Goal: Use online tool/utility: Utilize a website feature to perform a specific function

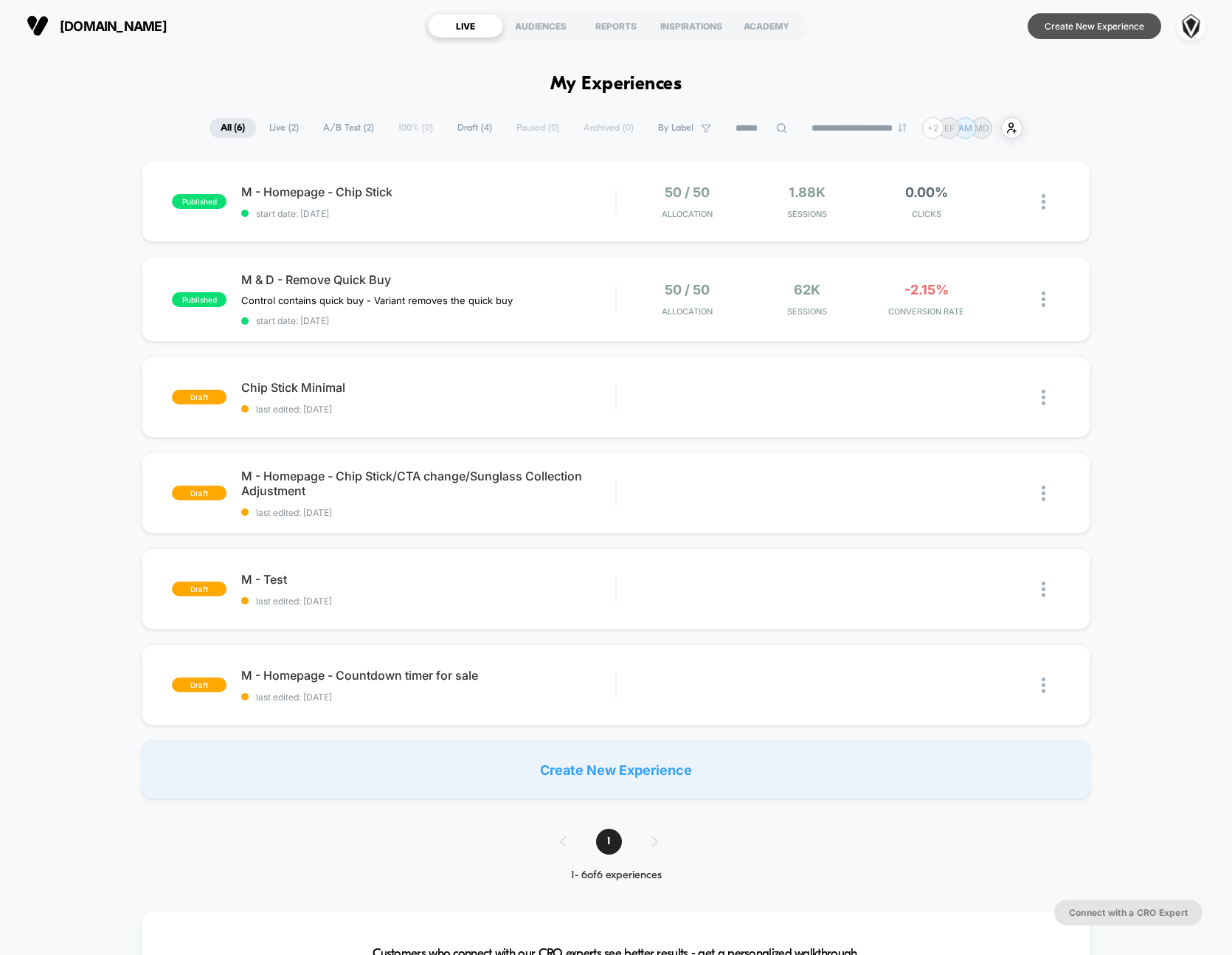
click at [1120, 34] on button "Create New Experience" at bounding box center [1094, 26] width 134 height 25
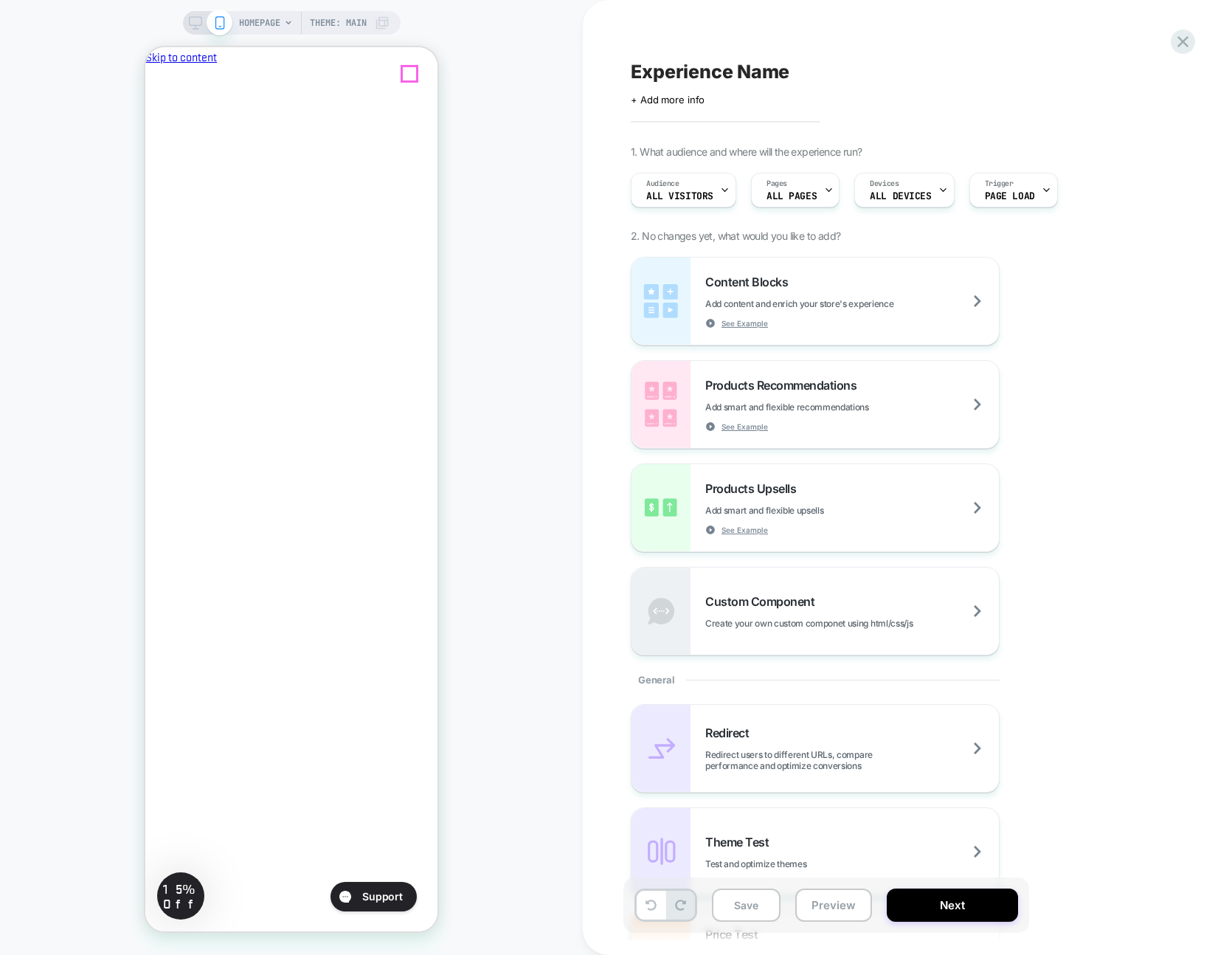
click at [151, 135] on icon "Close" at bounding box center [151, 135] width 0 height 0
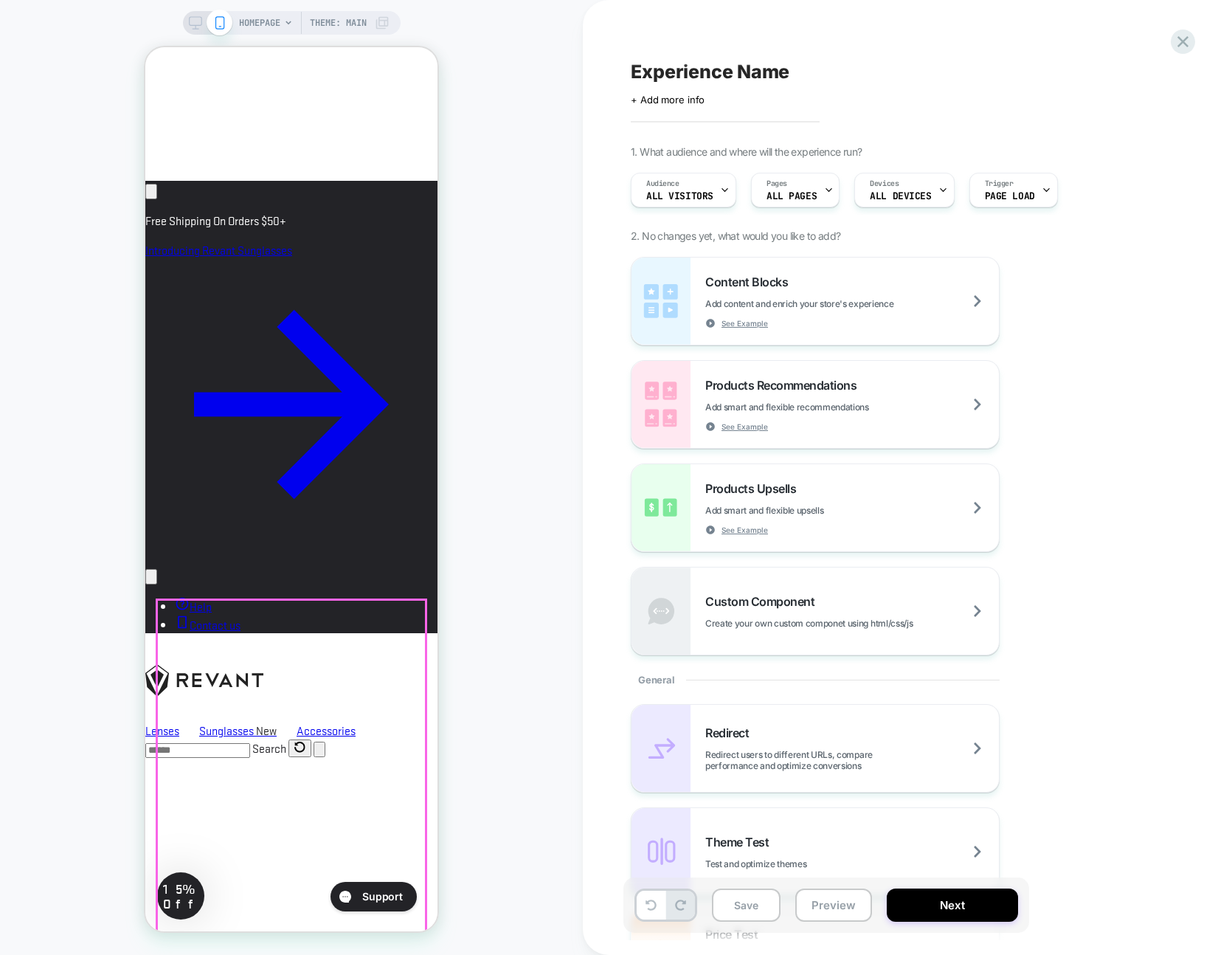
scroll to position [1042, 0]
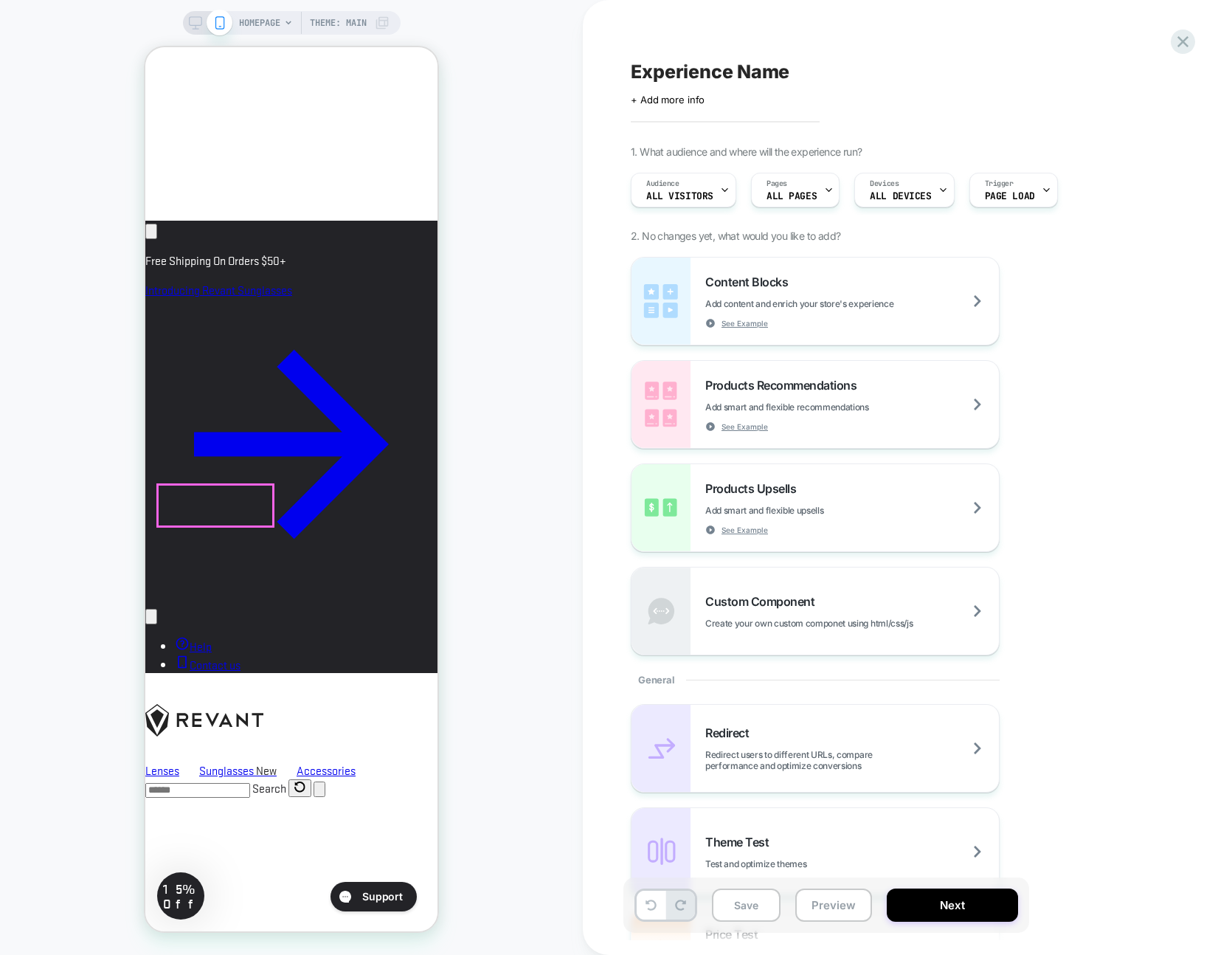
click at [207, 501] on div at bounding box center [215, 505] width 115 height 41
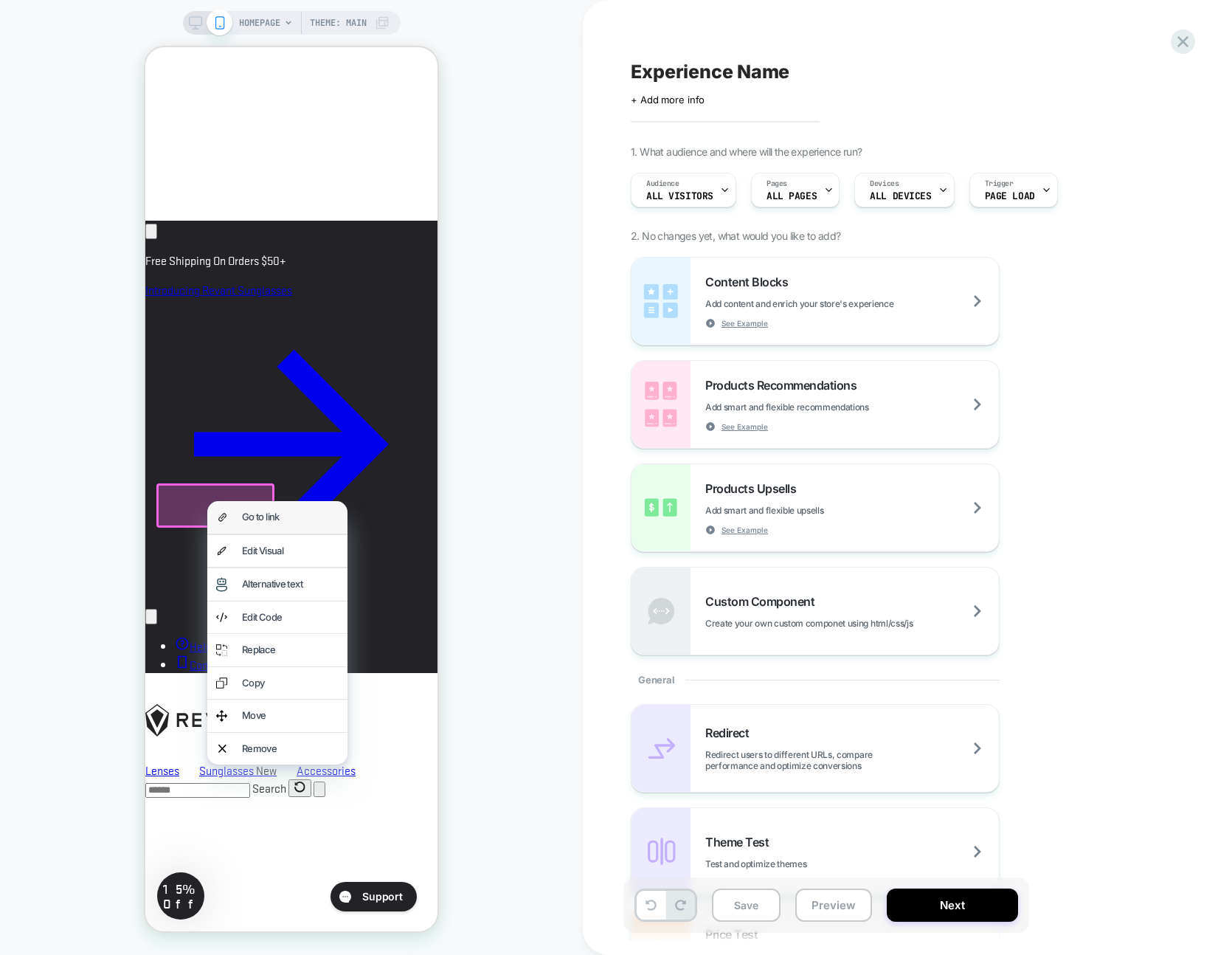
click at [242, 517] on div "Go to link" at bounding box center [290, 518] width 96 height 15
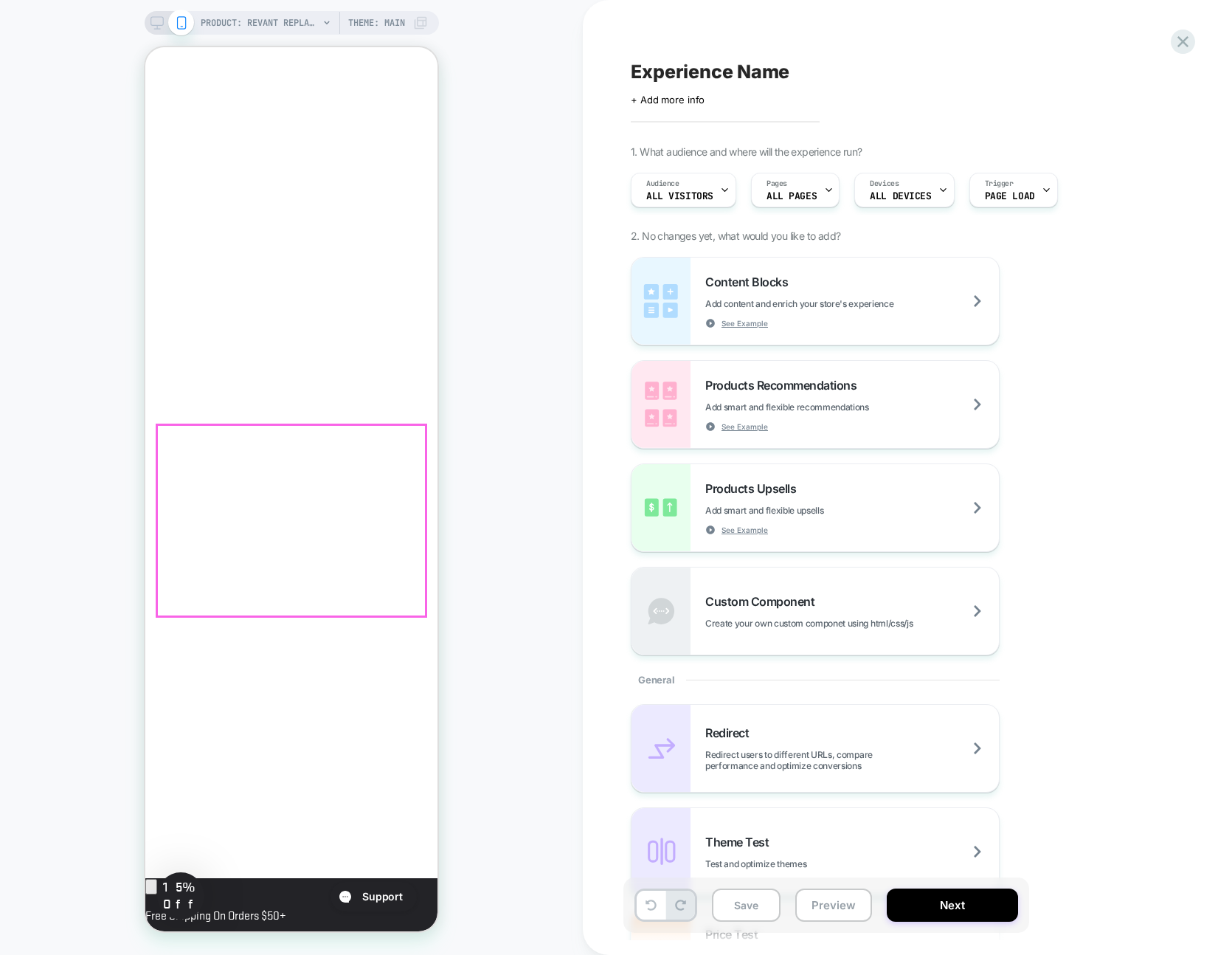
scroll to position [0, 254]
click div "Polarized Blocks Glare $44.99 Non-Polarized $29.99 Elite Polarized Blocks Glare…"
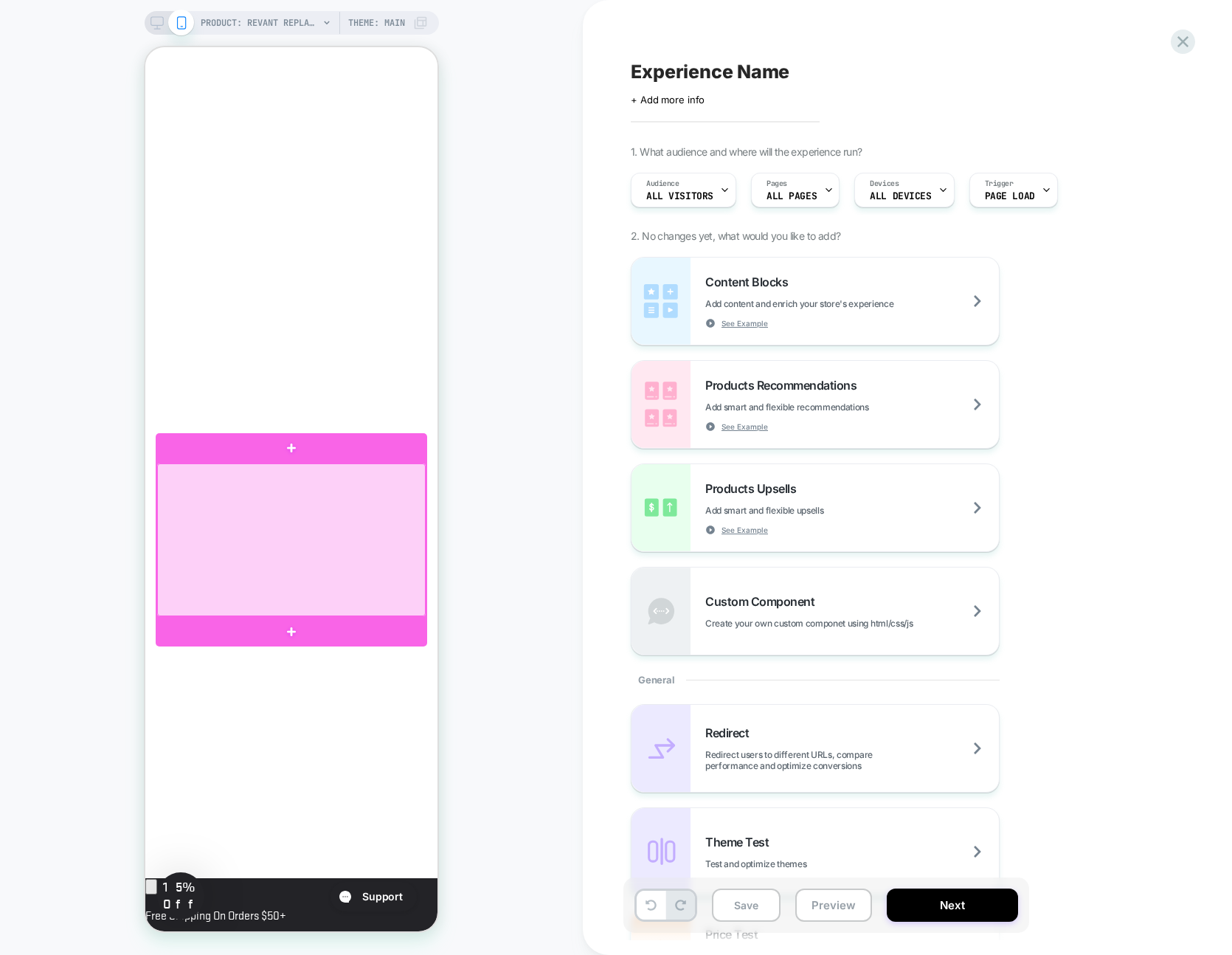
scroll to position [0, 0]
click at [311, 586] on div at bounding box center [291, 540] width 268 height 153
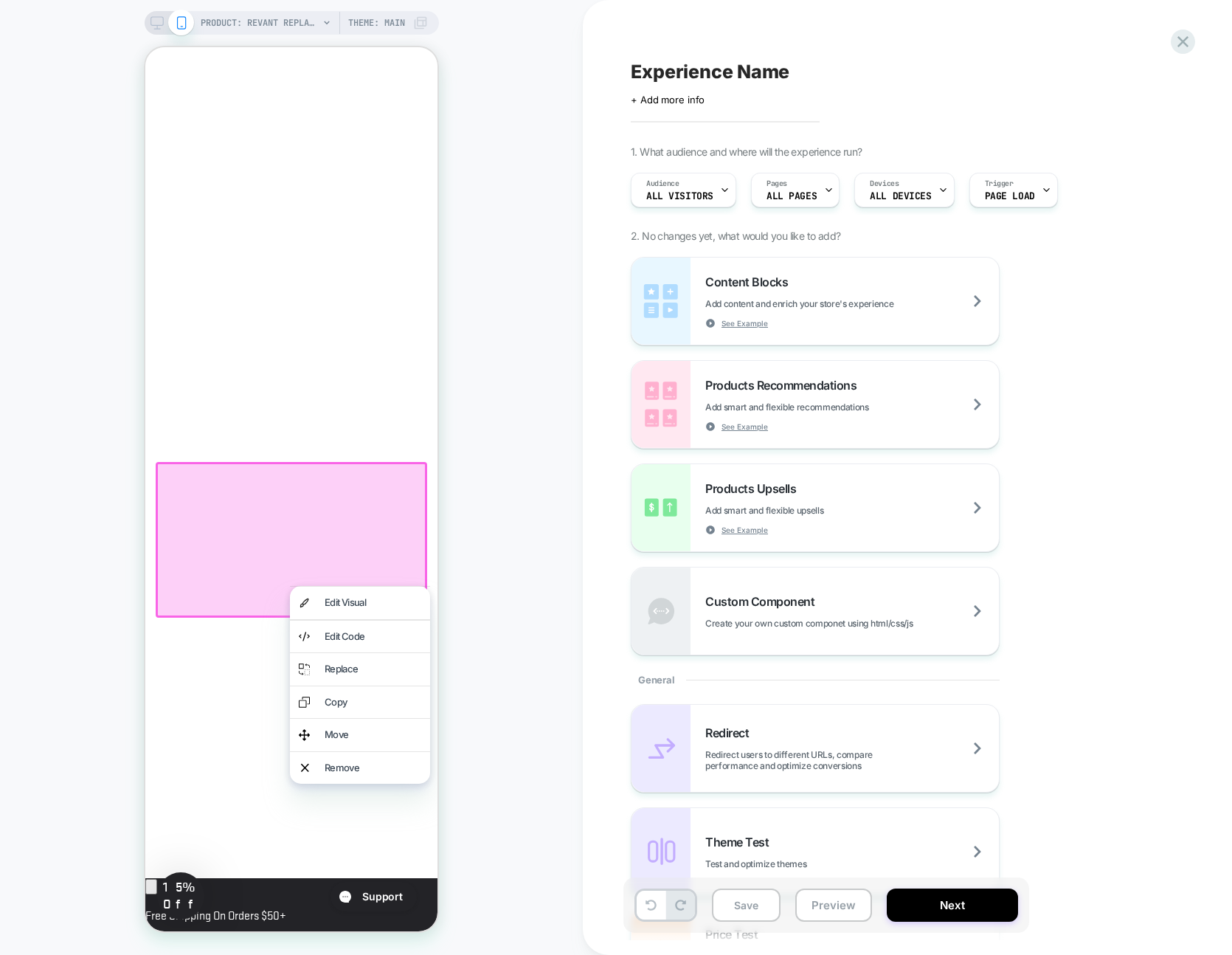
click at [272, 577] on div at bounding box center [291, 539] width 272 height 156
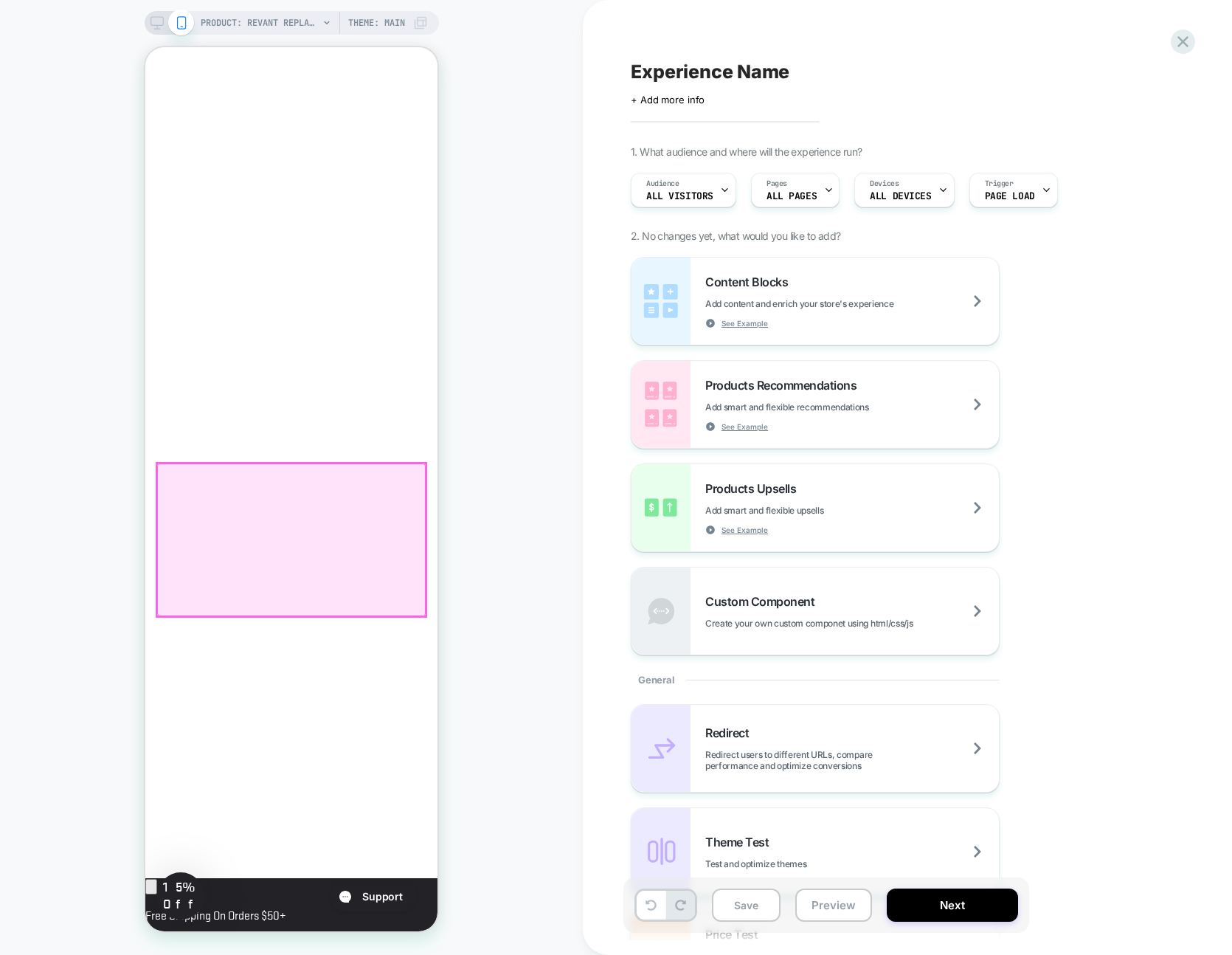
click at [314, 581] on div at bounding box center [291, 540] width 268 height 153
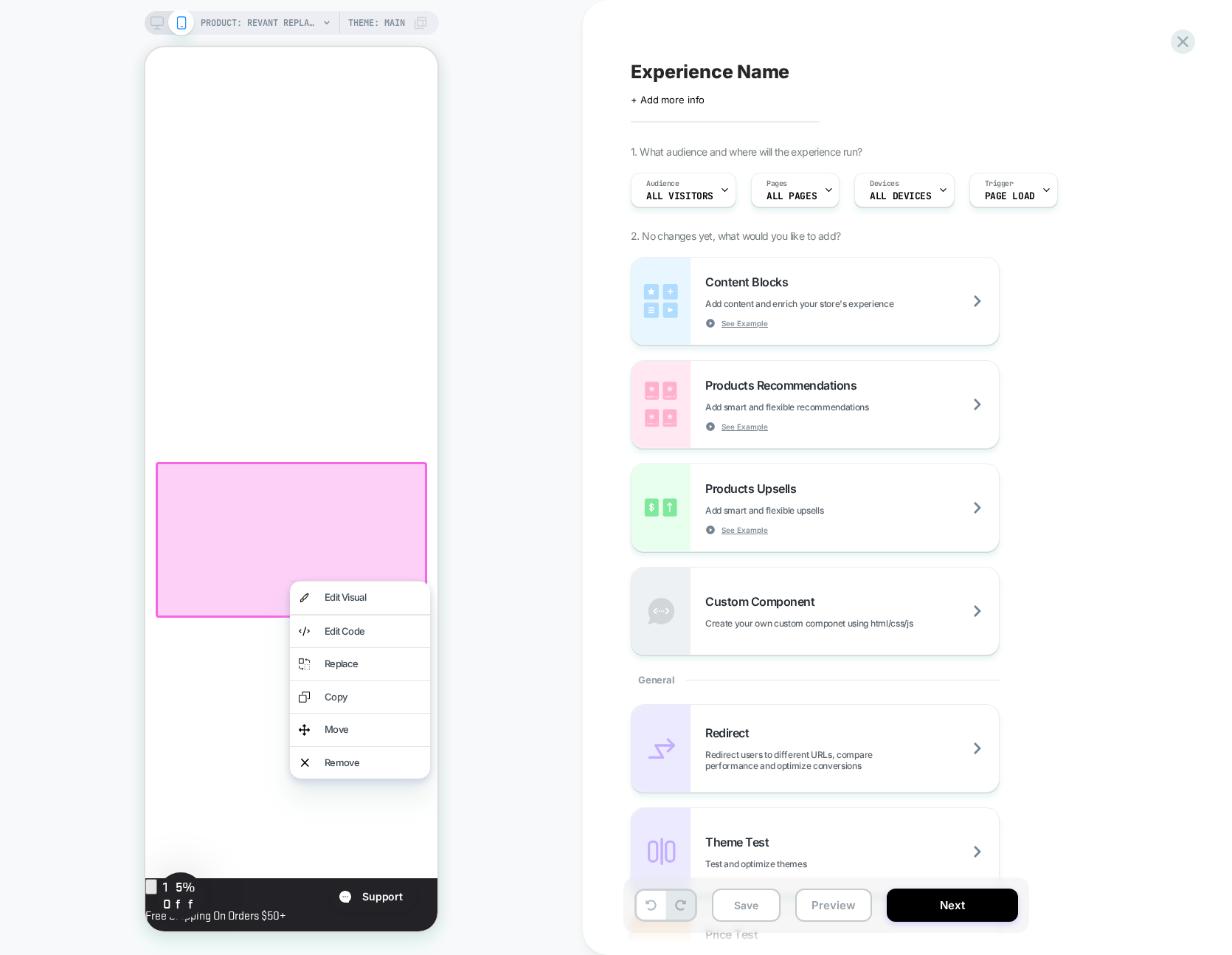
click at [295, 556] on div at bounding box center [291, 539] width 272 height 156
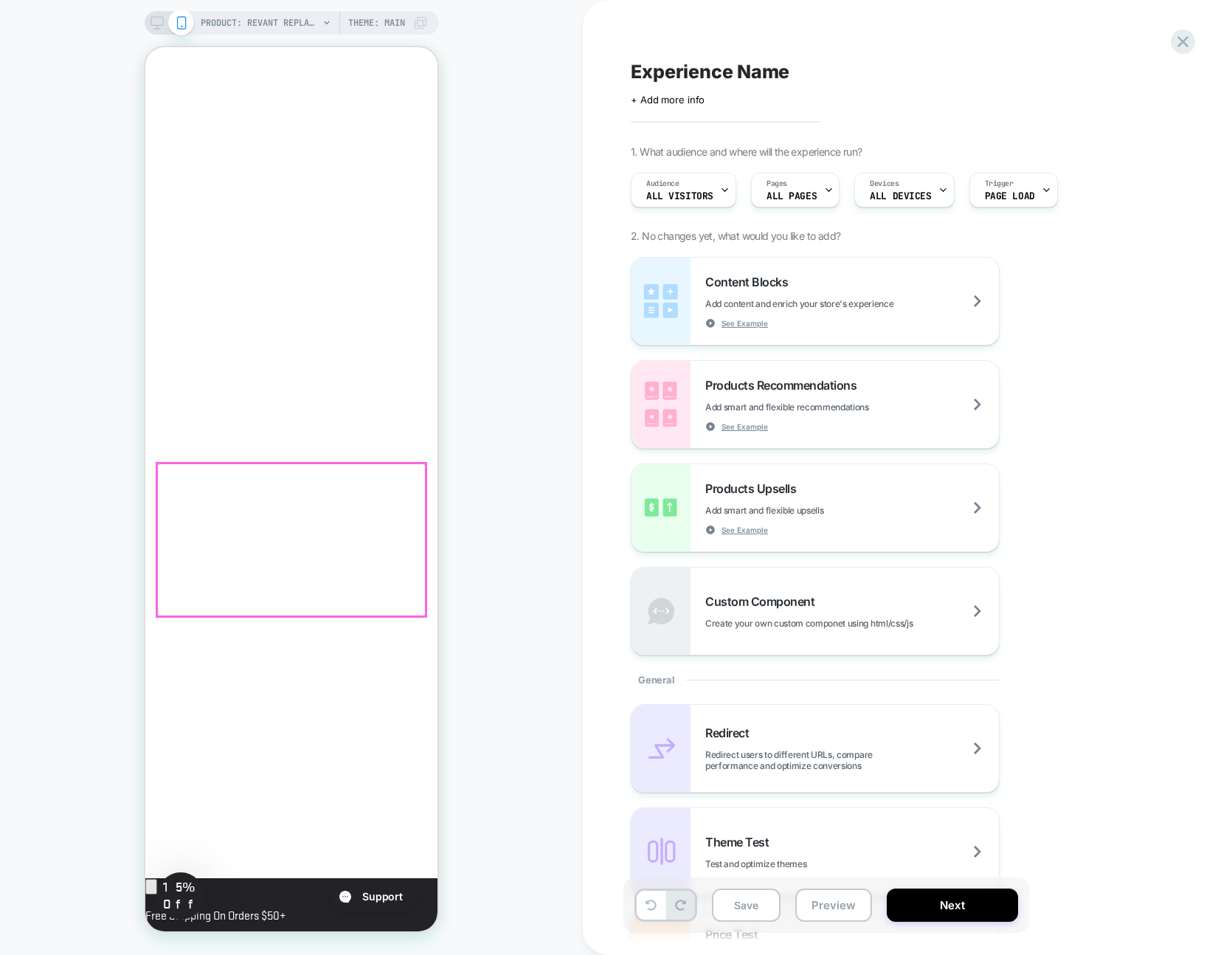
scroll to position [0, 254]
click at [440, 442] on div "PRODUCT: Revant Replacement Lenses for Oakley [PERSON_NAME] OO9102 PRODUCT: Rev…" at bounding box center [291, 477] width 583 height 925
click label "Elite Polarized Blocks Glare + Improves Clarity $59.99"
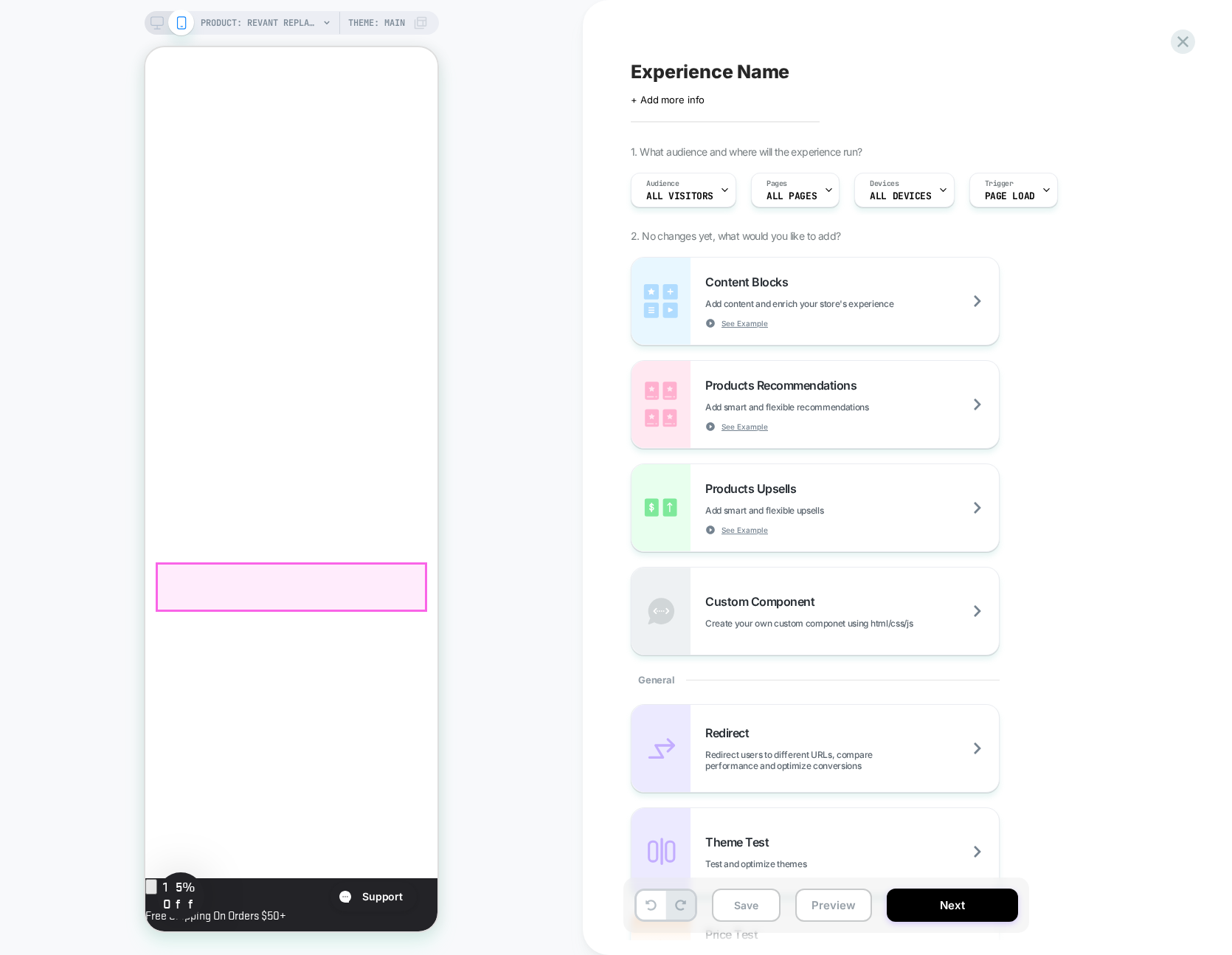
click label "Elite Polarized Blocks Glare + Improves Clarity $59.99"
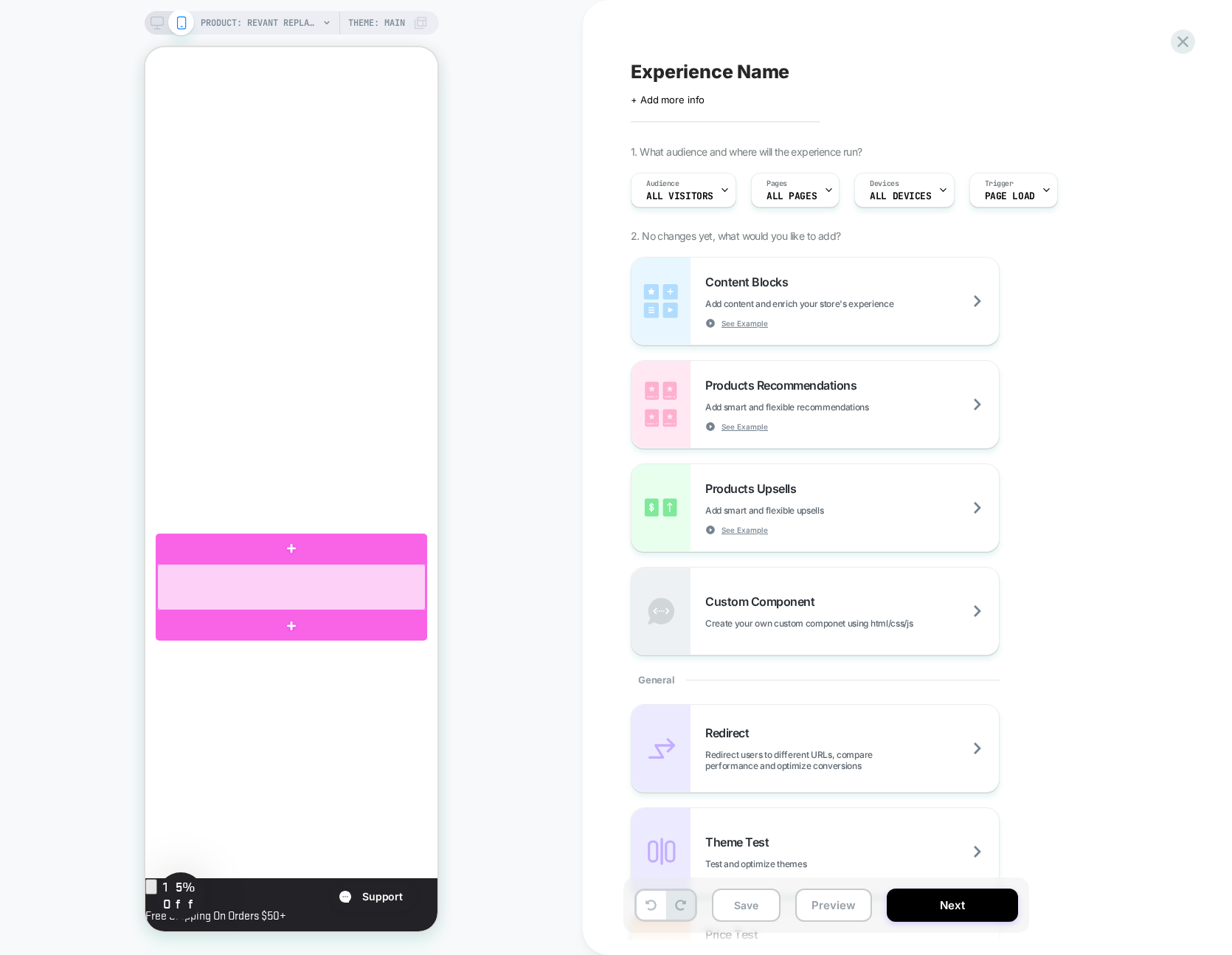
scroll to position [0, 254]
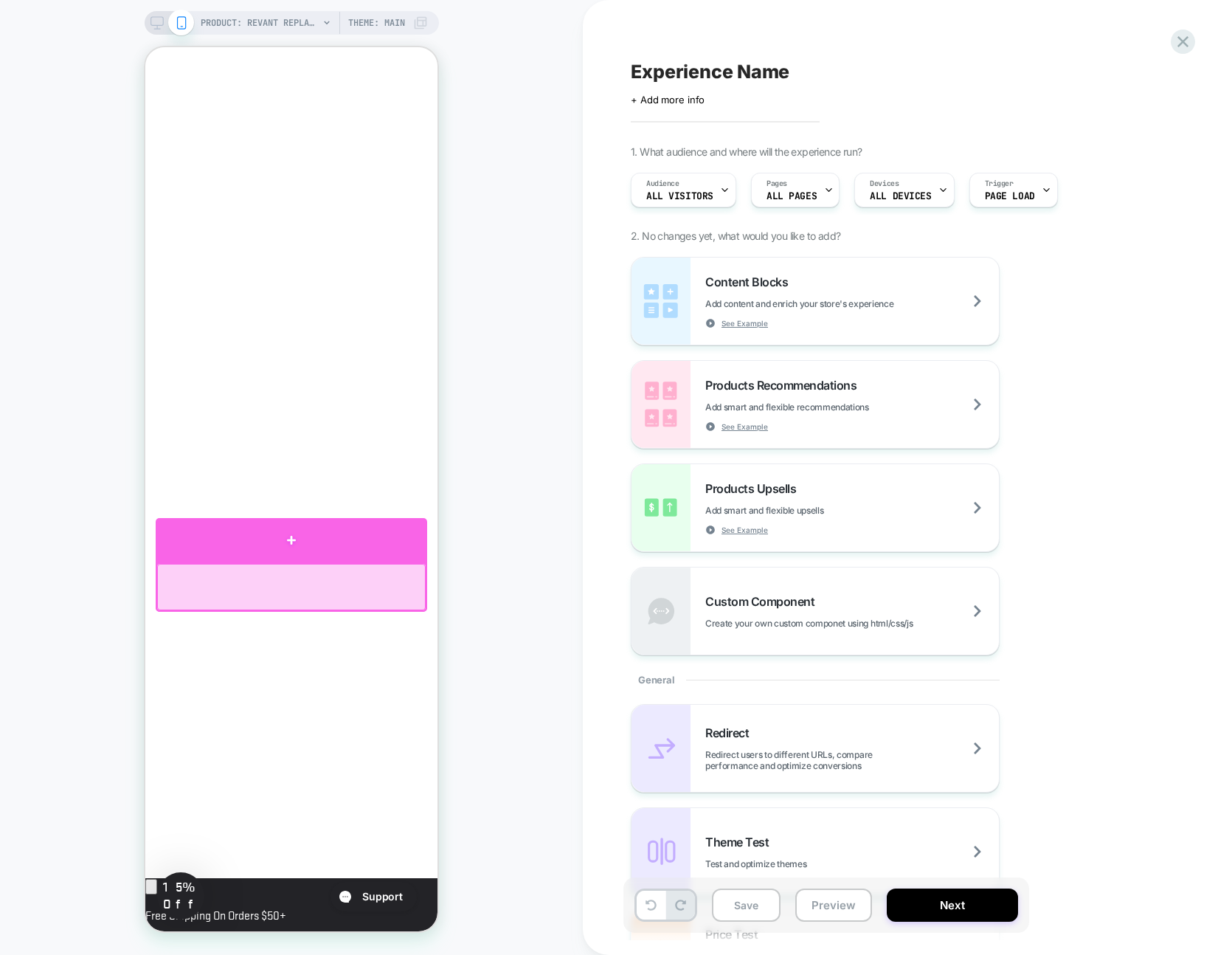
click at [294, 553] on div at bounding box center [291, 540] width 272 height 45
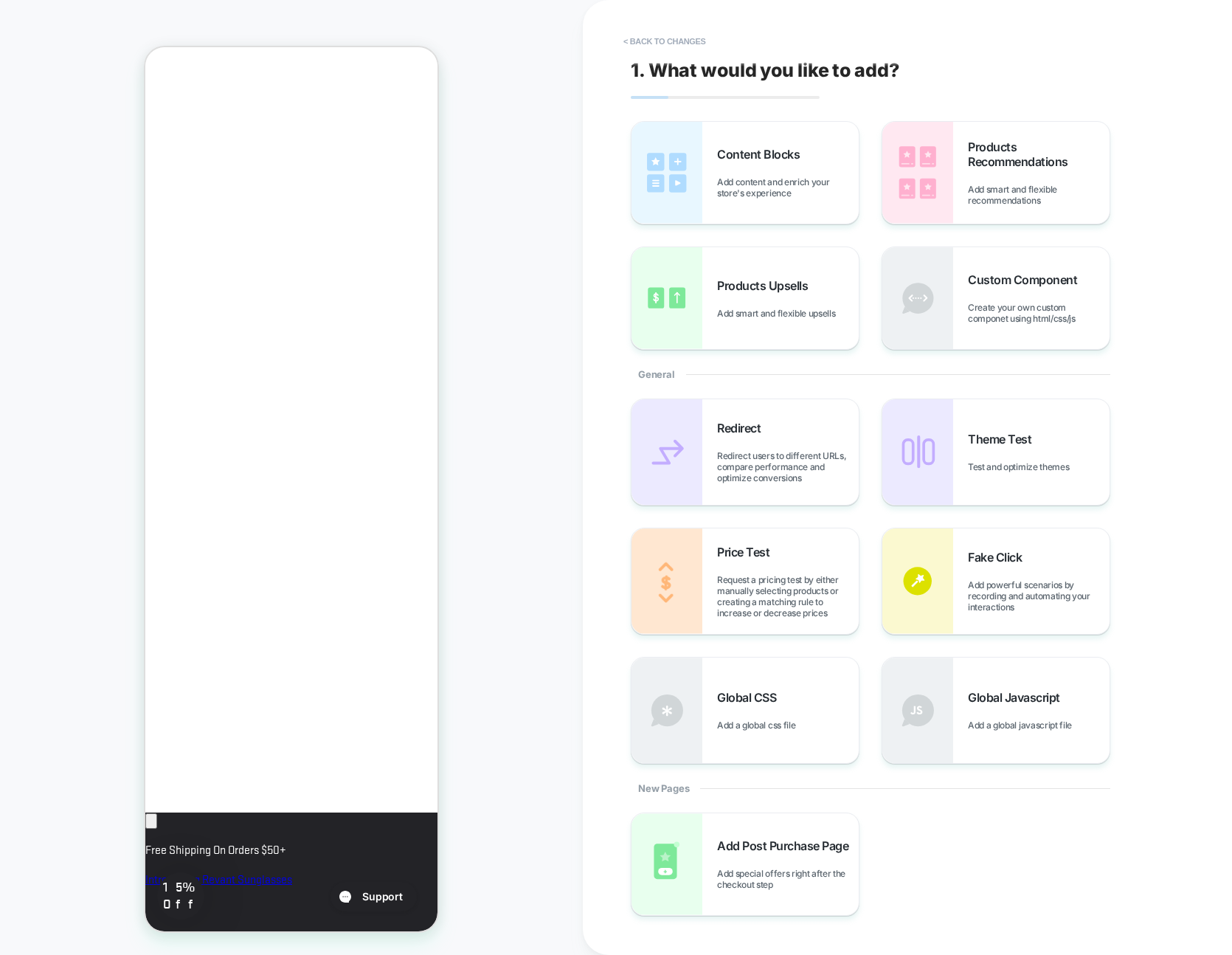
scroll to position [475, 0]
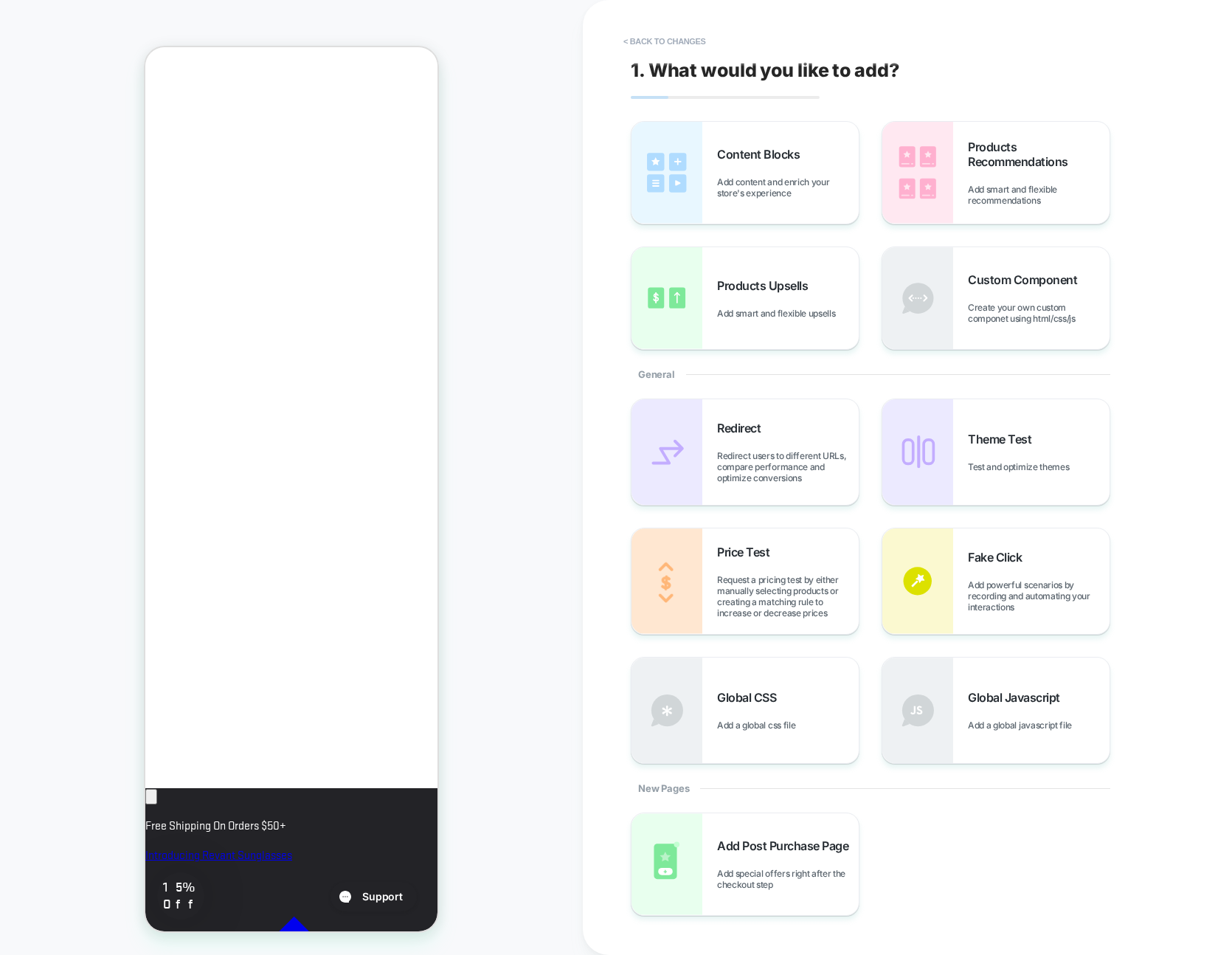
click at [495, 536] on div "PRODUCT: Revant Replacement Lenses for Oakley [PERSON_NAME] OO9102 PRODUCT: Rev…" at bounding box center [291, 477] width 583 height 925
click at [645, 39] on button "< Back to changes" at bounding box center [664, 41] width 97 height 24
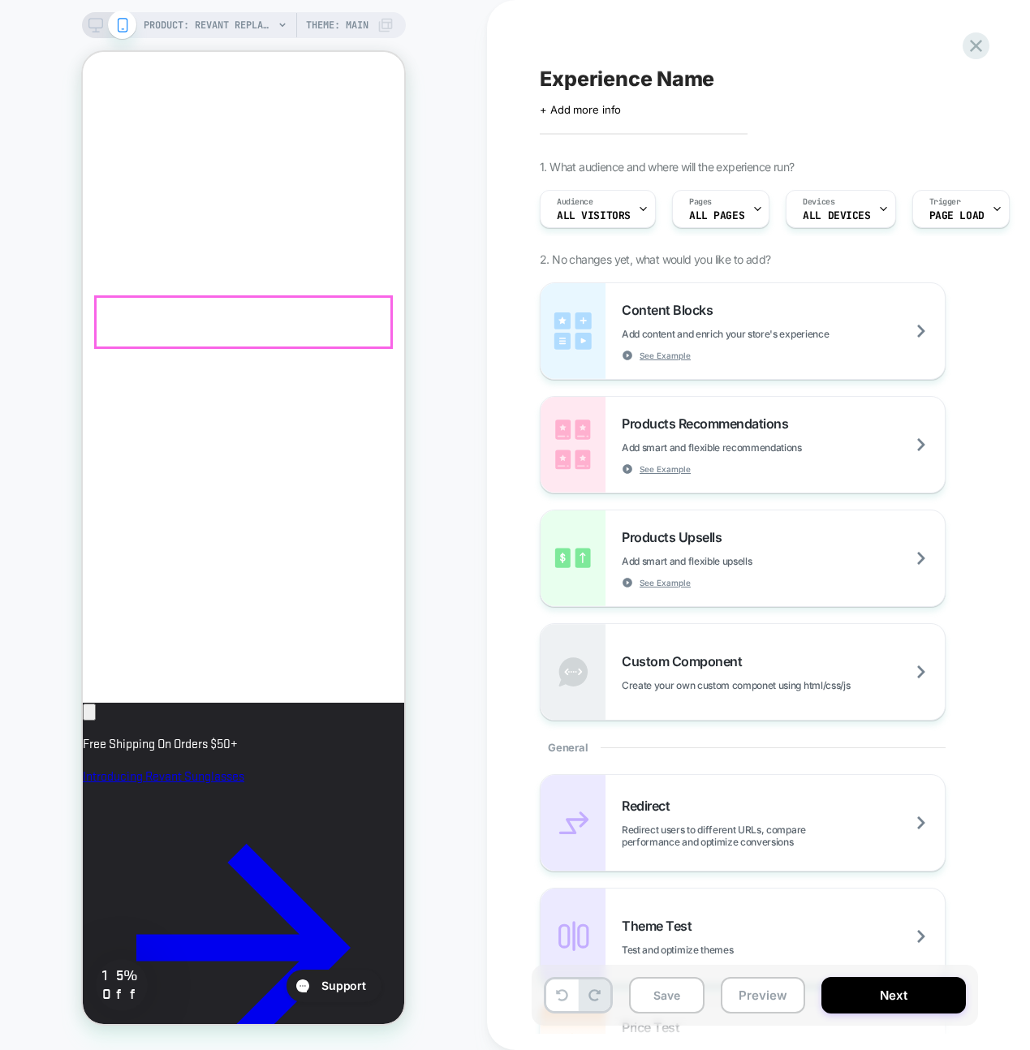
scroll to position [679, 0]
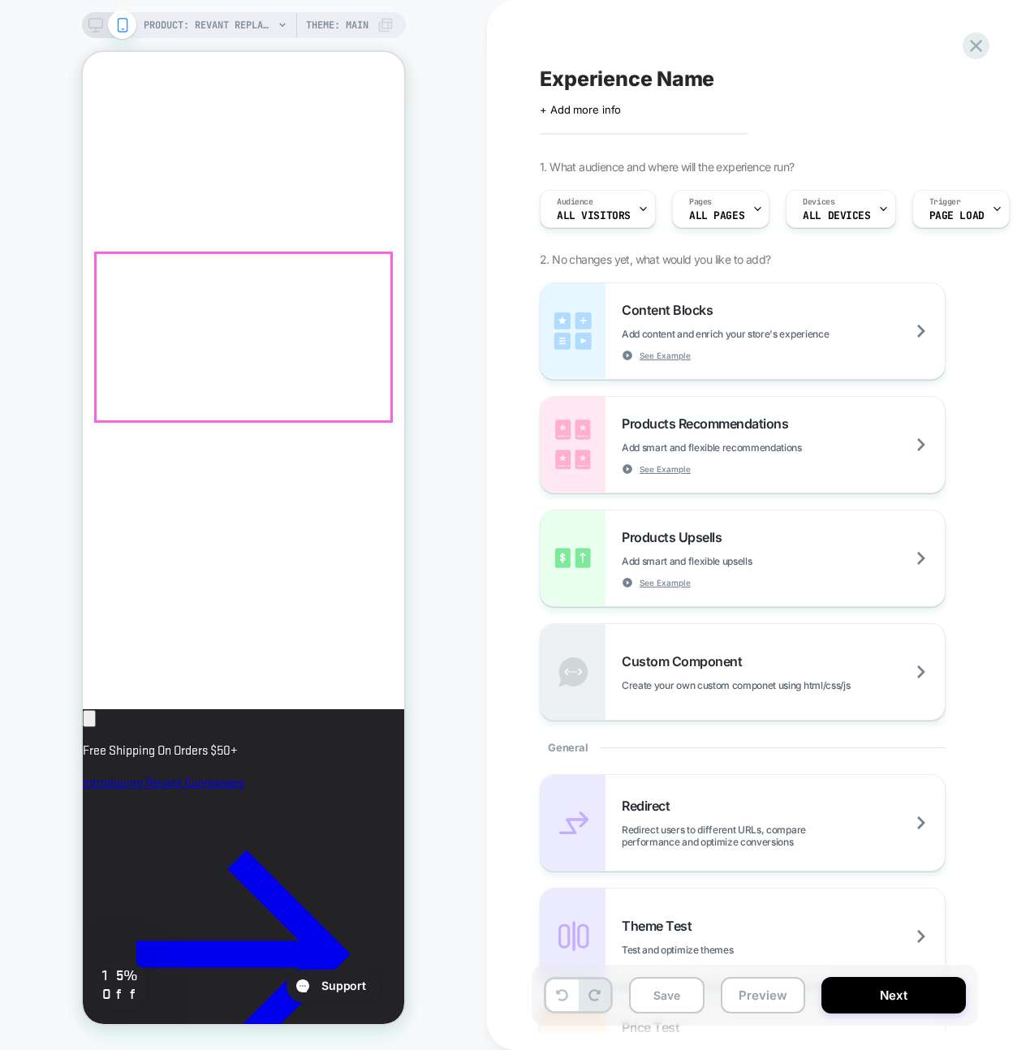
click div "Polarized Blocks Glare $44.99 Non-Polarized $29.99 Elite Polarized Blocks Glare…"
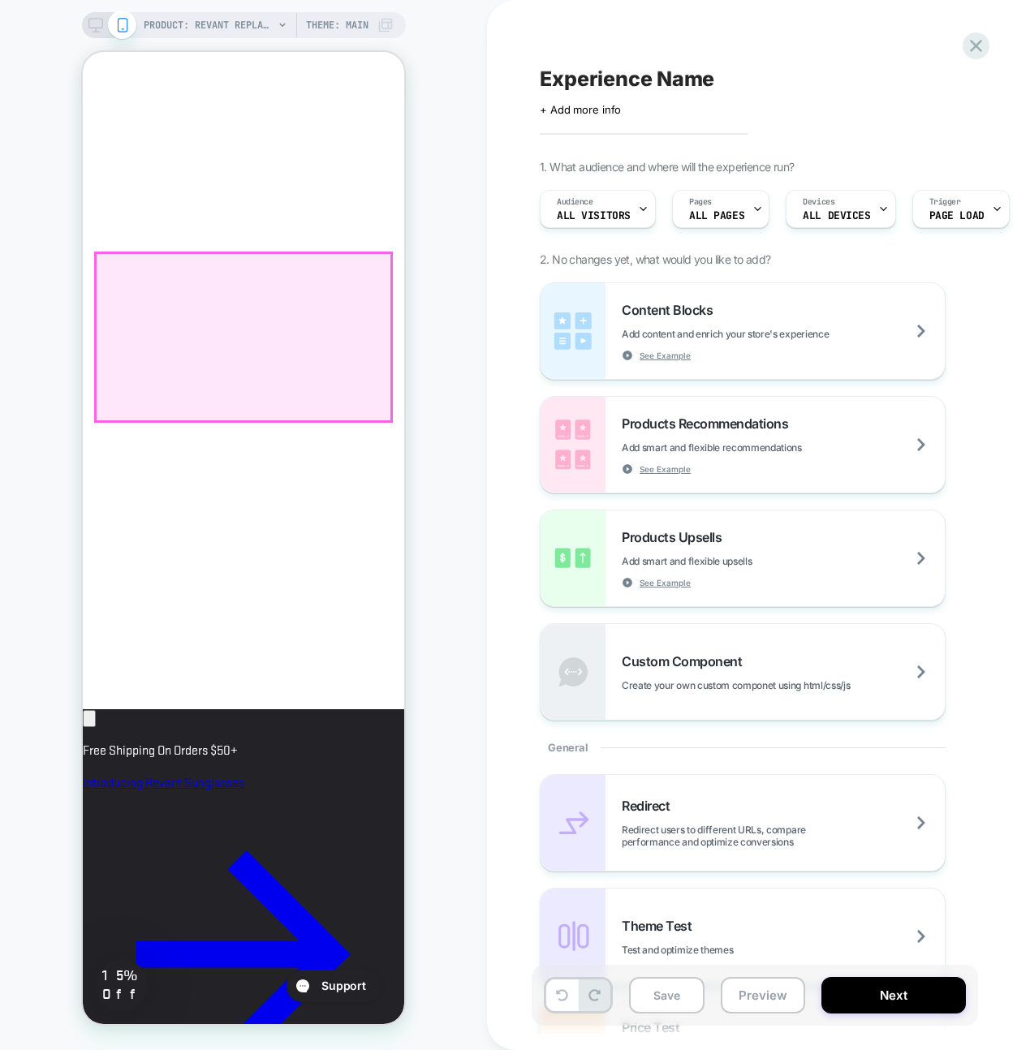
scroll to position [0, 279]
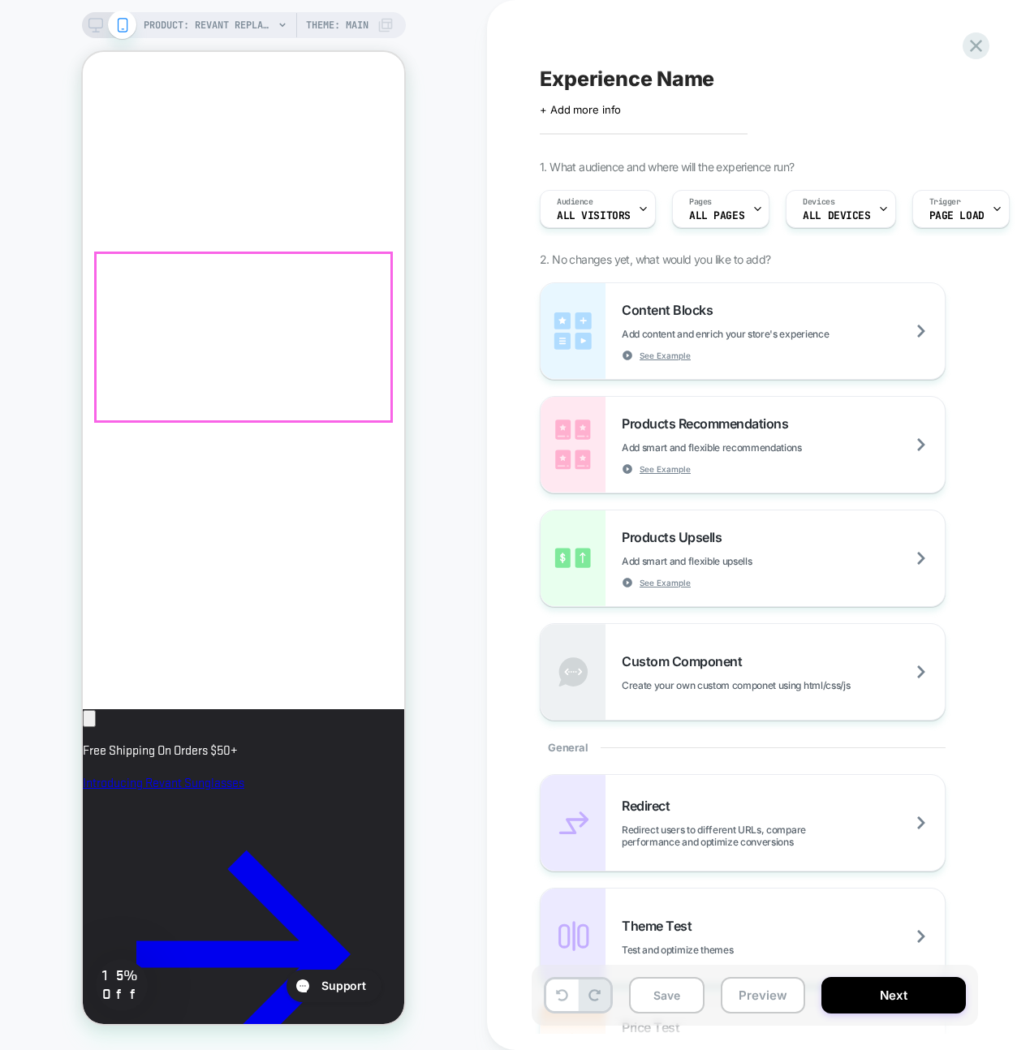
click div "Polarized Blocks Glare $44.99 Non-Polarized $29.99 Elite Polarized Blocks Glare…"
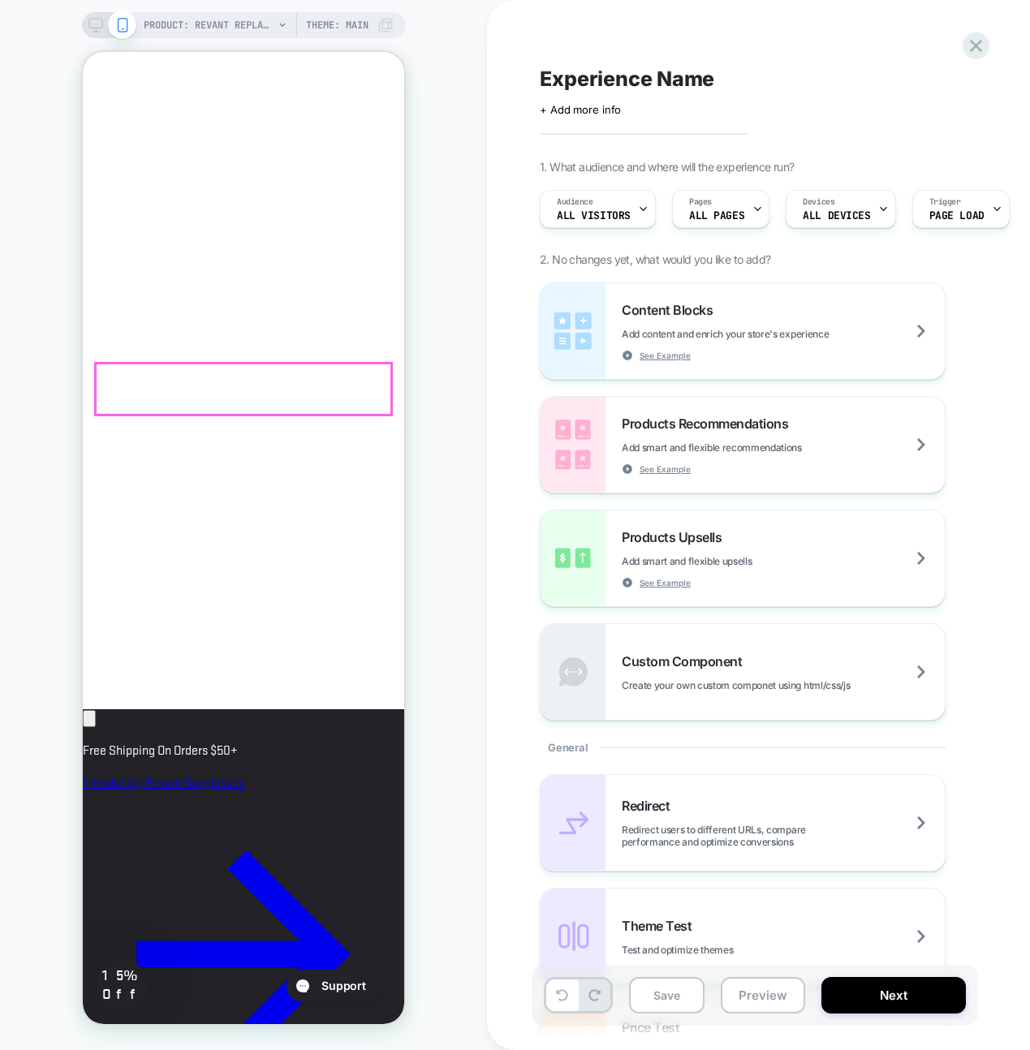
click label "Elite Polarized Blocks Glare + Improves Clarity $59.99"
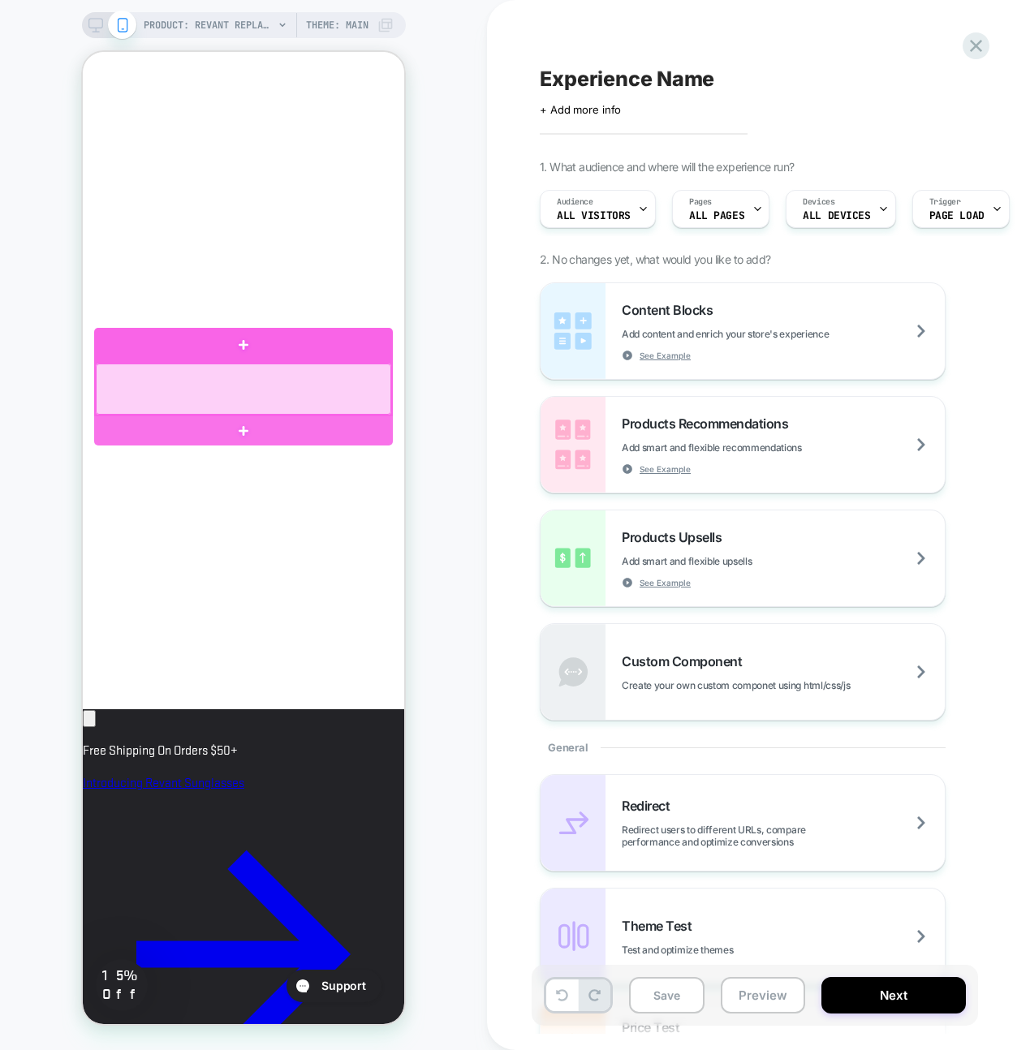
scroll to position [0, 0]
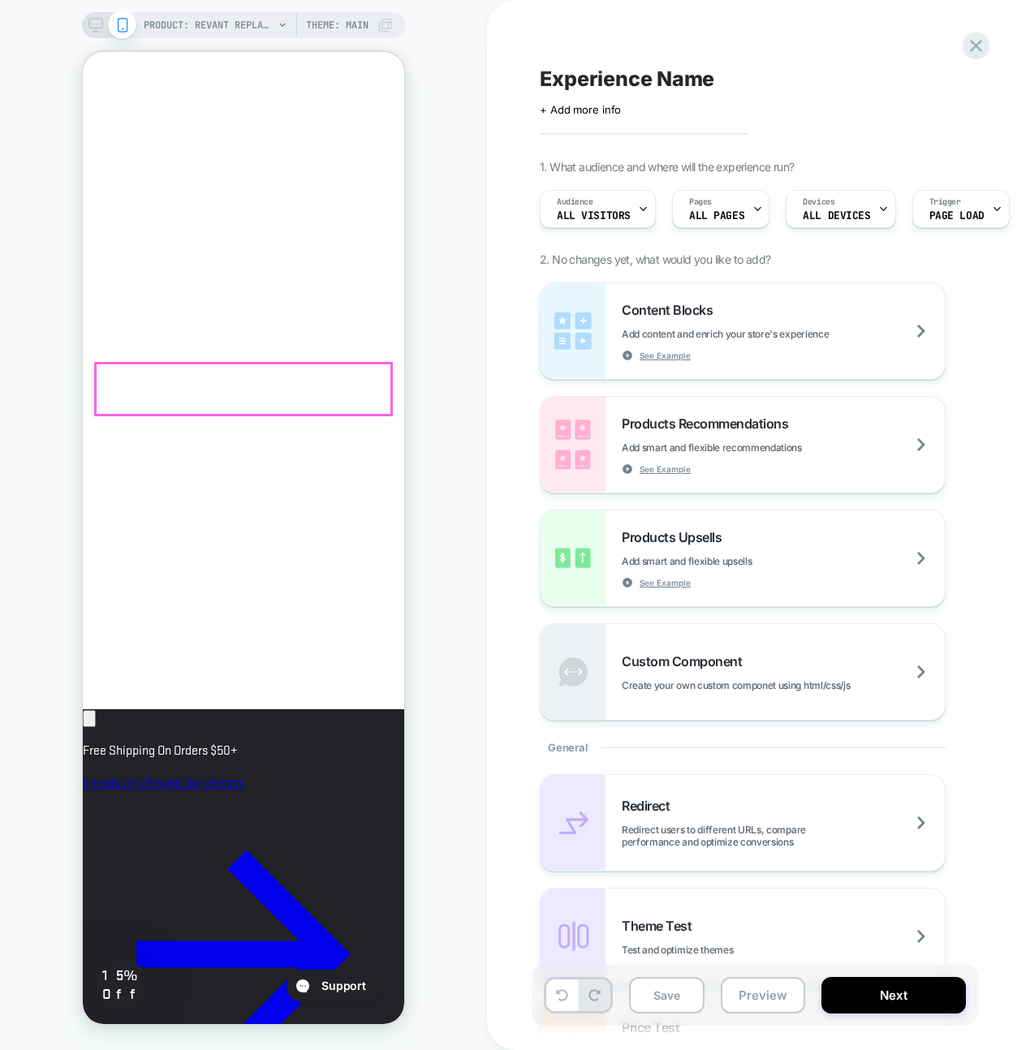
click label "Elite Polarized Blocks Glare + Improves Clarity $59.99"
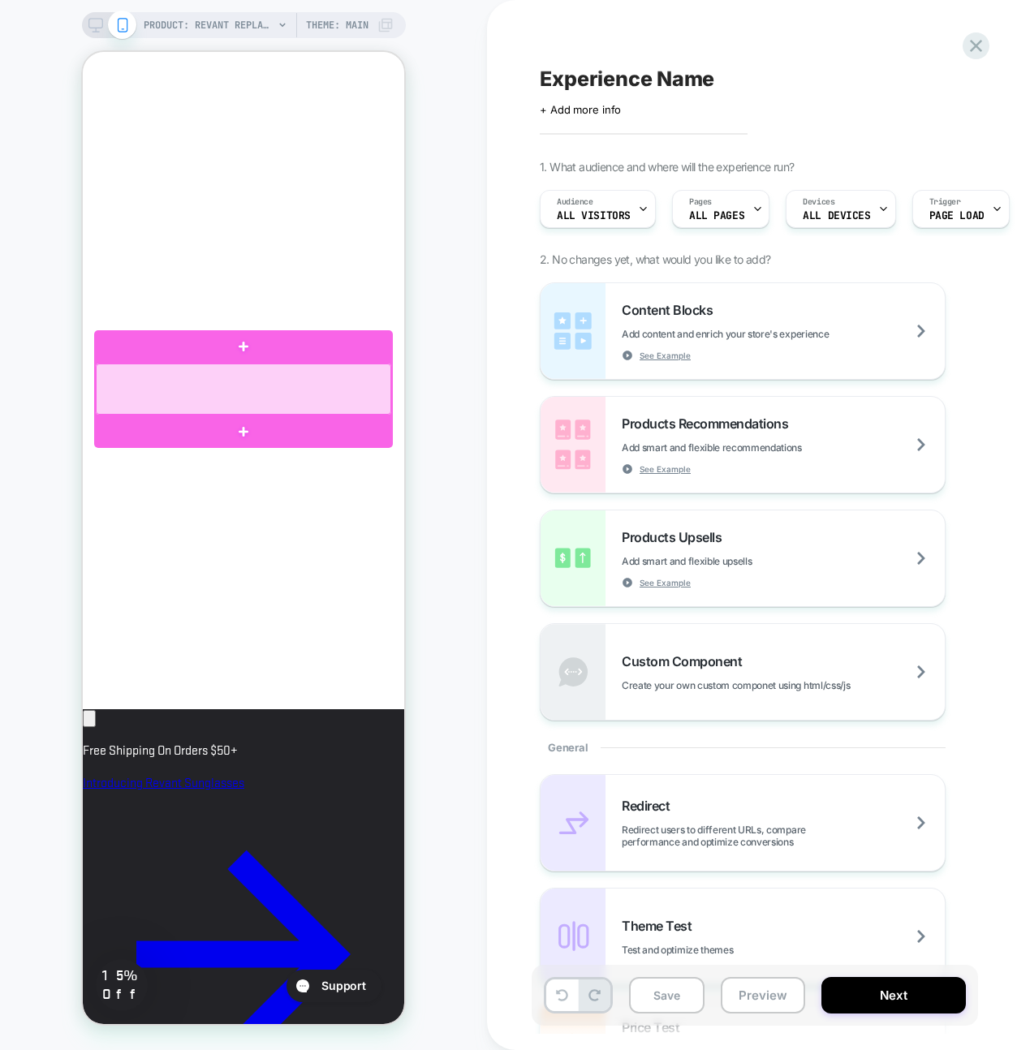
scroll to position [0, 279]
click at [295, 386] on div at bounding box center [243, 388] width 295 height 51
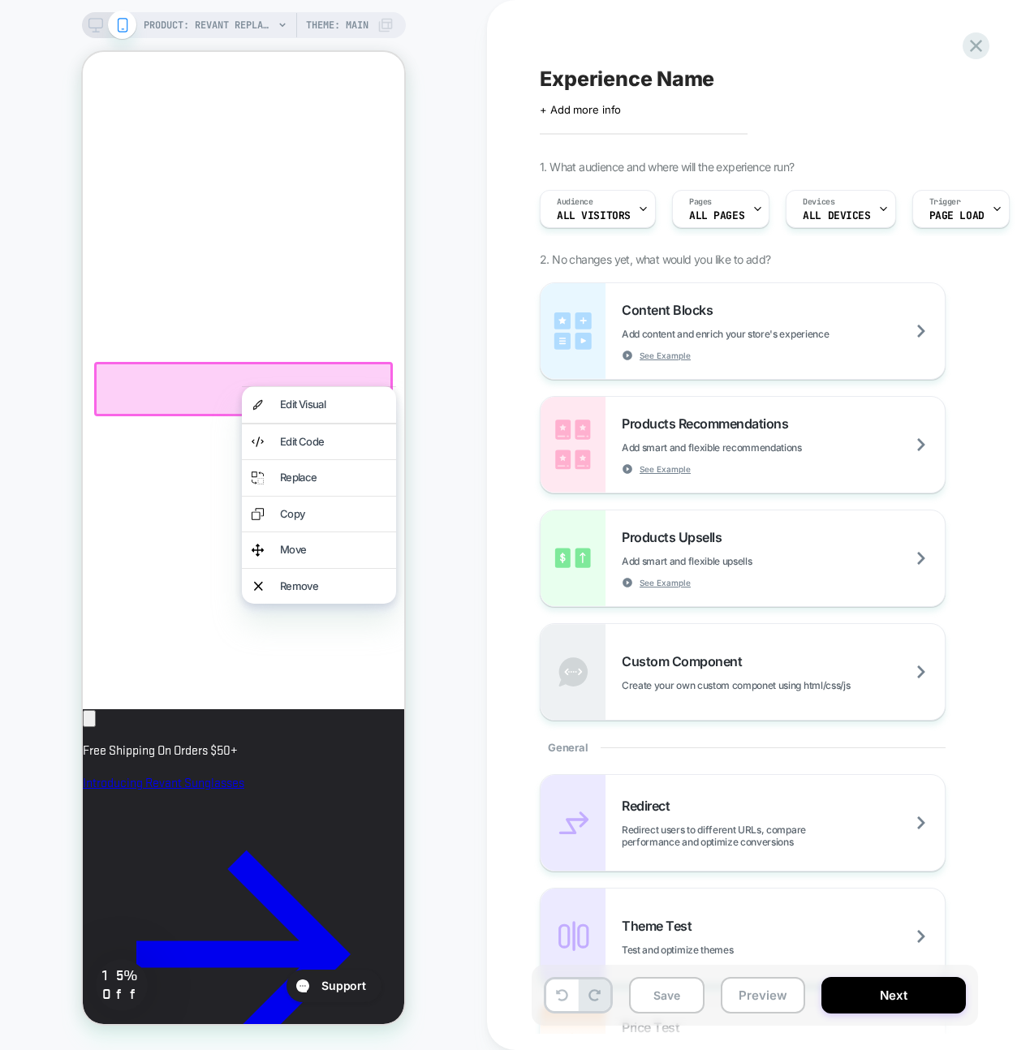
click at [295, 386] on div at bounding box center [319, 386] width 154 height 1
click at [282, 546] on div "Move" at bounding box center [333, 550] width 106 height 16
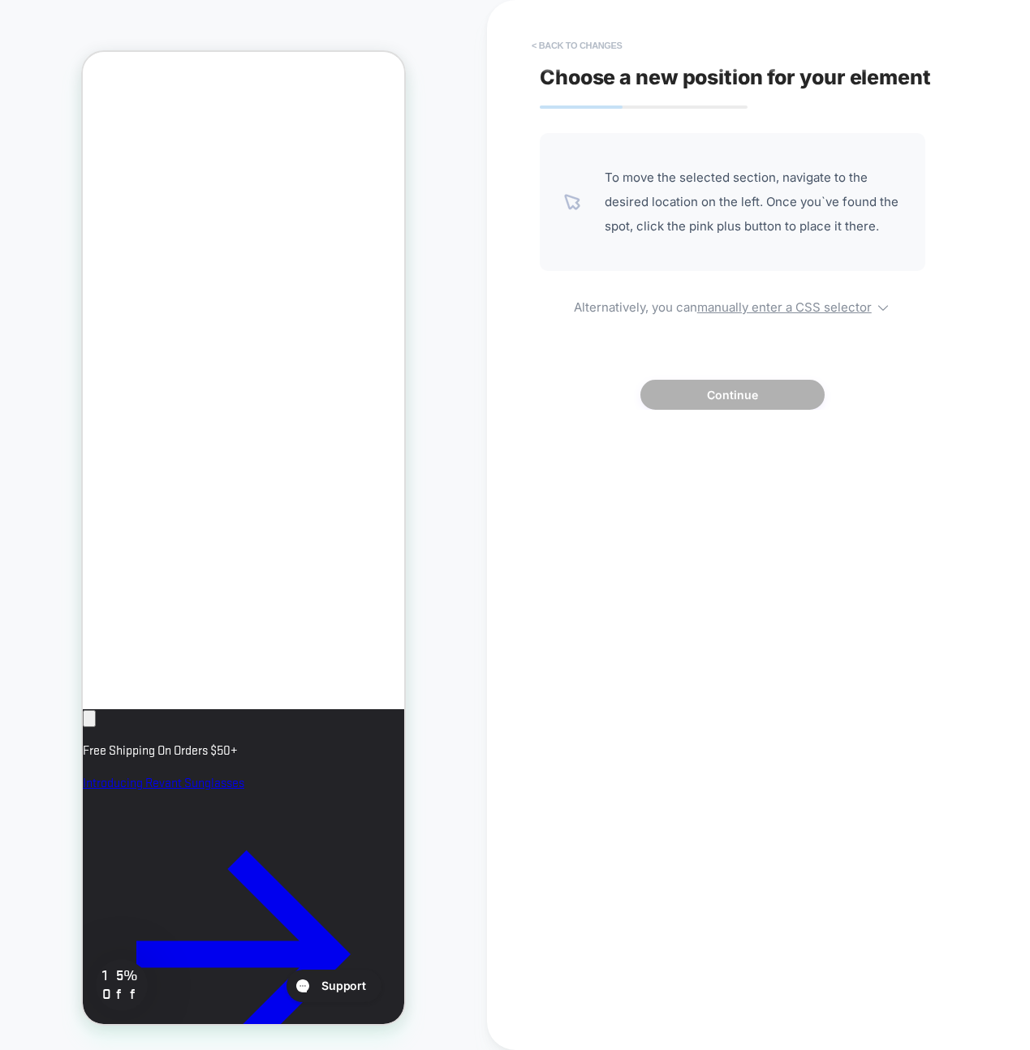
scroll to position [0, 0]
click at [605, 45] on button "< Back to changes" at bounding box center [576, 45] width 107 height 26
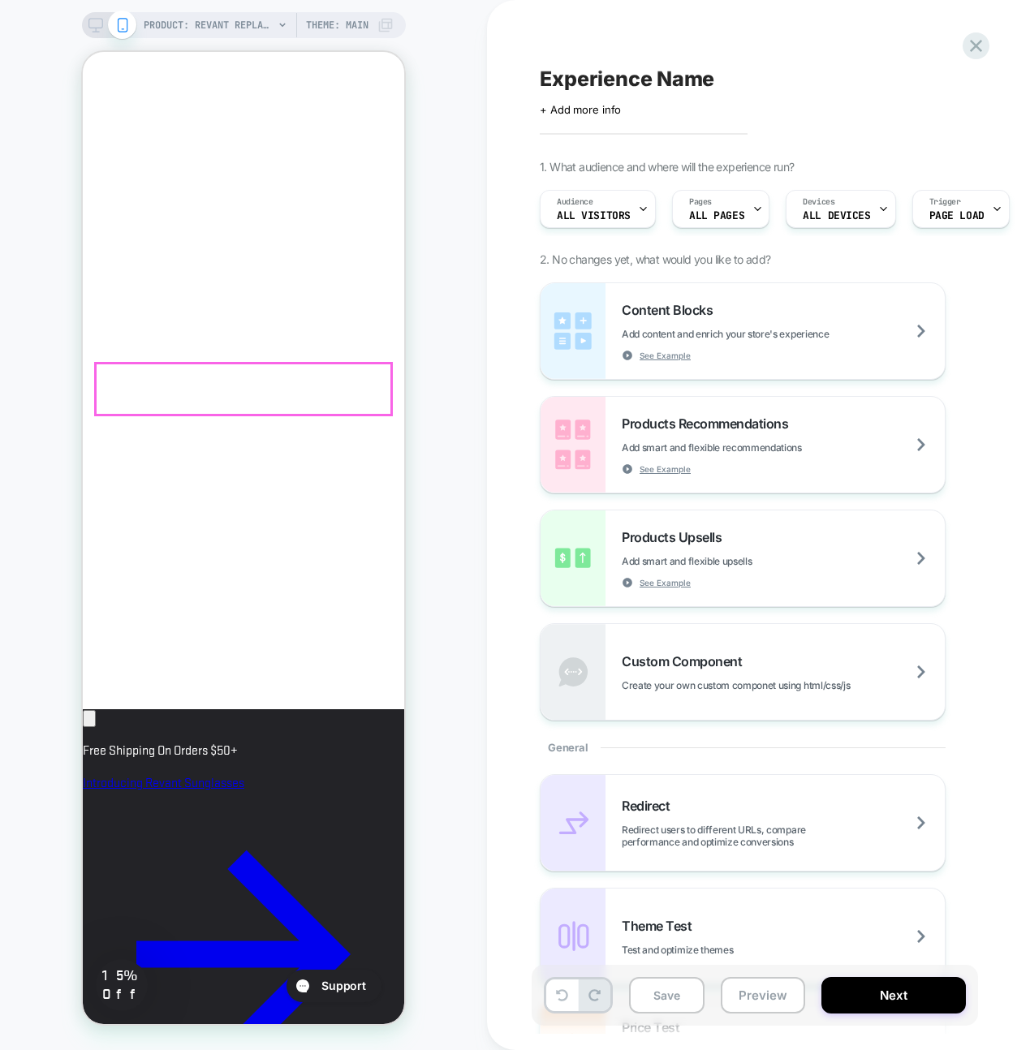
click label "Elite Polarized Blocks Glare + Improves Clarity $59.99"
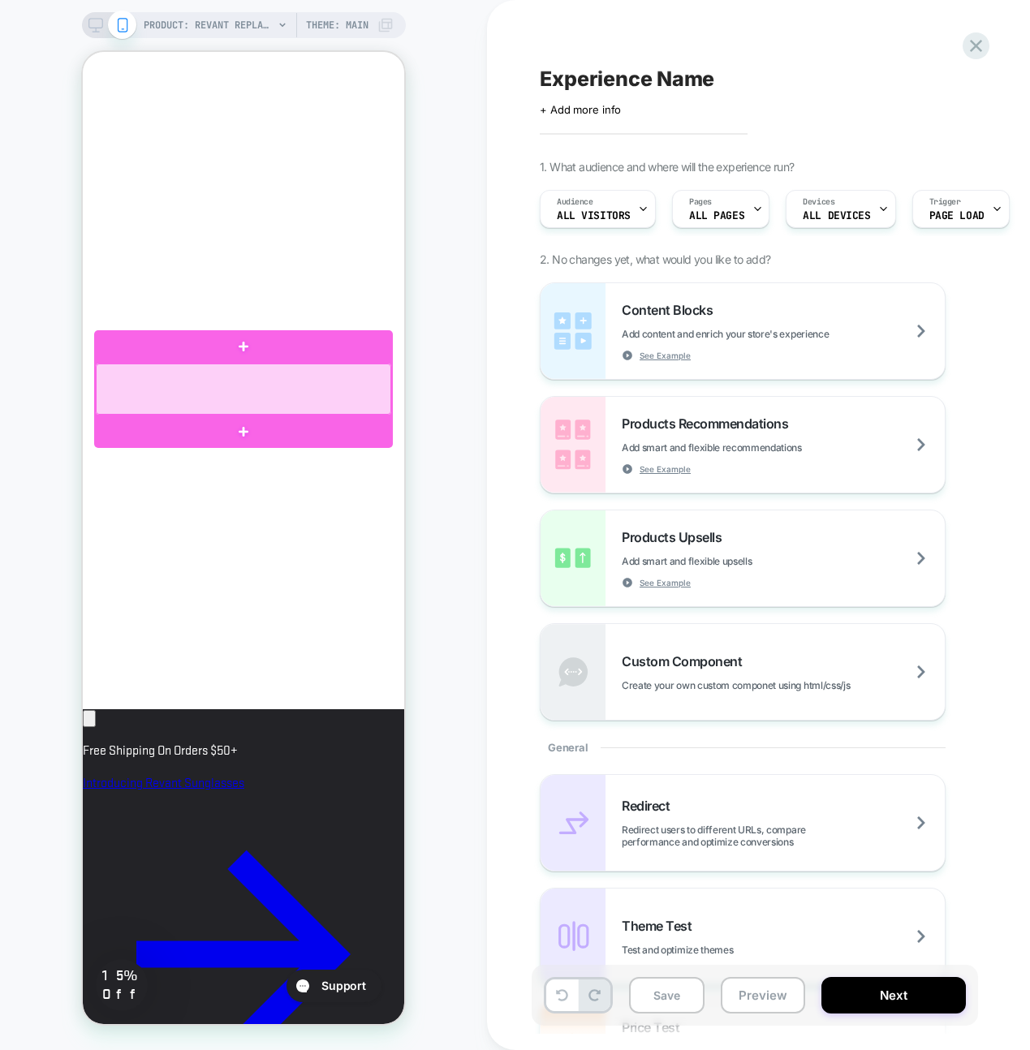
click at [291, 389] on div at bounding box center [243, 388] width 295 height 51
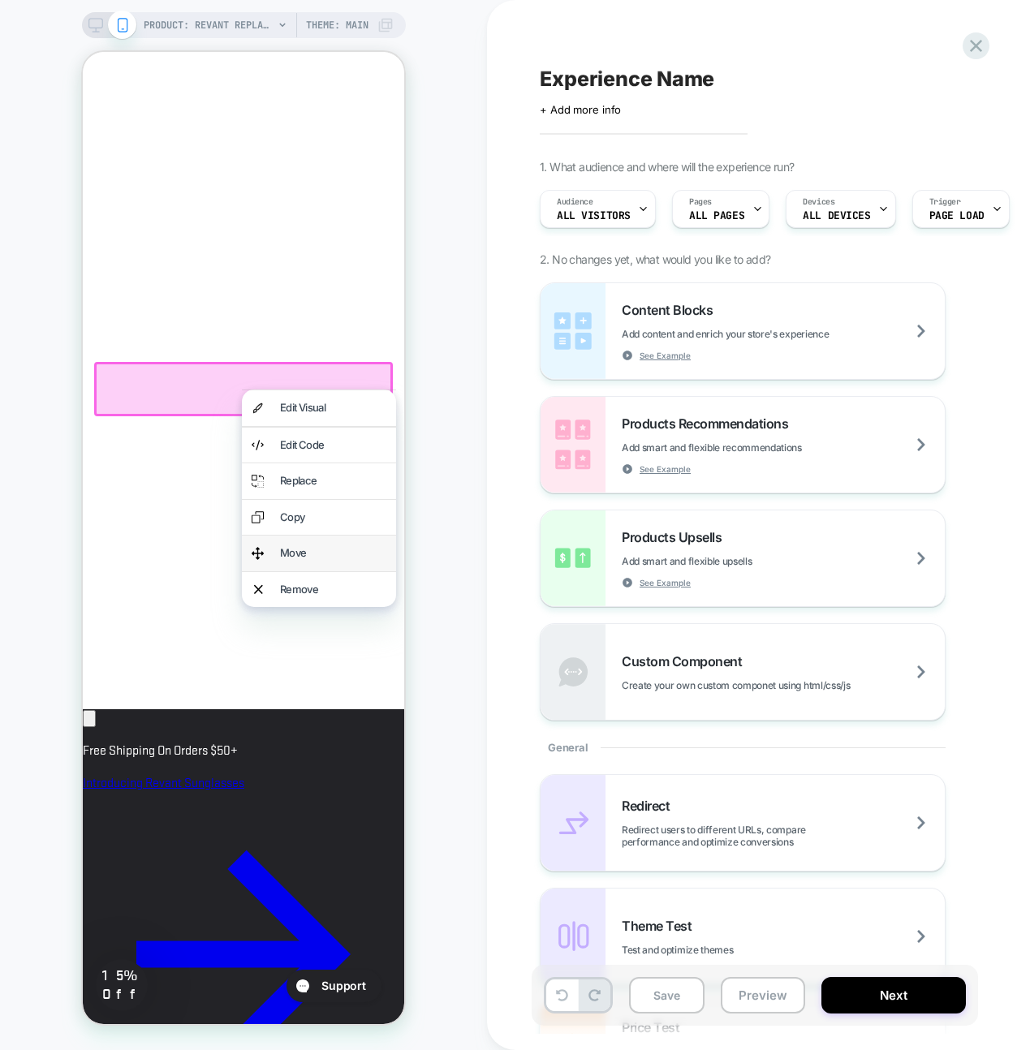
click at [280, 546] on div "Move" at bounding box center [333, 553] width 106 height 16
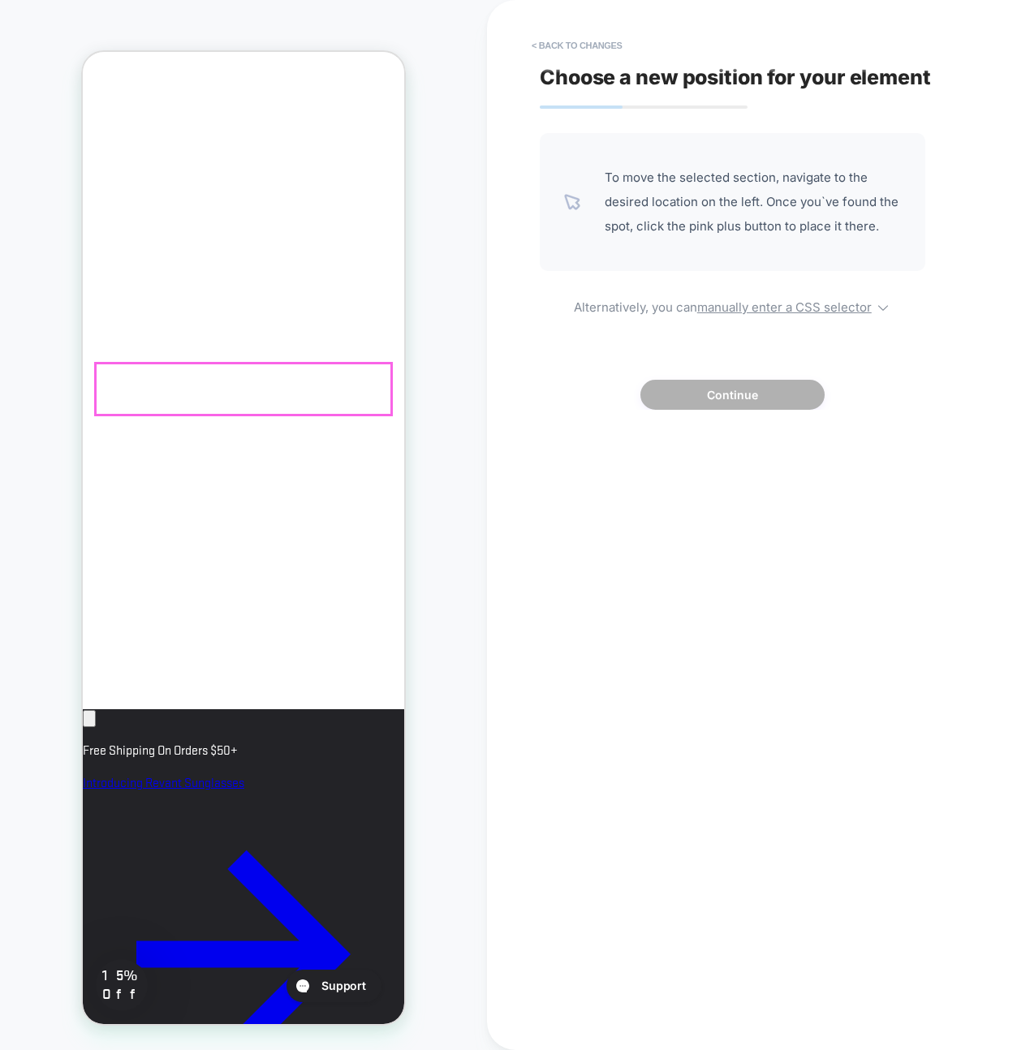
scroll to position [0, 279]
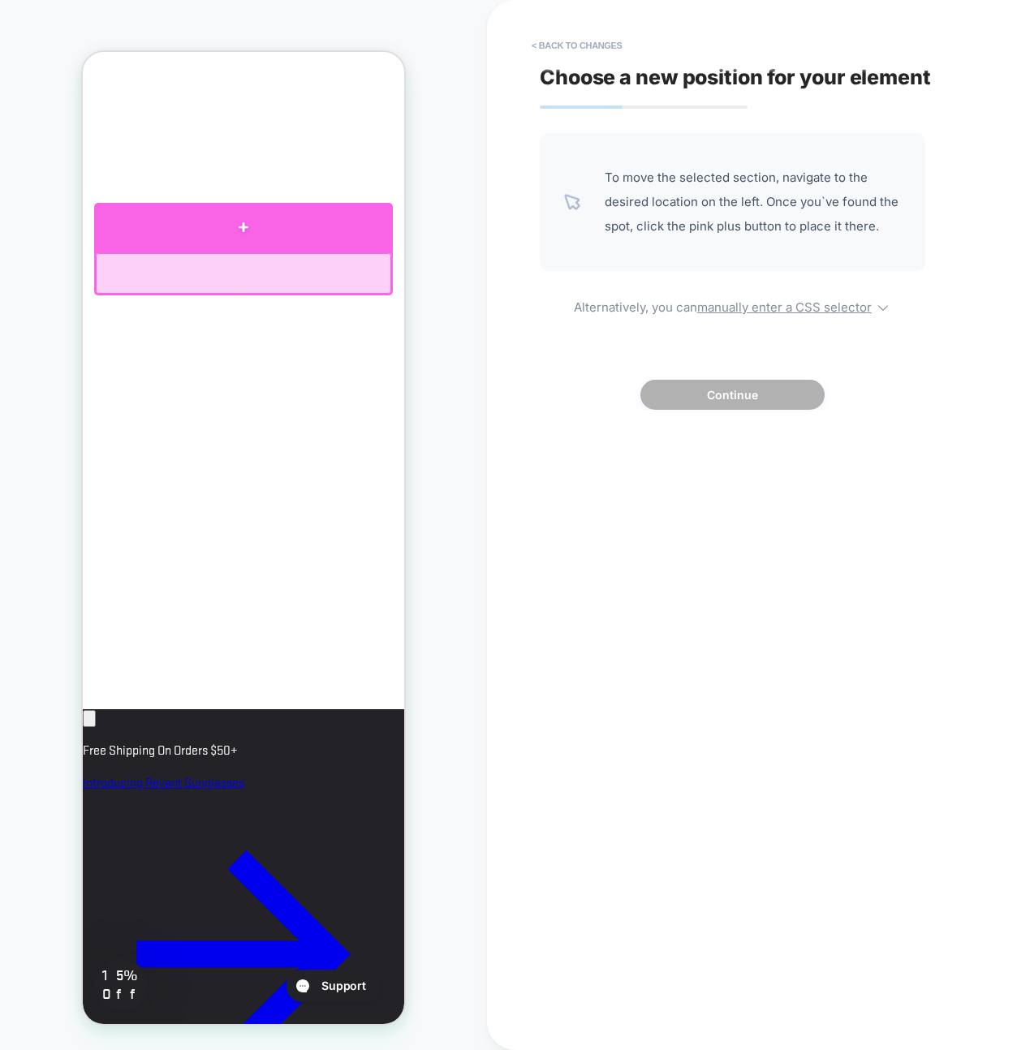
click at [260, 237] on div at bounding box center [243, 227] width 299 height 49
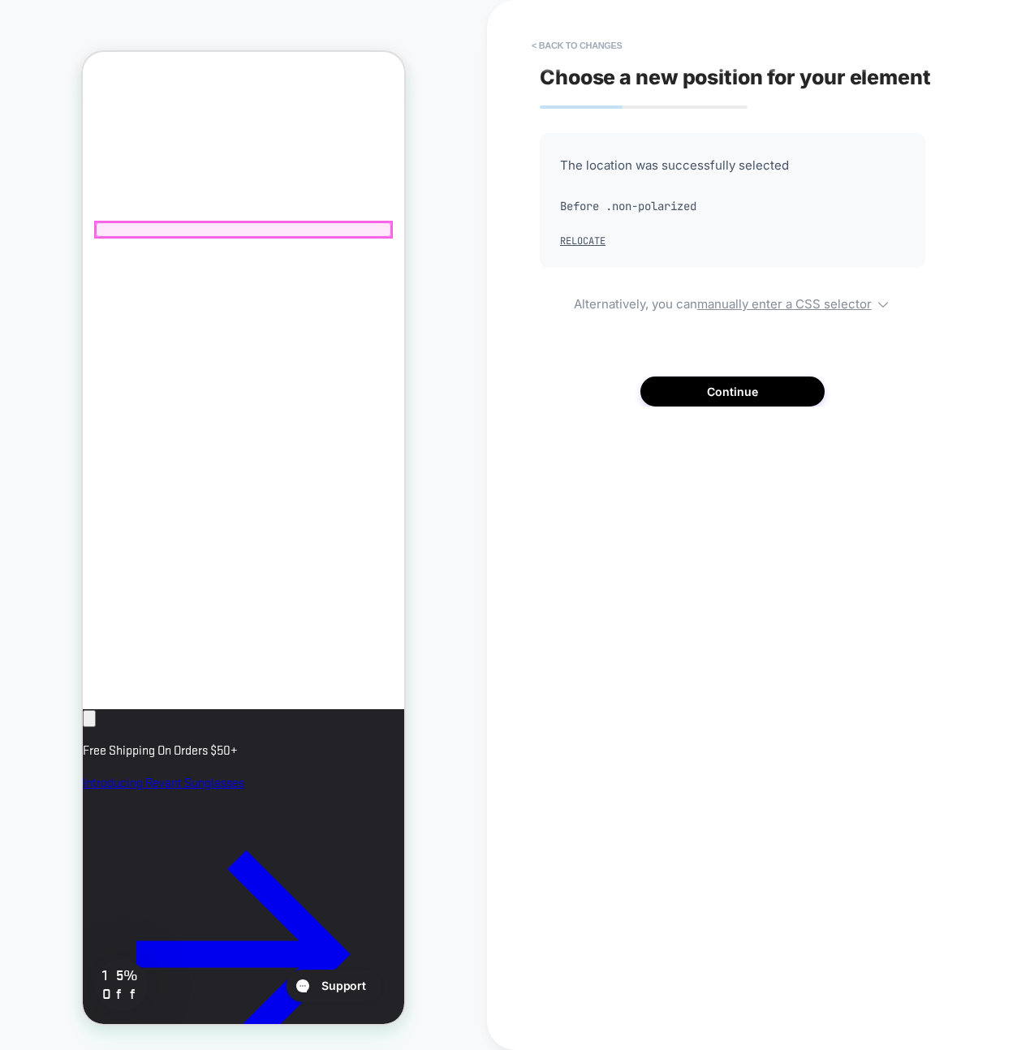
scroll to position [0, 0]
click at [580, 41] on button "< Back to changes" at bounding box center [576, 45] width 107 height 26
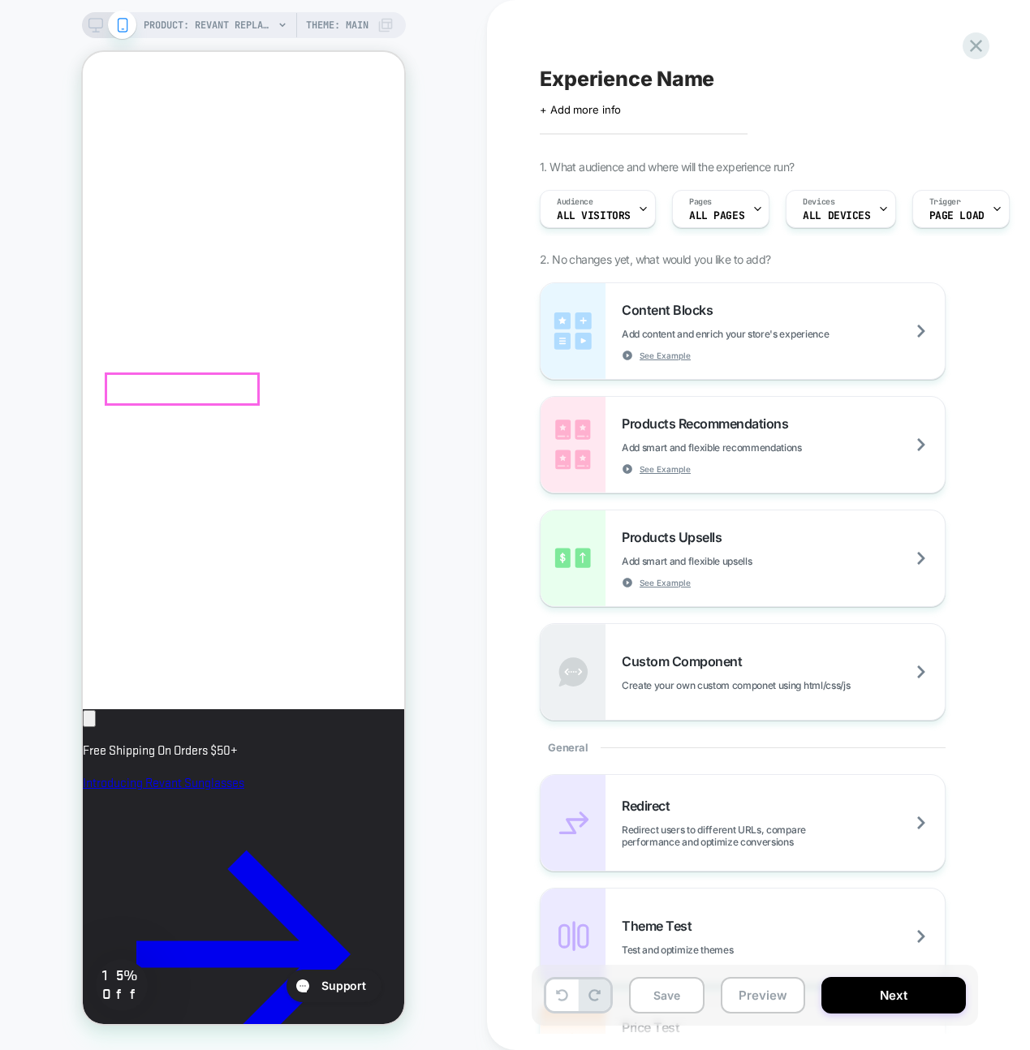
scroll to position [0, 279]
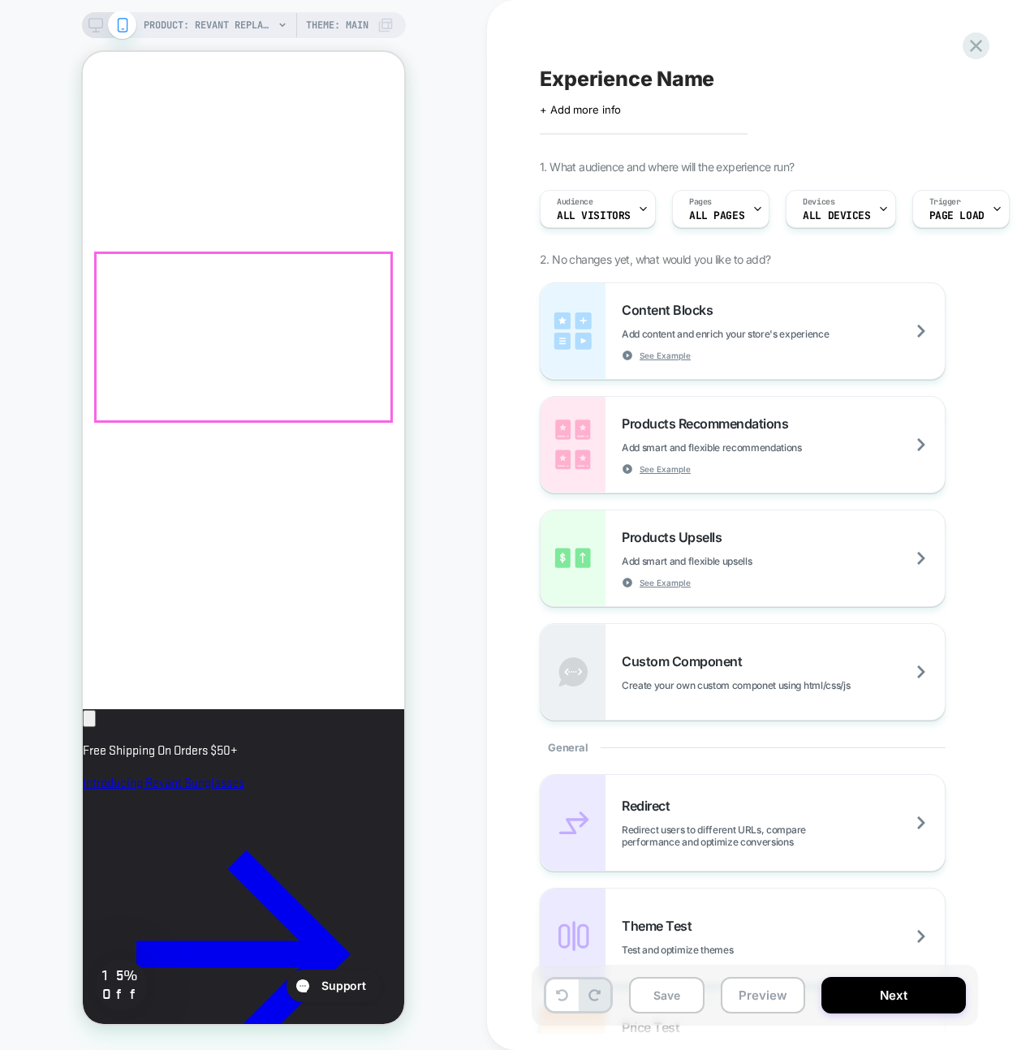
click div "Polarized Blocks Glare $44.99 Non-Polarized $29.99 Elite Polarized Blocks Glare…"
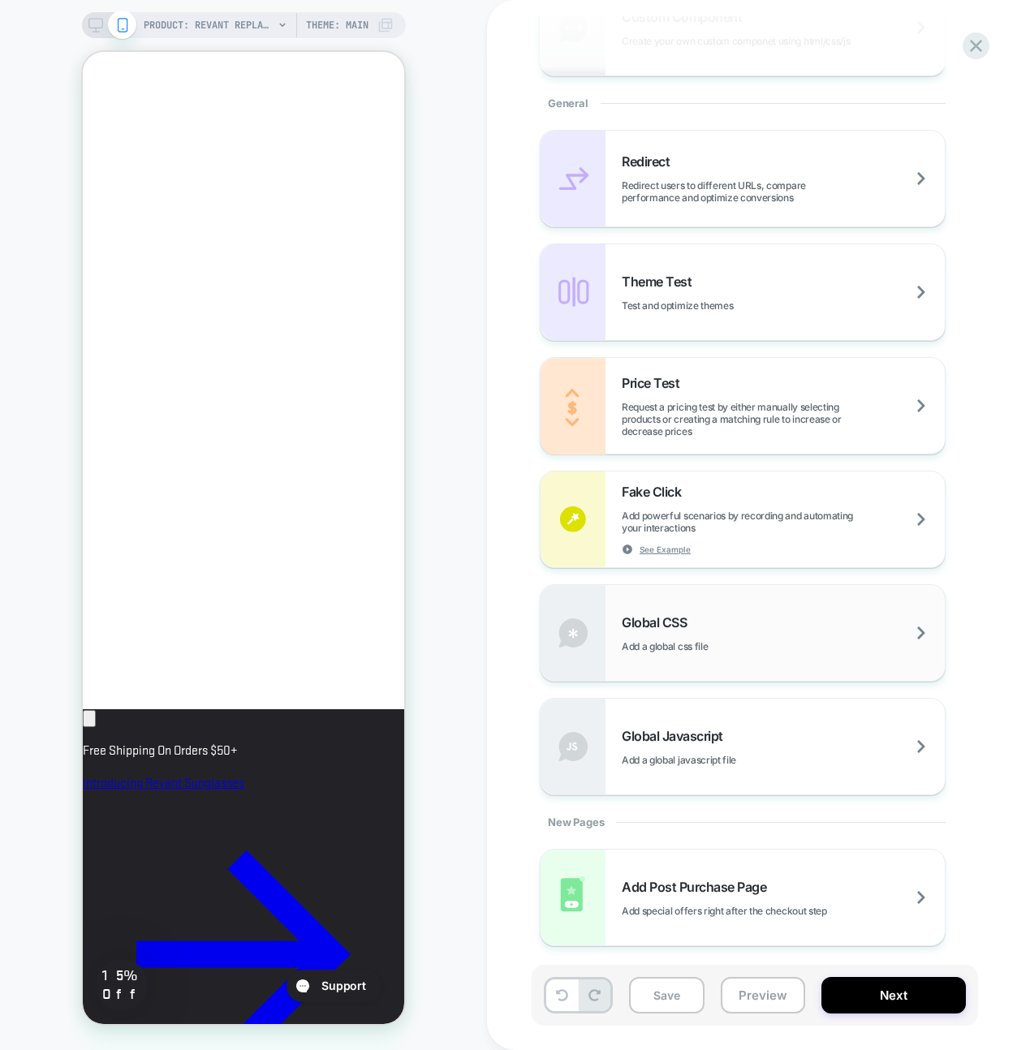
scroll to position [0, 0]
click div "Polarized Blocks Glare $44.99 Non-Polarized $29.99 Elite Polarized Blocks Glare…"
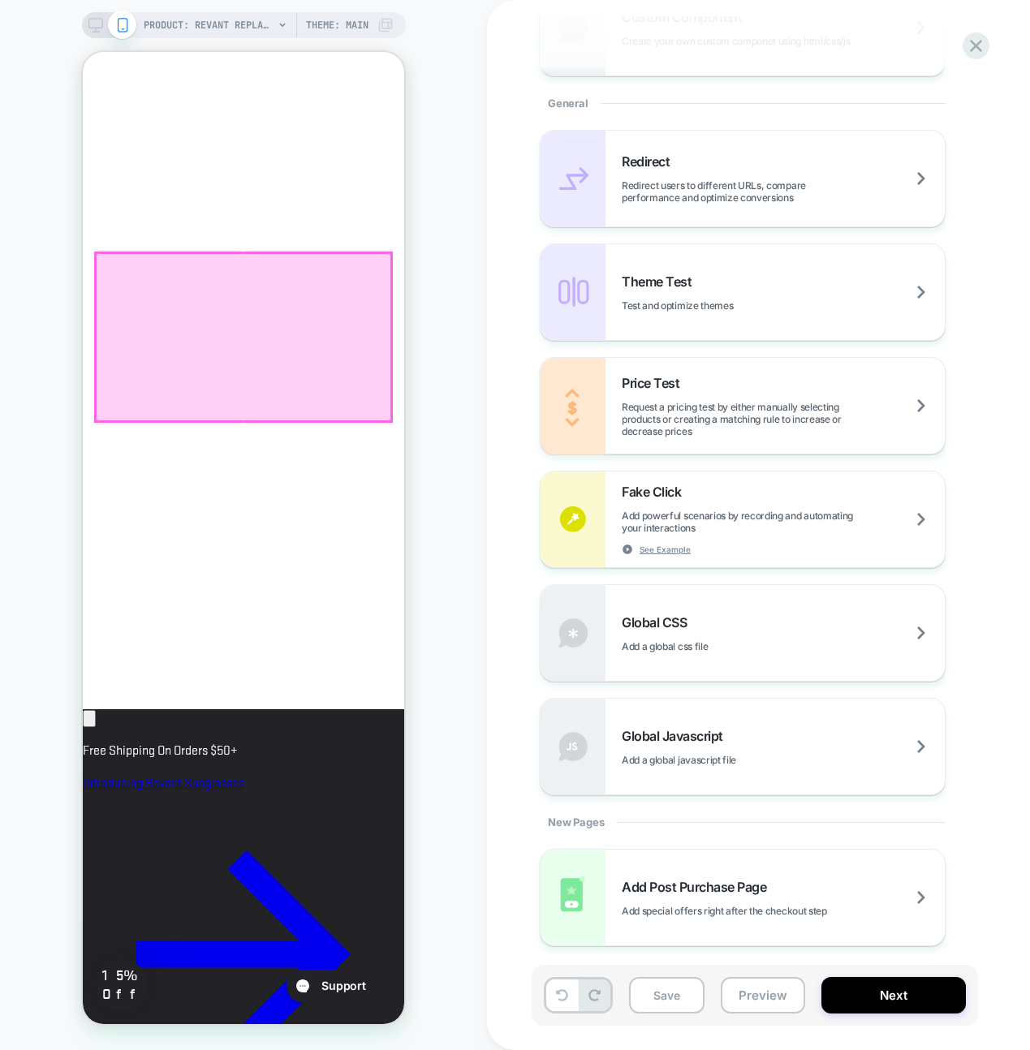
click at [252, 296] on div at bounding box center [243, 337] width 295 height 168
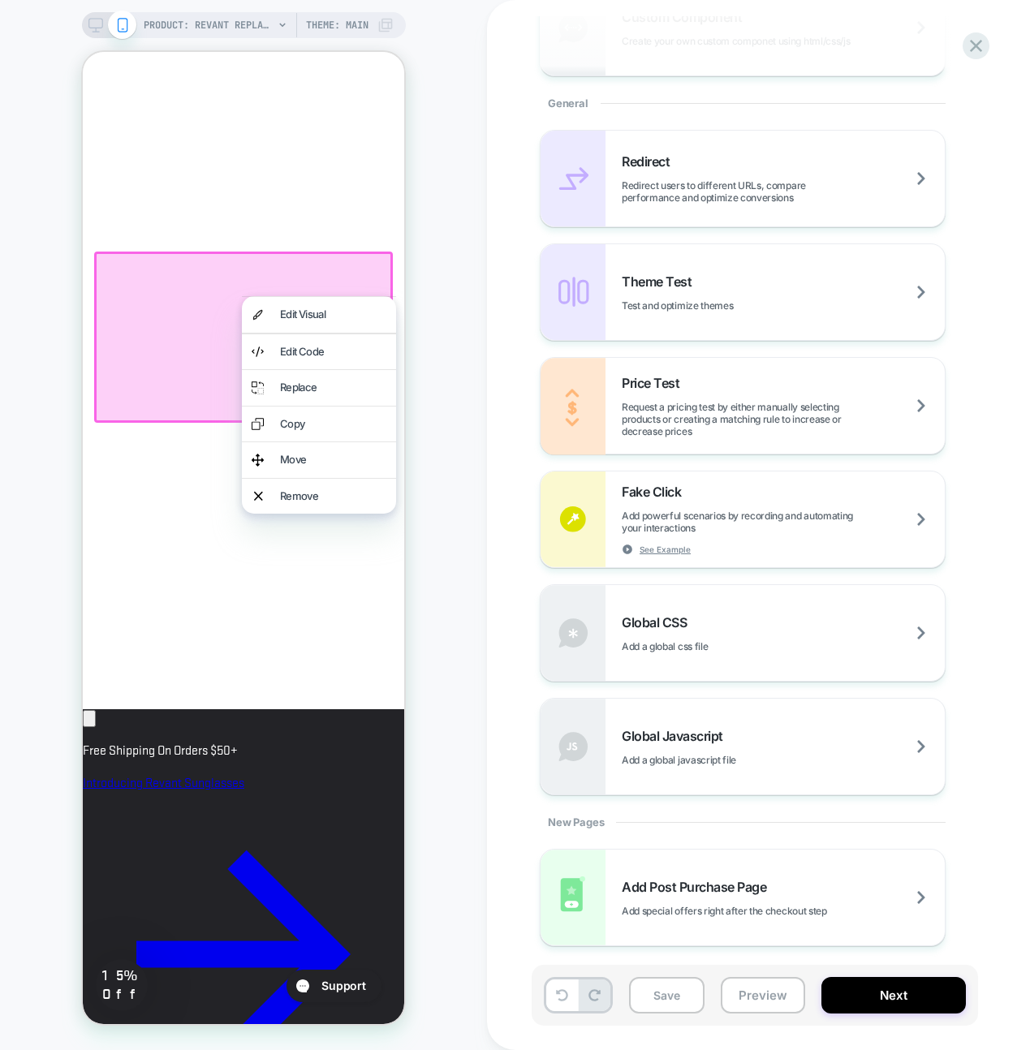
click at [252, 296] on div at bounding box center [319, 296] width 154 height 1
click at [303, 360] on div "Edit Code" at bounding box center [319, 352] width 154 height 36
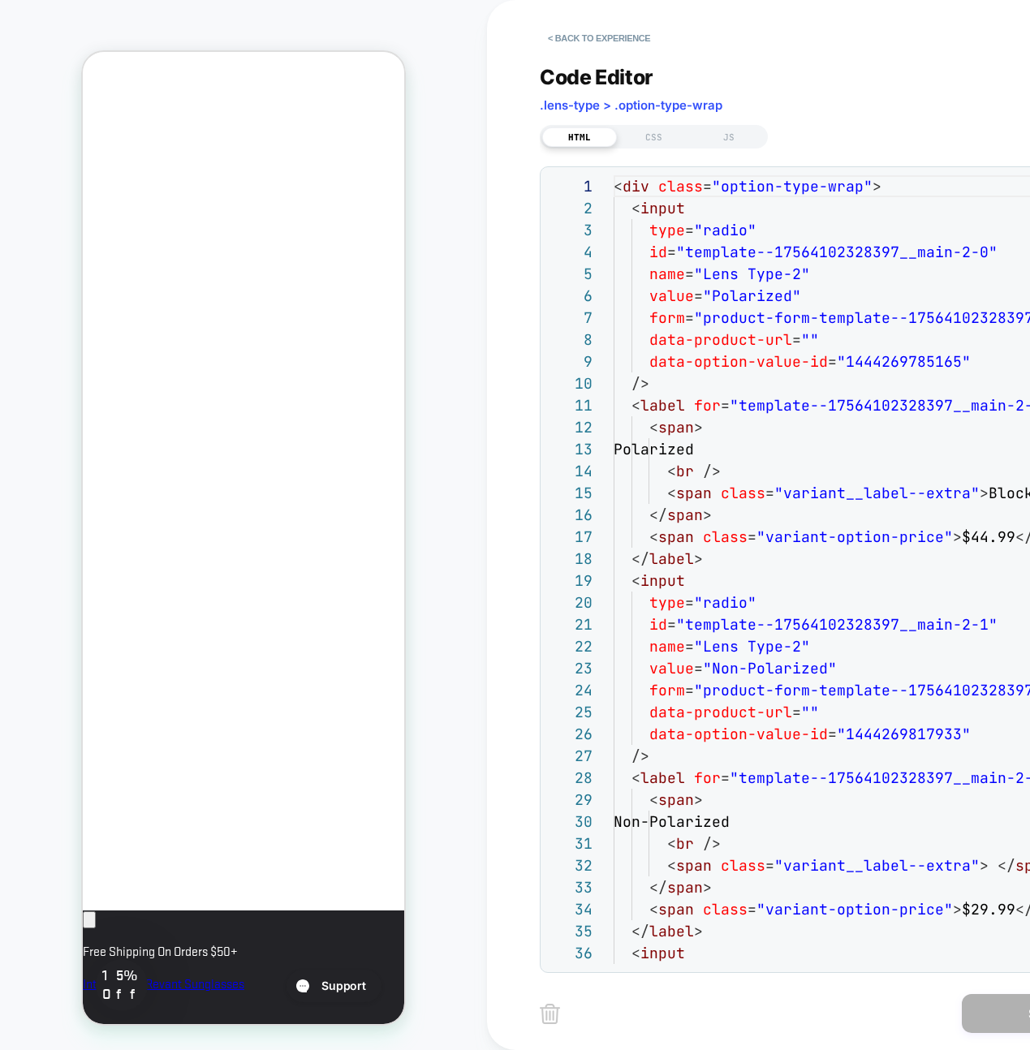
scroll to position [219, 0]
click at [641, 140] on div "CSS" at bounding box center [654, 136] width 75 height 19
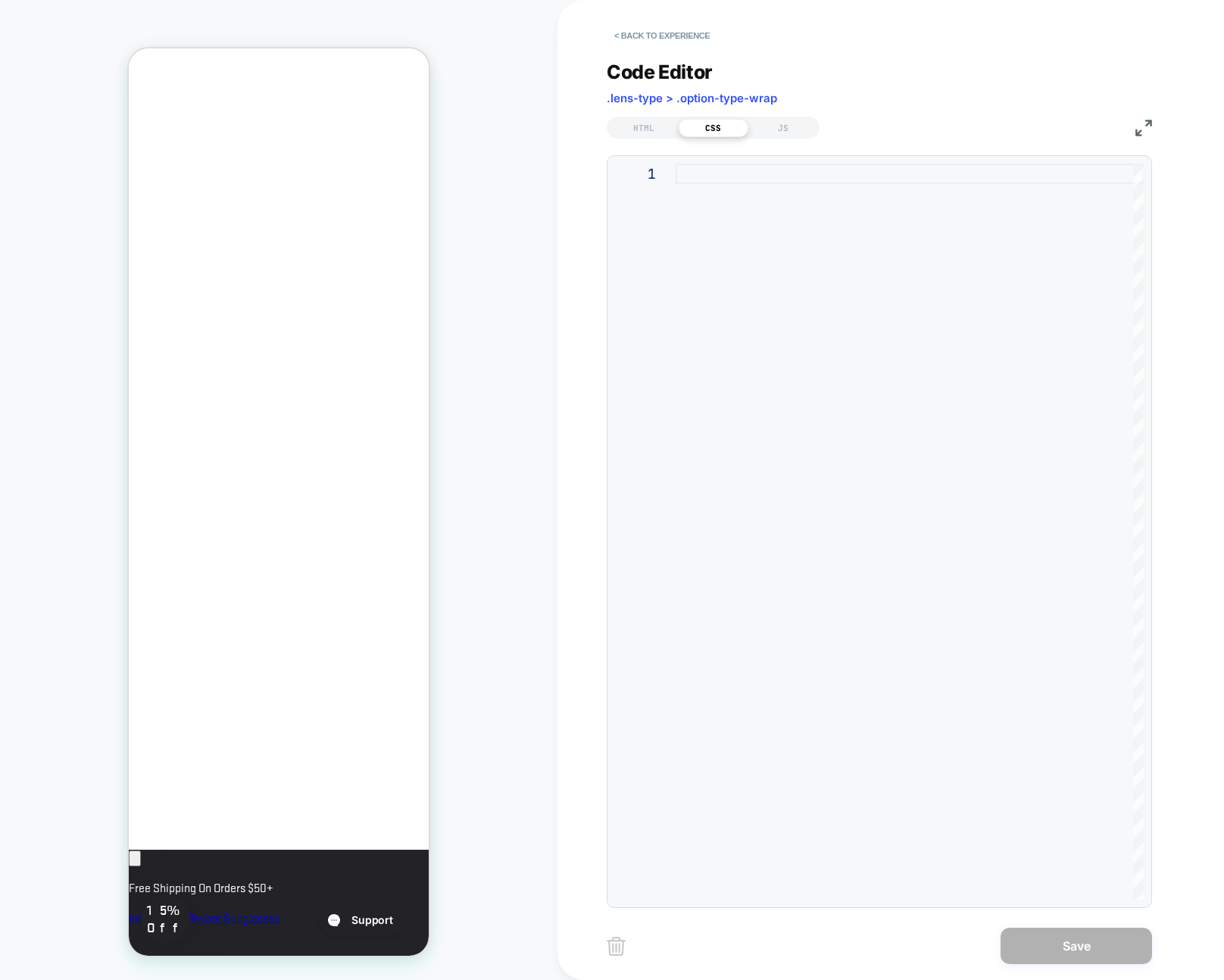
scroll to position [0, 0]
click at [810, 269] on div at bounding box center [909, 531] width 468 height 736
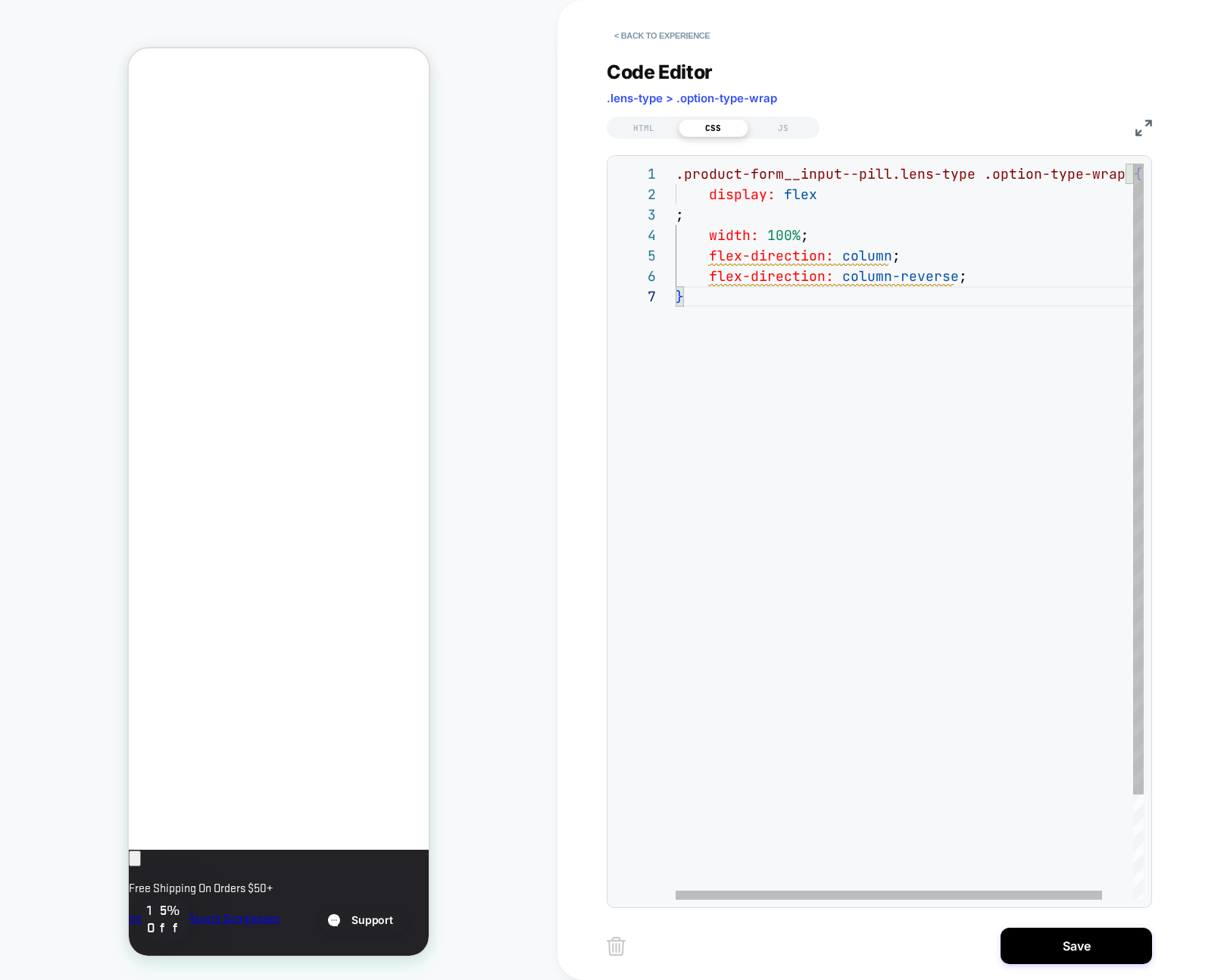
click at [786, 260] on div ".product-form__input--pill.lens-type .option-type-wrap { display: flex ; width:…" at bounding box center [926, 593] width 501 height 859
drag, startPoint x: 786, startPoint y: 260, endPoint x: 713, endPoint y: 198, distance: 95.8
click at [713, 198] on div ".product-form__input--pill.lens-type .option-type-wrap { display: flex ; width:…" at bounding box center [926, 593] width 501 height 859
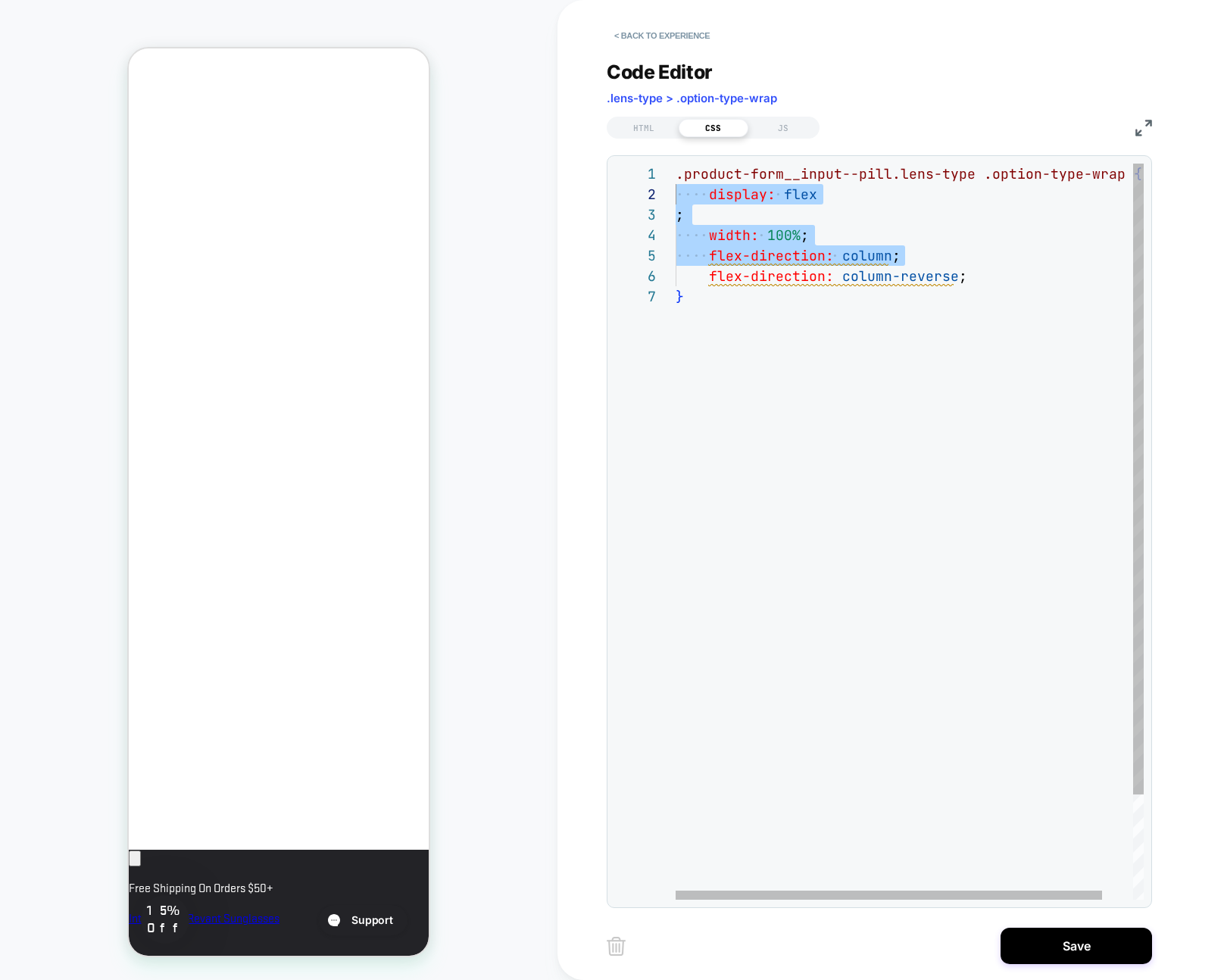
type textarea "**********"
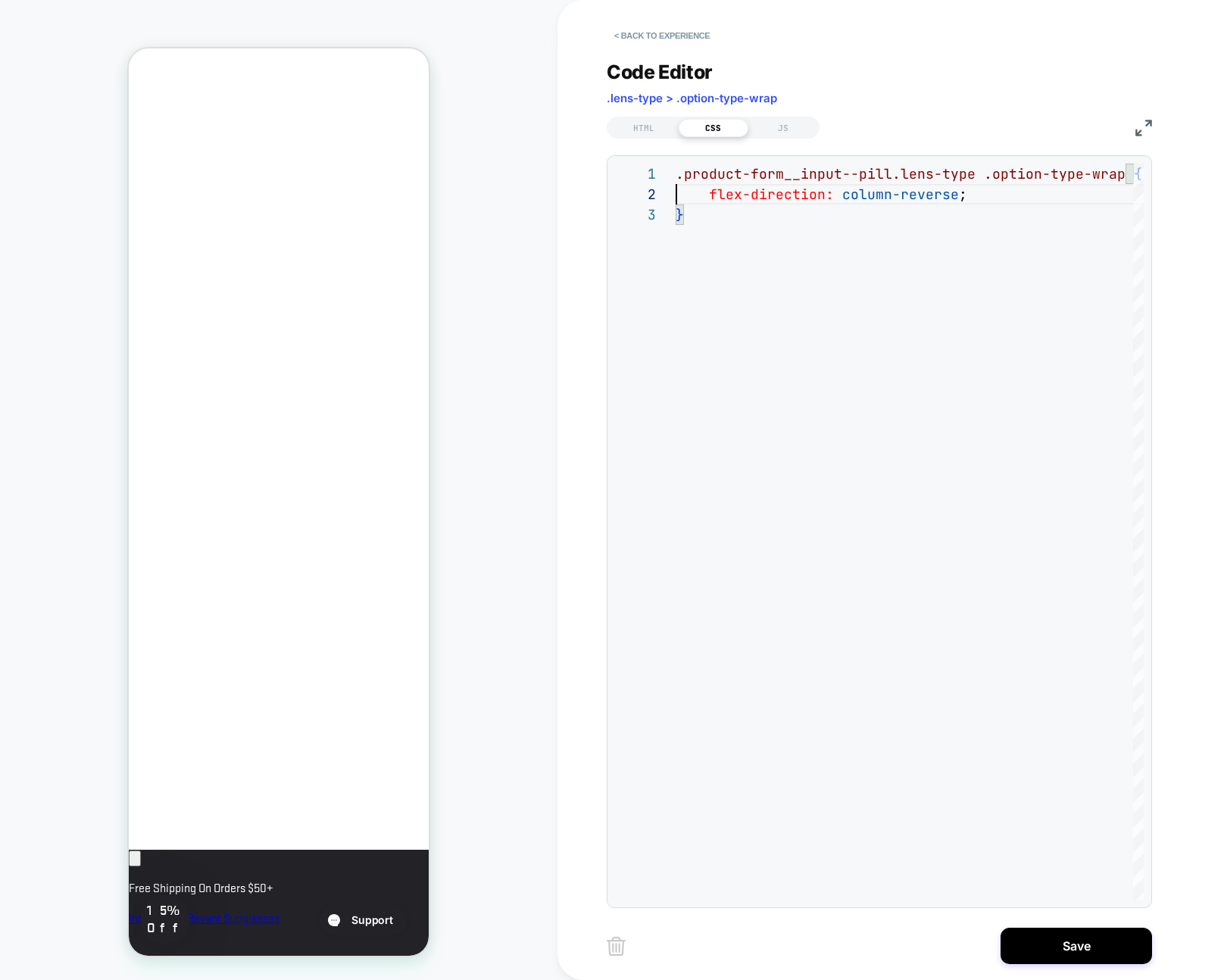
scroll to position [0, 0]
click at [1042, 955] on button "Save" at bounding box center [1076, 945] width 151 height 36
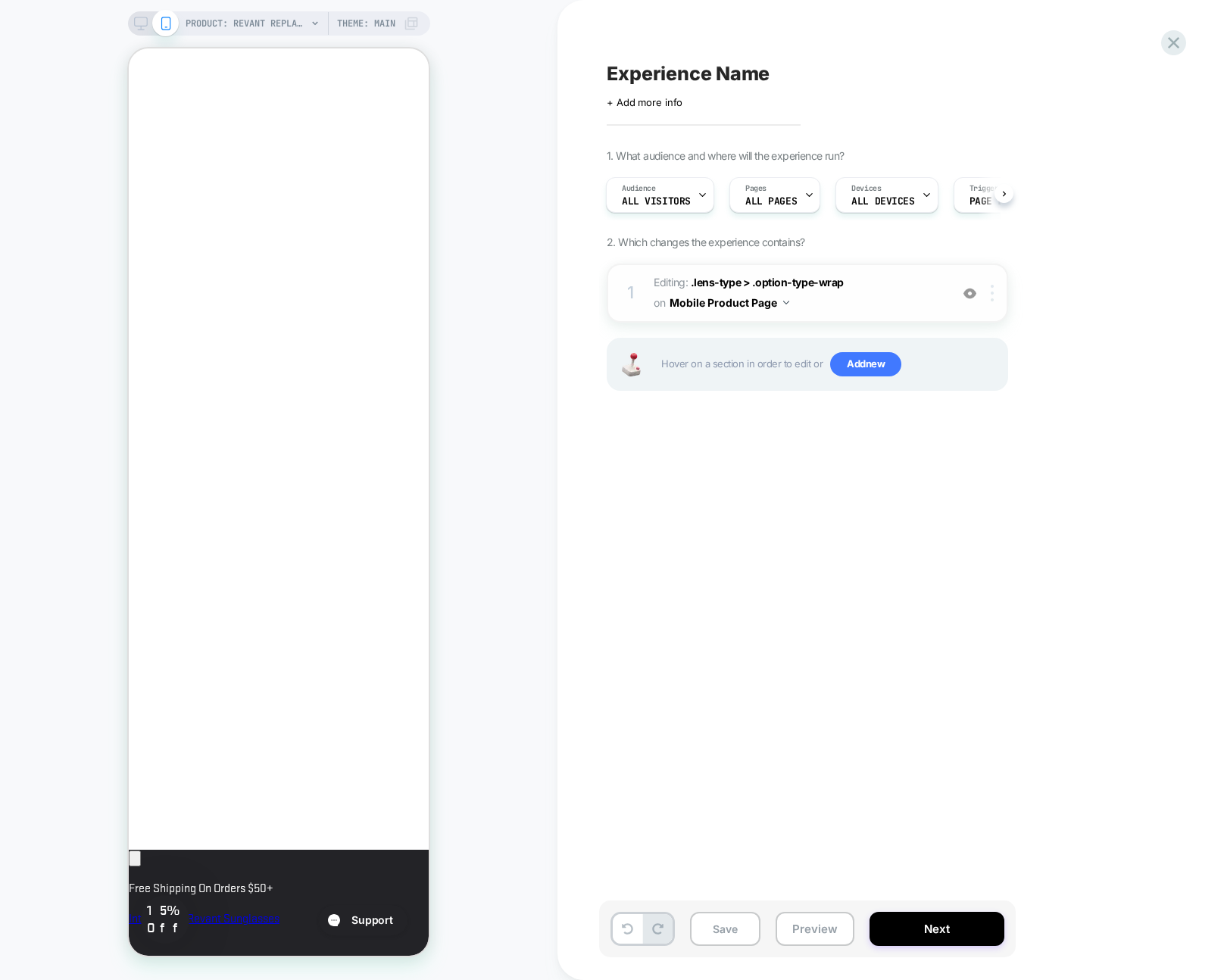
scroll to position [0, 260]
click at [993, 292] on img at bounding box center [992, 293] width 3 height 17
click at [889, 283] on span "Editing : .lens-type > .option-type-wrap .lens-type > .option-type-wrap on Mobi…" at bounding box center [797, 293] width 288 height 41
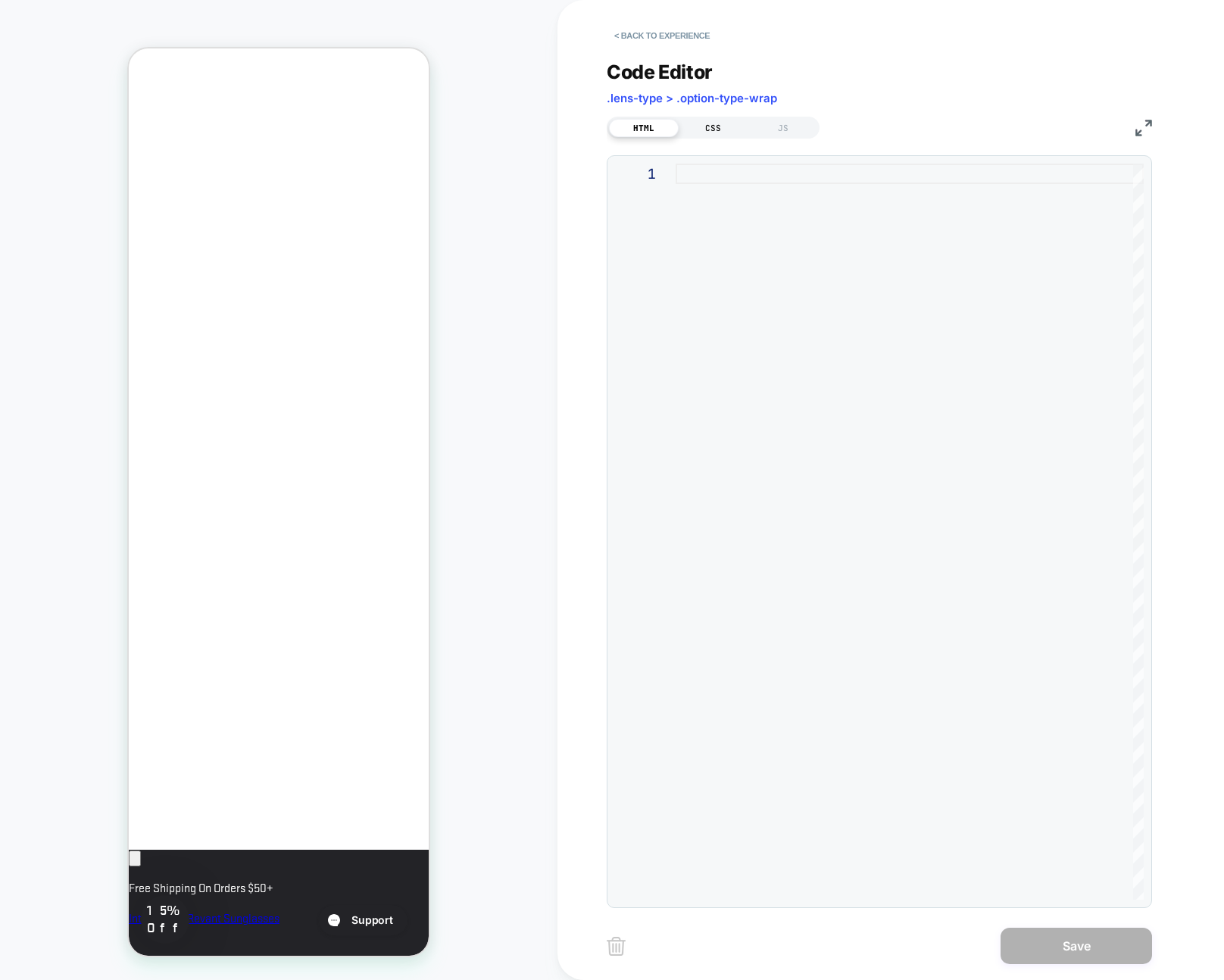
click at [713, 134] on div "CSS" at bounding box center [713, 127] width 70 height 18
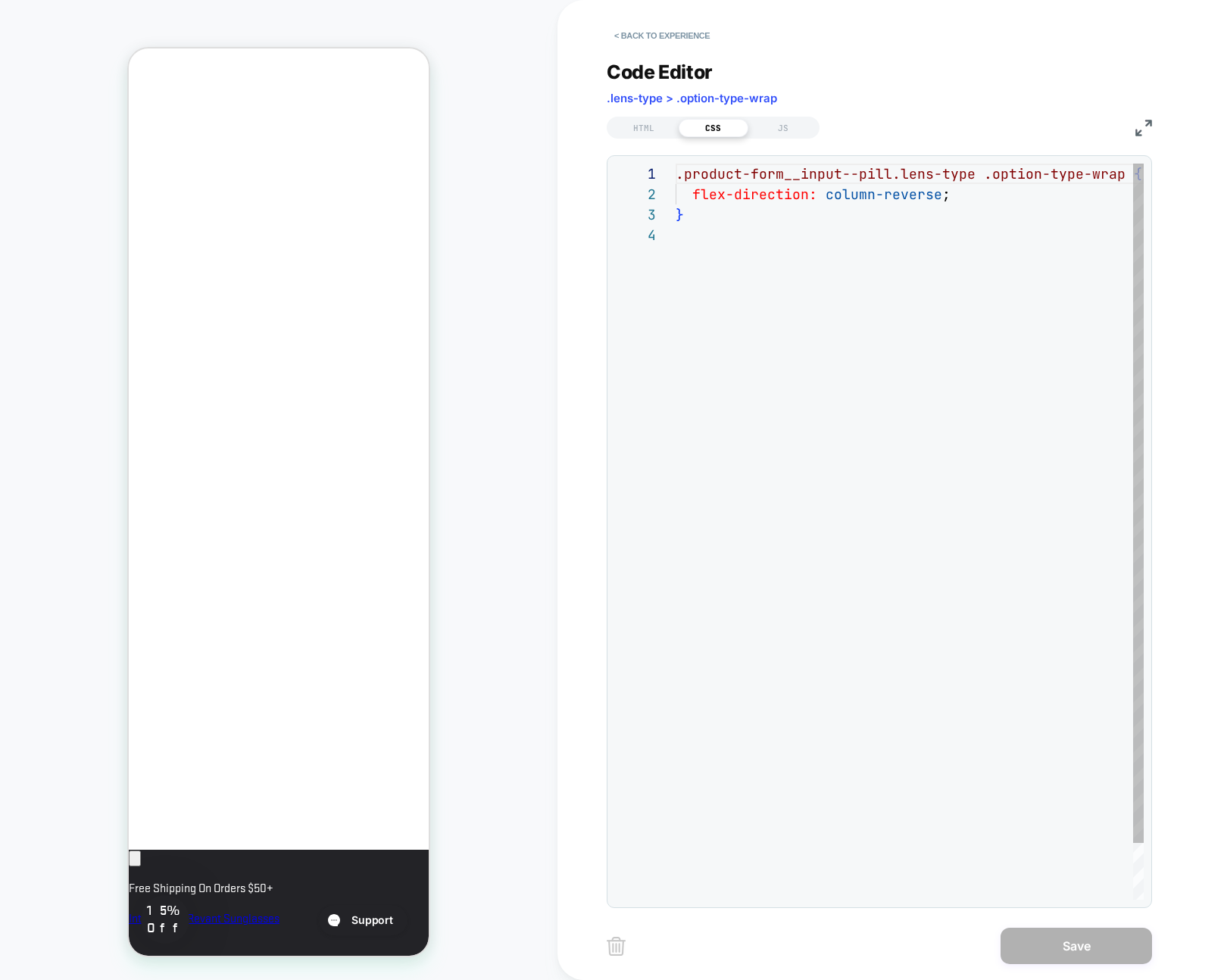
scroll to position [62, 0]
click at [640, 95] on span ".lens-type > .option-type-wrap" at bounding box center [692, 97] width 171 height 14
click at [644, 23] on button "< Back to experience" at bounding box center [662, 35] width 110 height 24
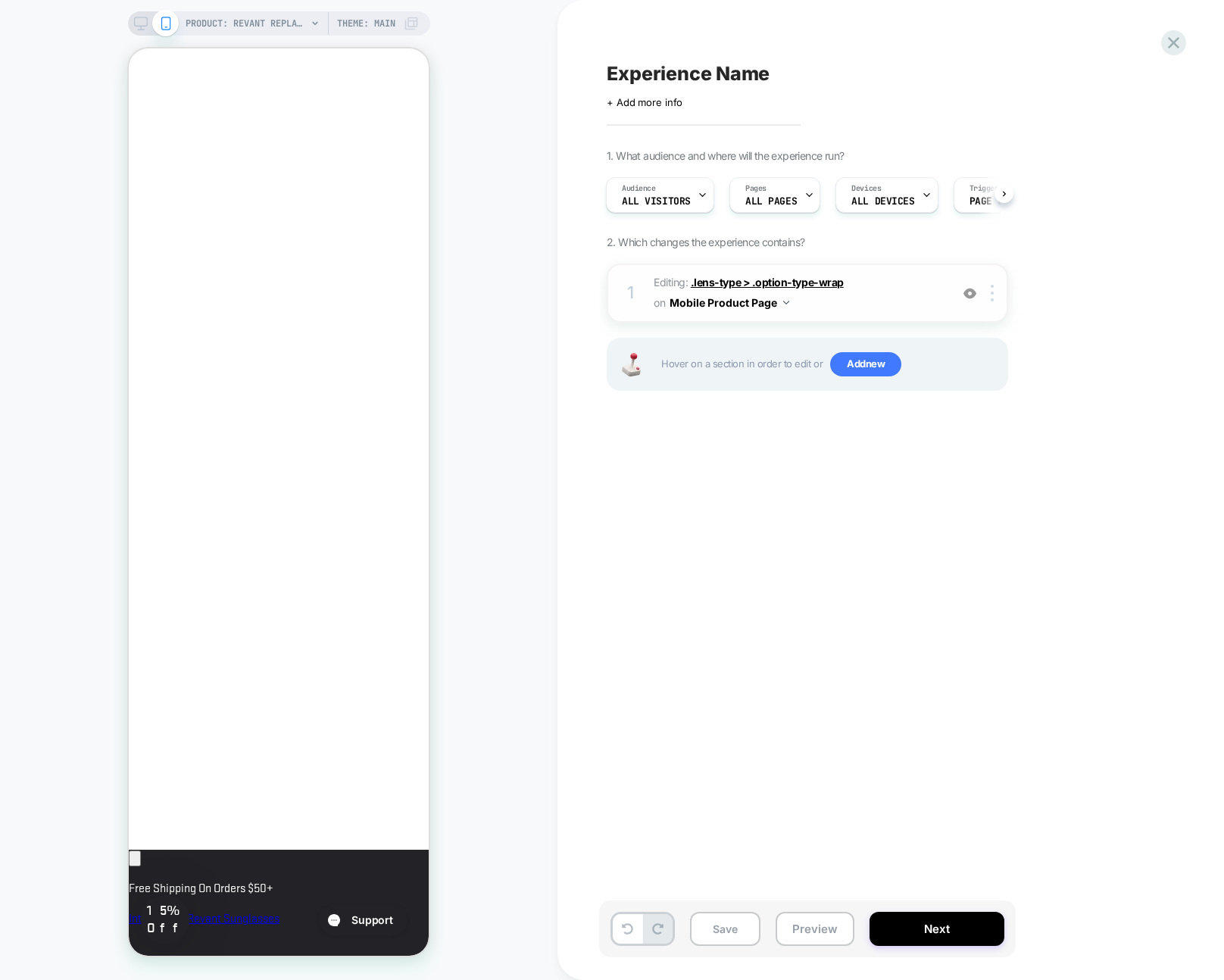
scroll to position [0, 260]
click at [817, 279] on span ".lens-type > .option-type-wrap" at bounding box center [767, 282] width 153 height 13
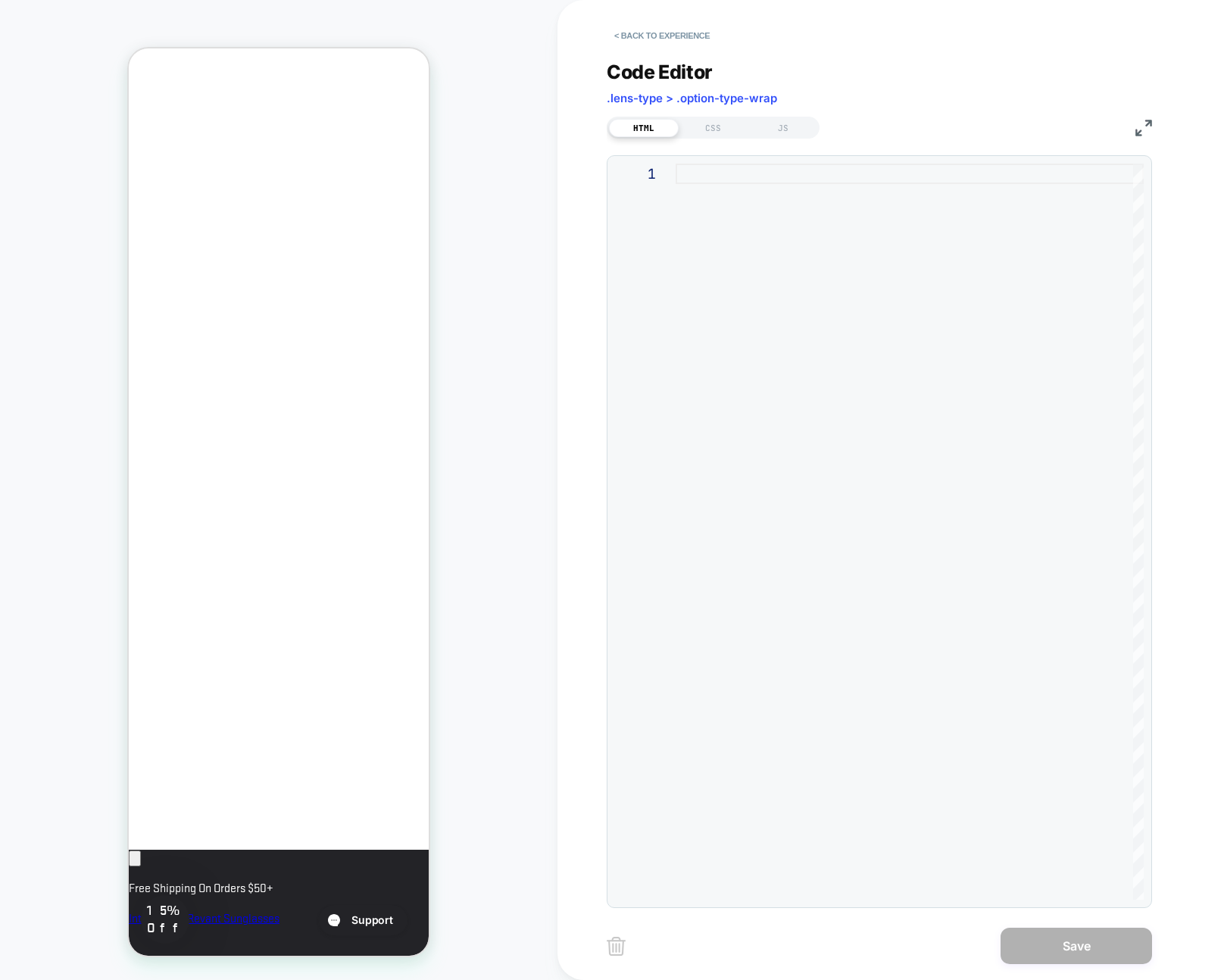
click at [730, 98] on span ".lens-type > .option-type-wrap" at bounding box center [692, 97] width 171 height 14
drag, startPoint x: 730, startPoint y: 98, endPoint x: 709, endPoint y: 74, distance: 31.9
click at [729, 98] on span ".lens-type > .option-type-wrap" at bounding box center [692, 97] width 171 height 14
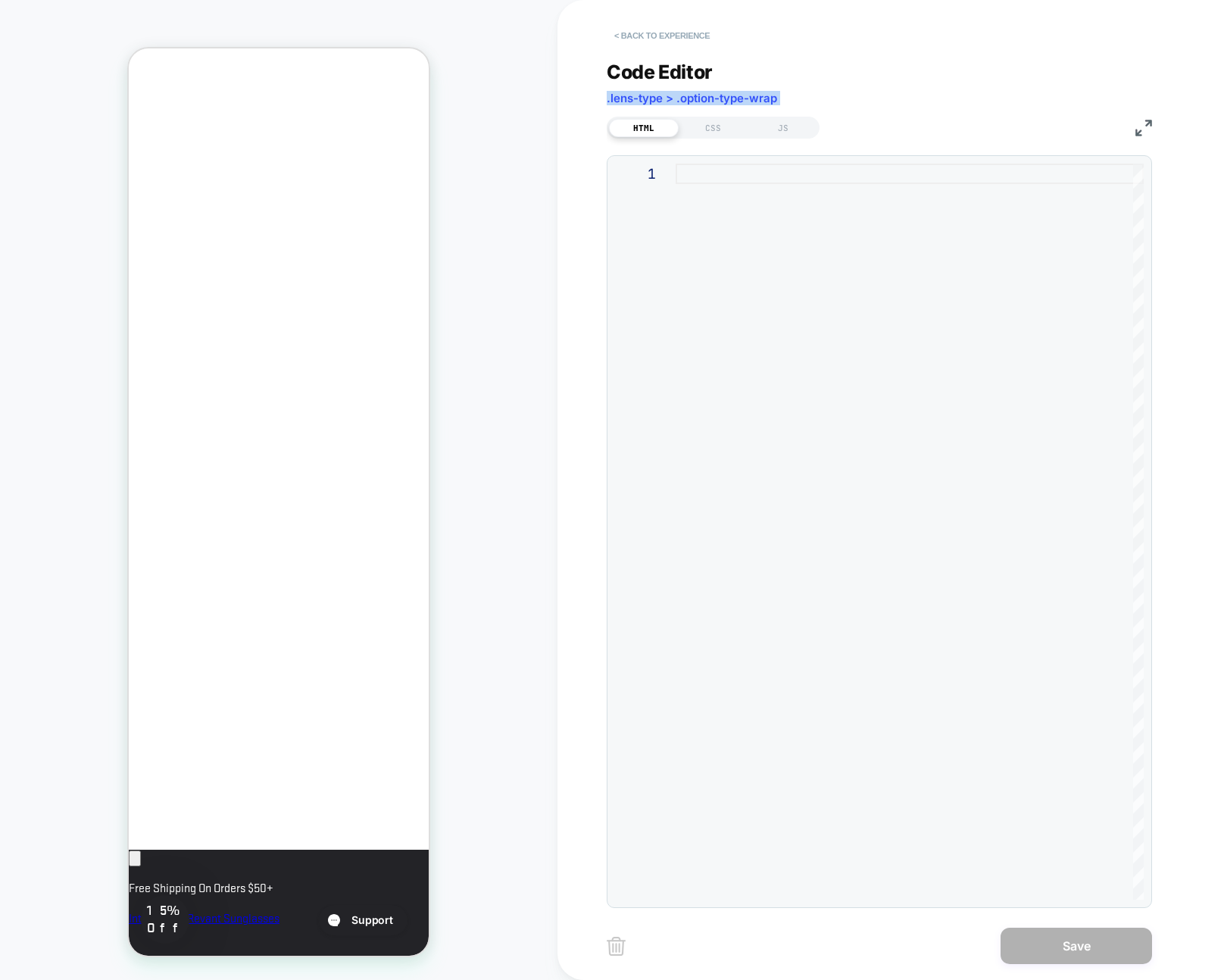
click at [638, 30] on button "< Back to experience" at bounding box center [662, 35] width 110 height 24
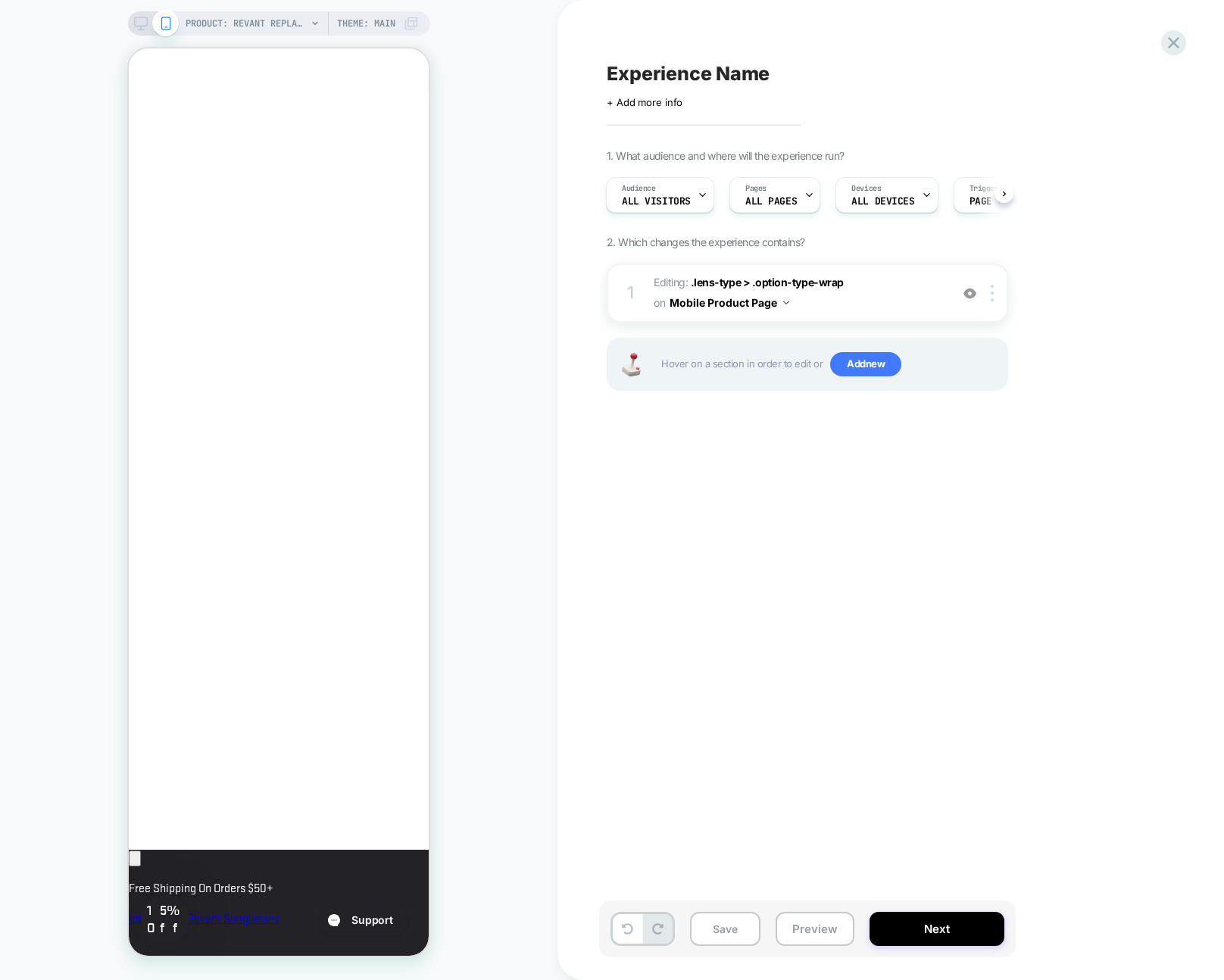
scroll to position [0, 260]
click at [993, 292] on img at bounding box center [992, 293] width 3 height 17
click at [953, 503] on div "Delete" at bounding box center [993, 497] width 134 height 41
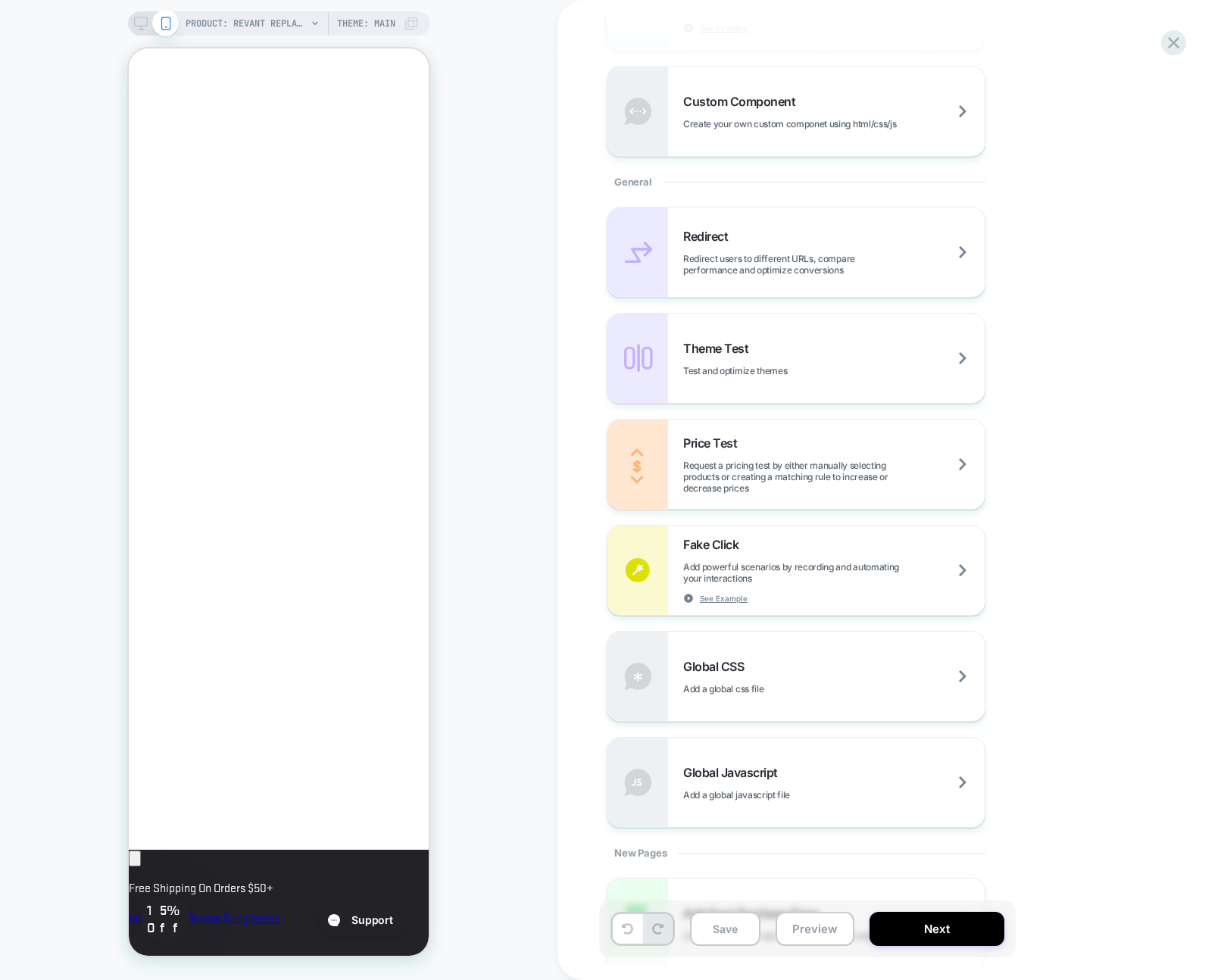
scroll to position [601, 0]
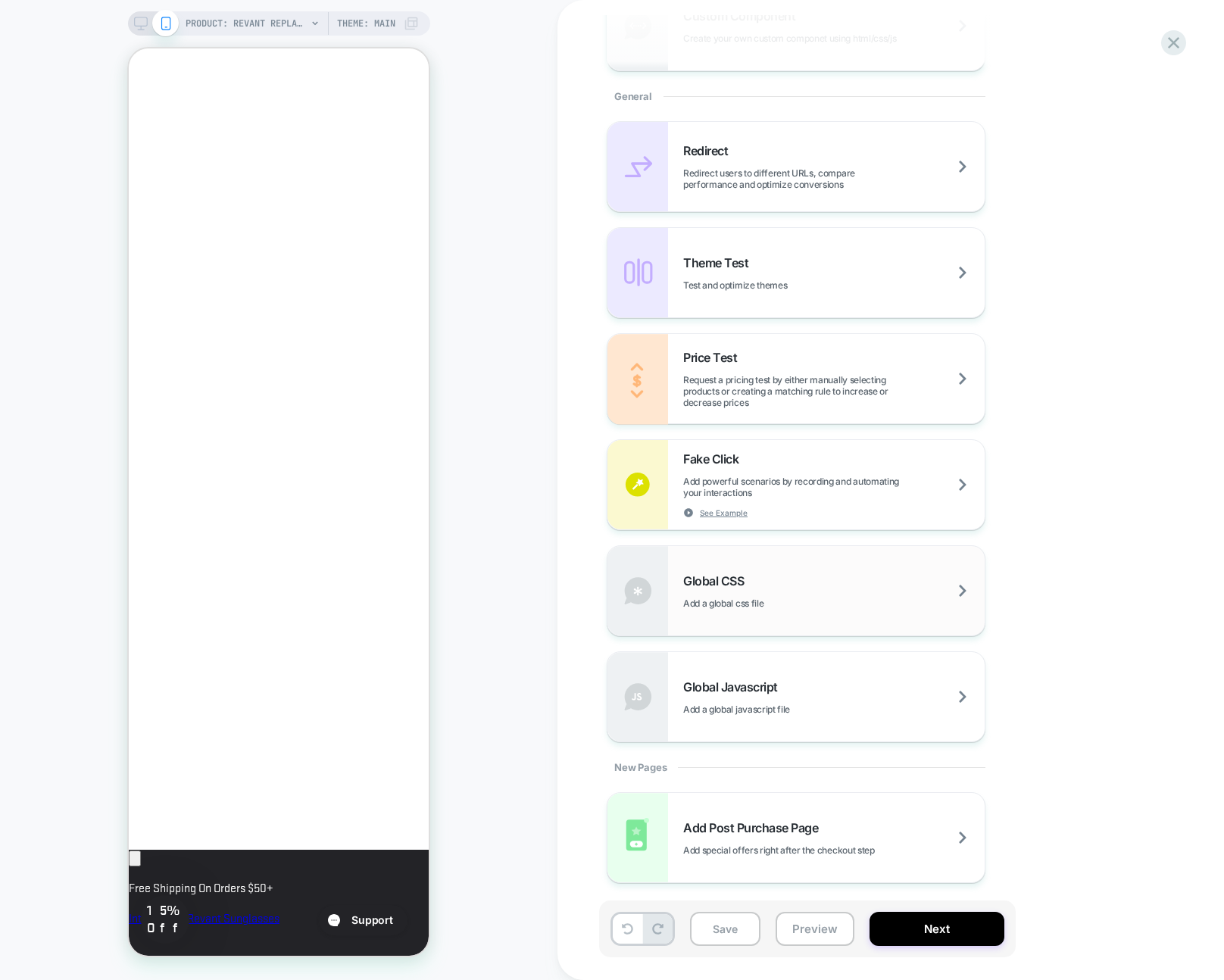
click at [740, 600] on span "Add a global css file" at bounding box center [761, 603] width 156 height 11
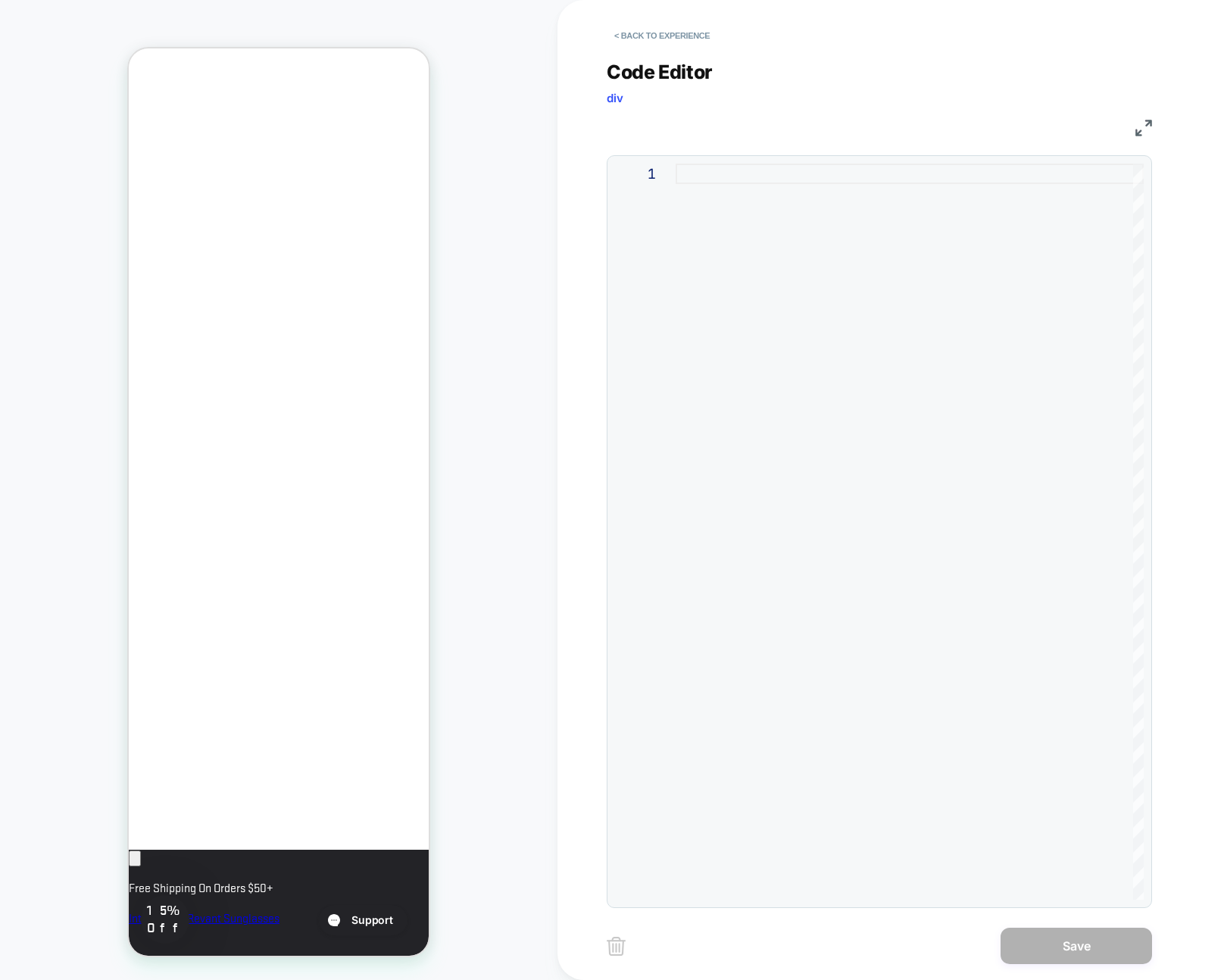
scroll to position [0, 0]
click at [829, 325] on div at bounding box center [909, 531] width 468 height 736
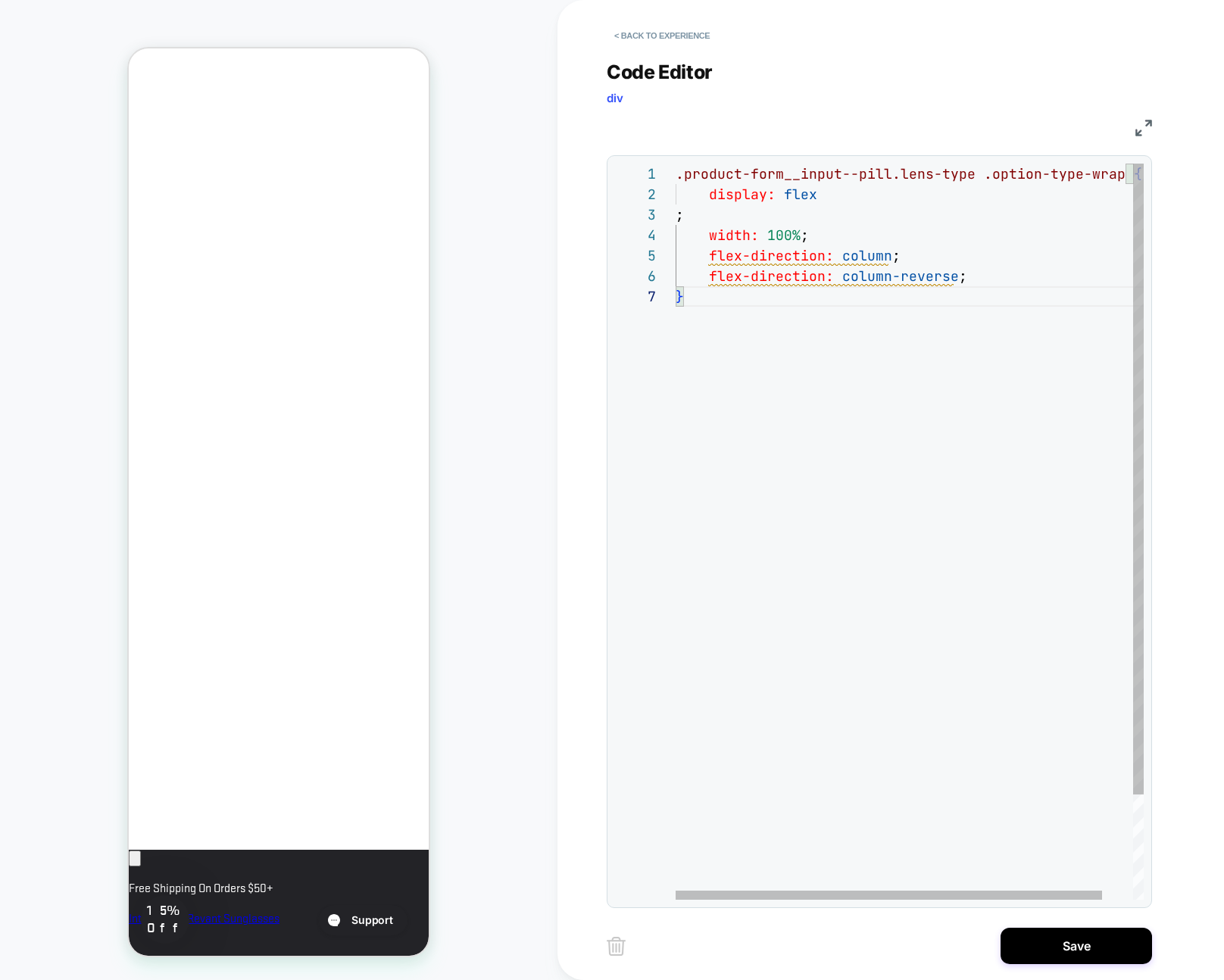
scroll to position [0, 260]
click at [778, 251] on div ".product-form__input--pill.lens-type .option-type-wrap { display: flex ; width:…" at bounding box center [926, 593] width 501 height 859
drag, startPoint x: 778, startPoint y: 251, endPoint x: 728, endPoint y: 199, distance: 72.1
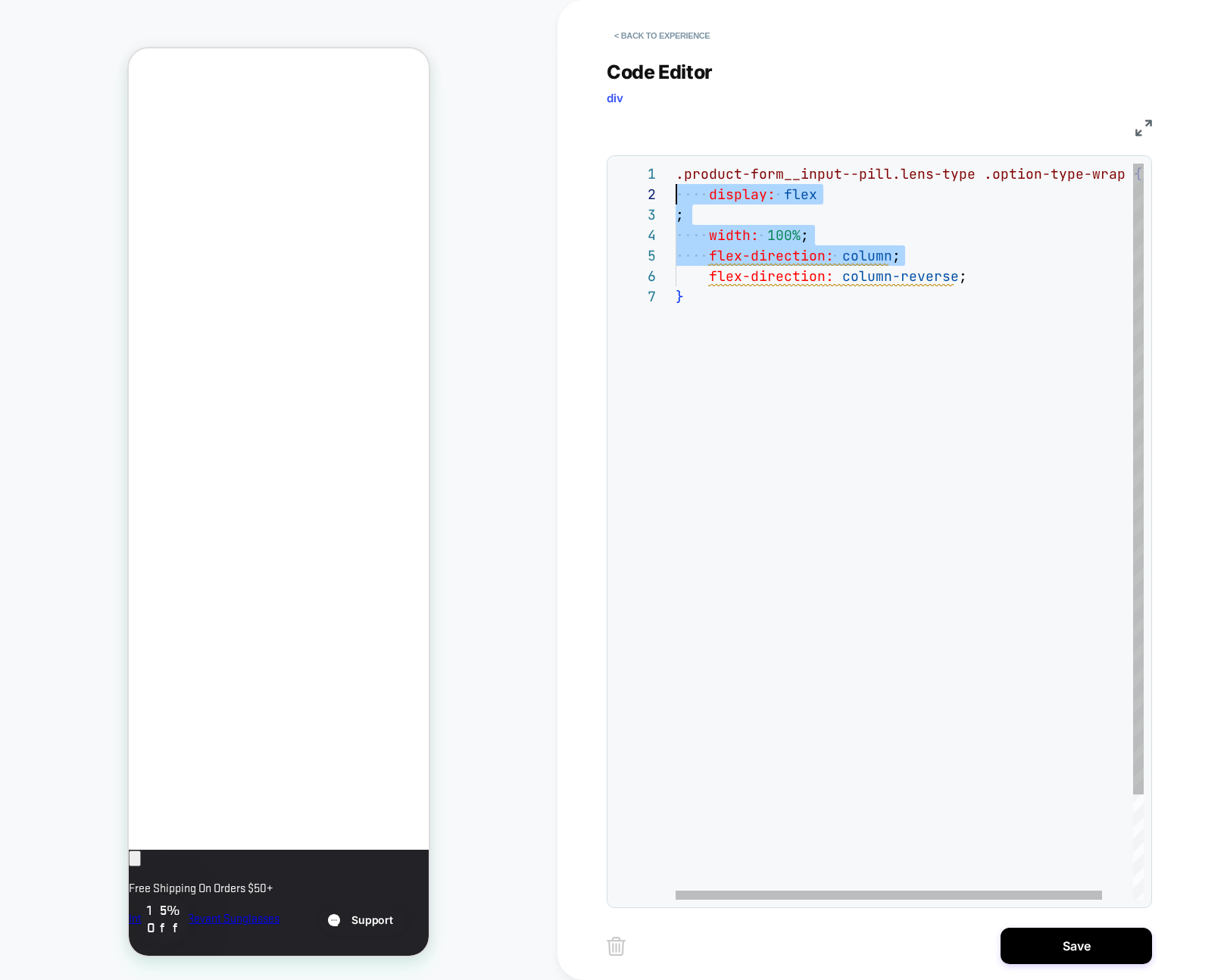
click at [728, 199] on div ".product-form__input--pill.lens-type .option-type-wrap { display: flex ; width:…" at bounding box center [926, 593] width 501 height 859
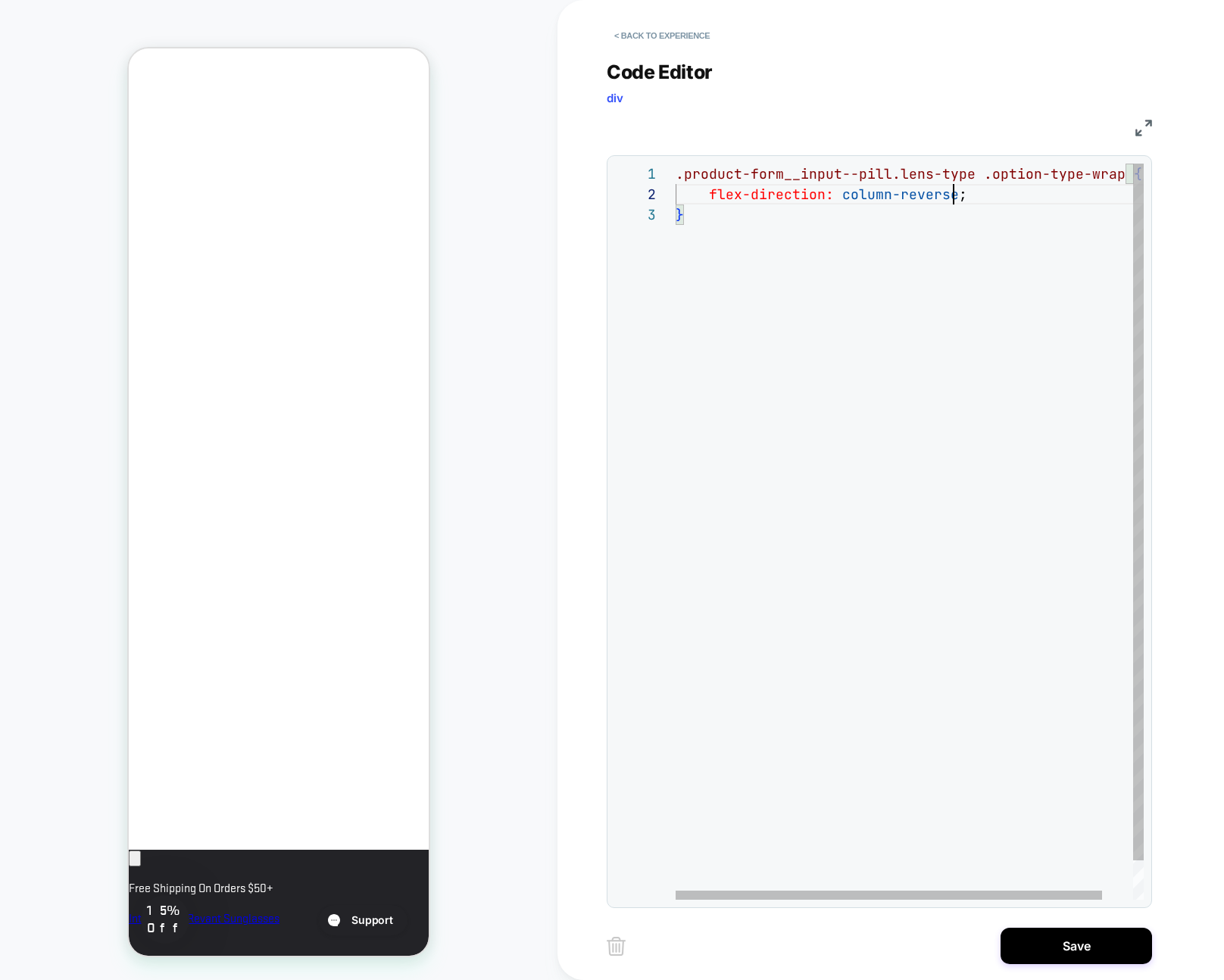
click at [953, 196] on div ".product-form__input--pill.lens-type .option-type-wrap { flex-direction: column…" at bounding box center [926, 552] width 501 height 777
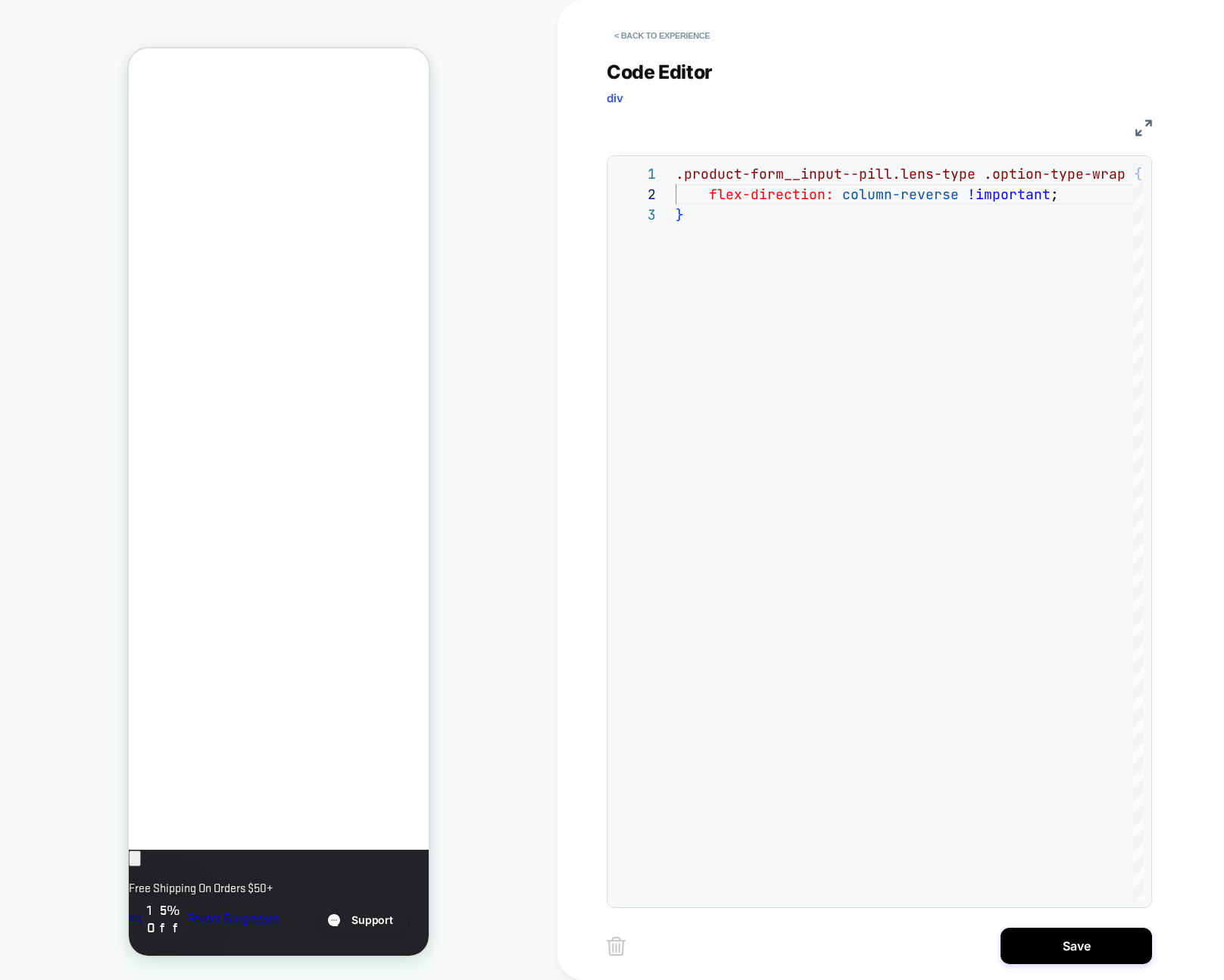
scroll to position [0, 260]
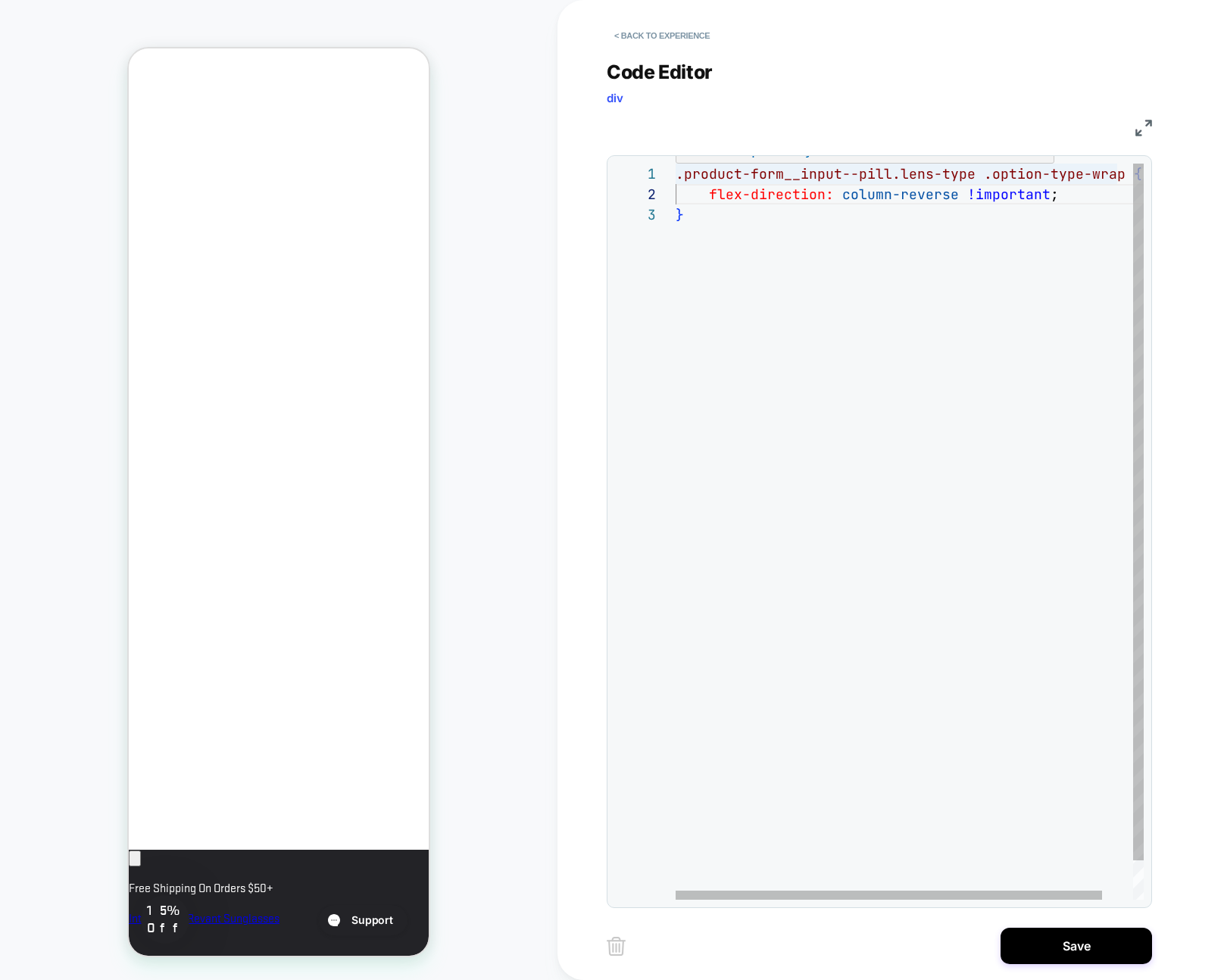
click at [679, 175] on div ".product-form__input--pill.lens-type .option-type-wrap { flex-direction: column…" at bounding box center [926, 552] width 501 height 777
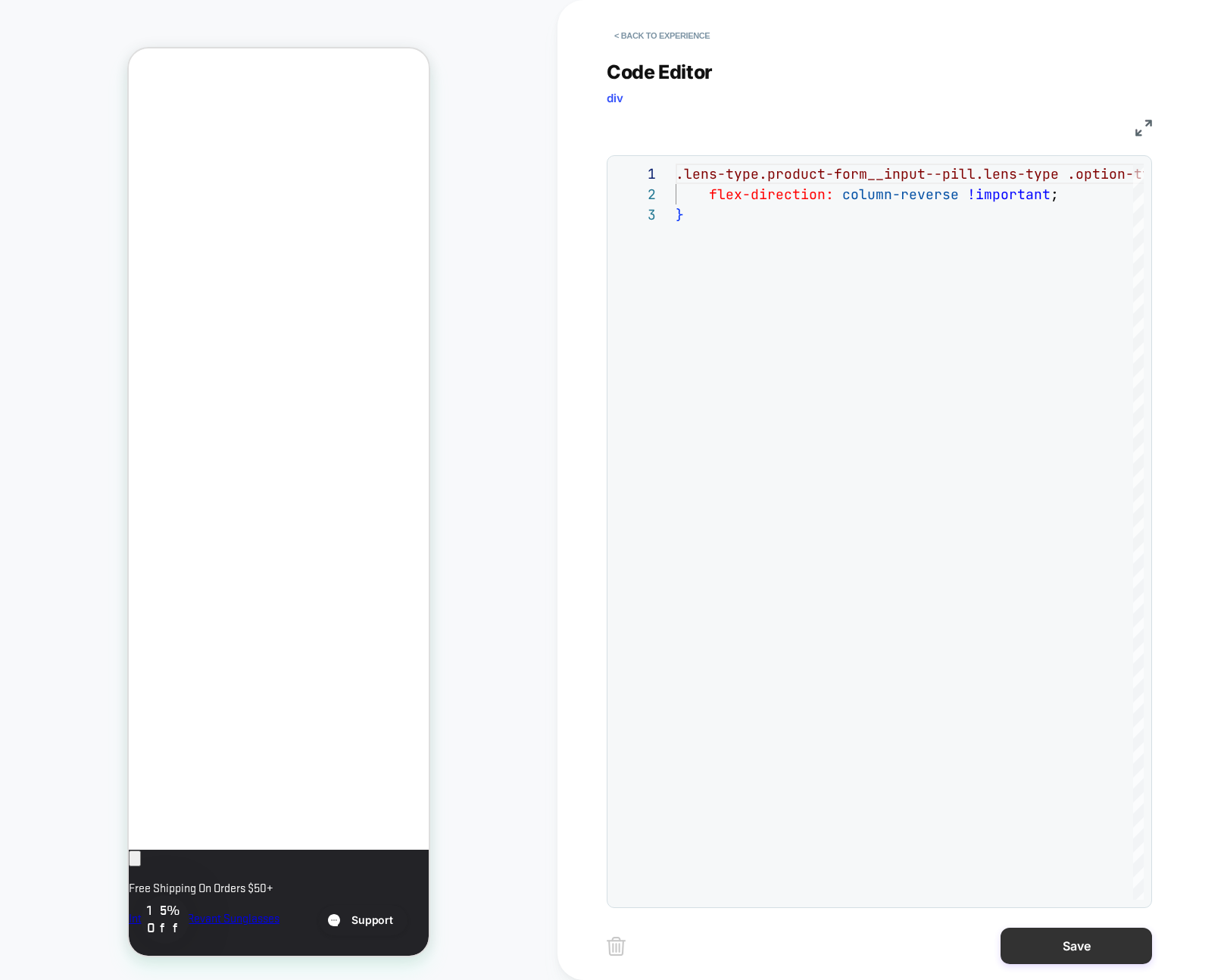
scroll to position [0, 0]
type textarea "**********"
click at [1118, 941] on button "Save" at bounding box center [1076, 945] width 151 height 36
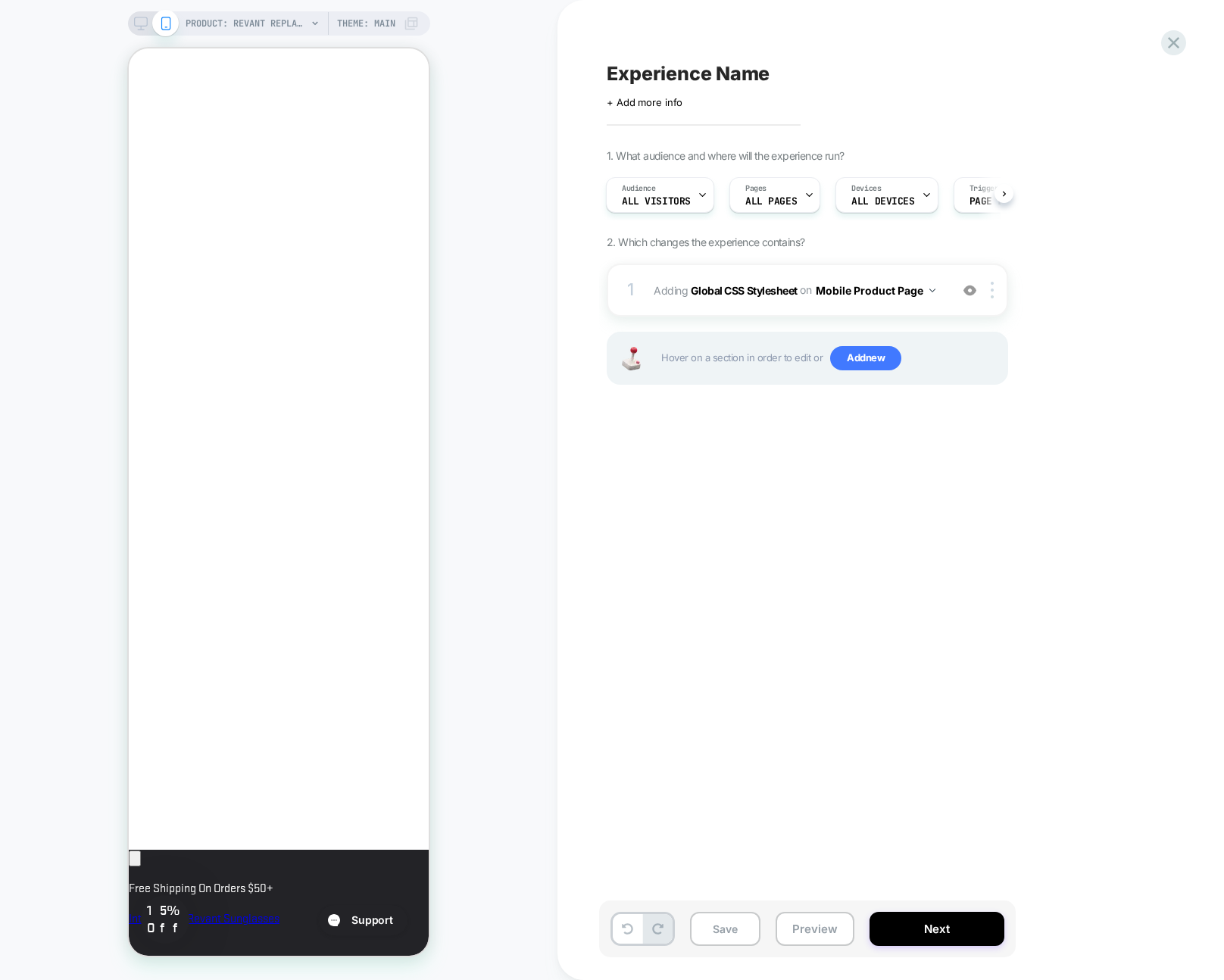
scroll to position [0, 260]
click at [991, 292] on img at bounding box center [992, 290] width 3 height 17
click at [995, 416] on div "Copy to Desktop" at bounding box center [993, 411] width 134 height 42
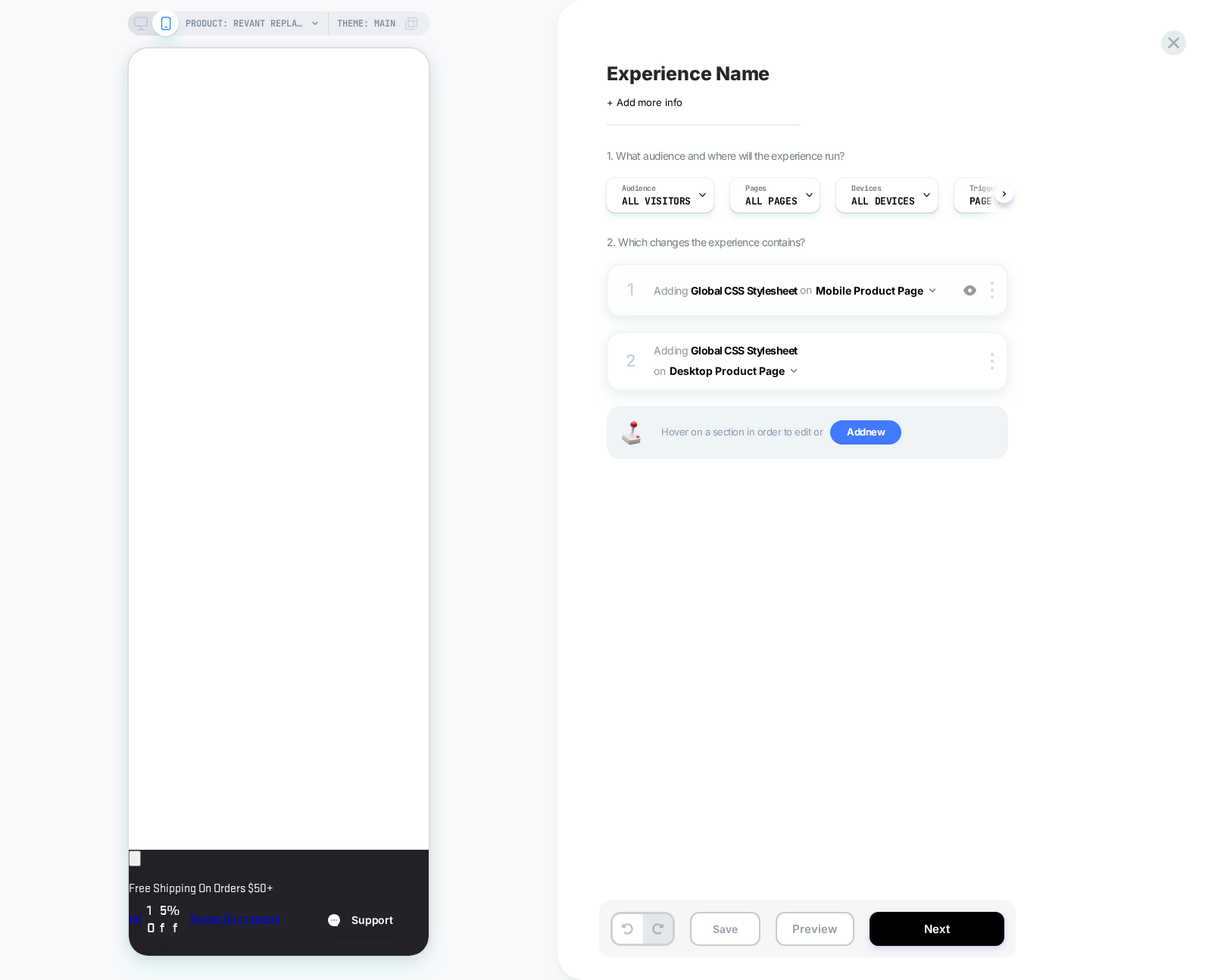
scroll to position [0, 0]
click at [667, 72] on span "Experience Name" at bounding box center [688, 74] width 162 height 22
click at [667, 72] on div at bounding box center [883, 74] width 553 height 22
click at [628, 79] on textarea at bounding box center [617, 74] width 21 height 22
type textarea "**********"
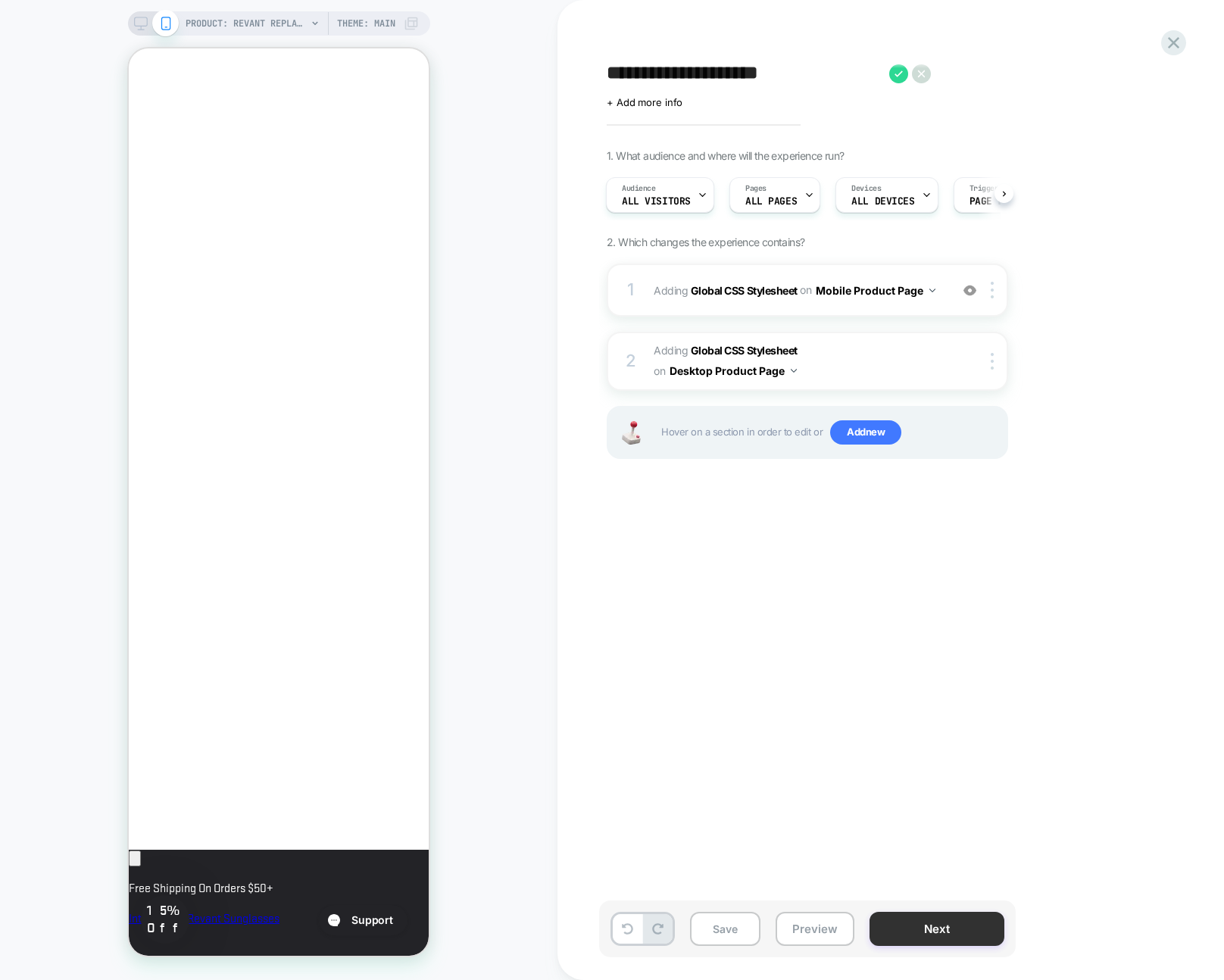
scroll to position [0, 260]
click at [902, 934] on button "Next" at bounding box center [936, 929] width 134 height 35
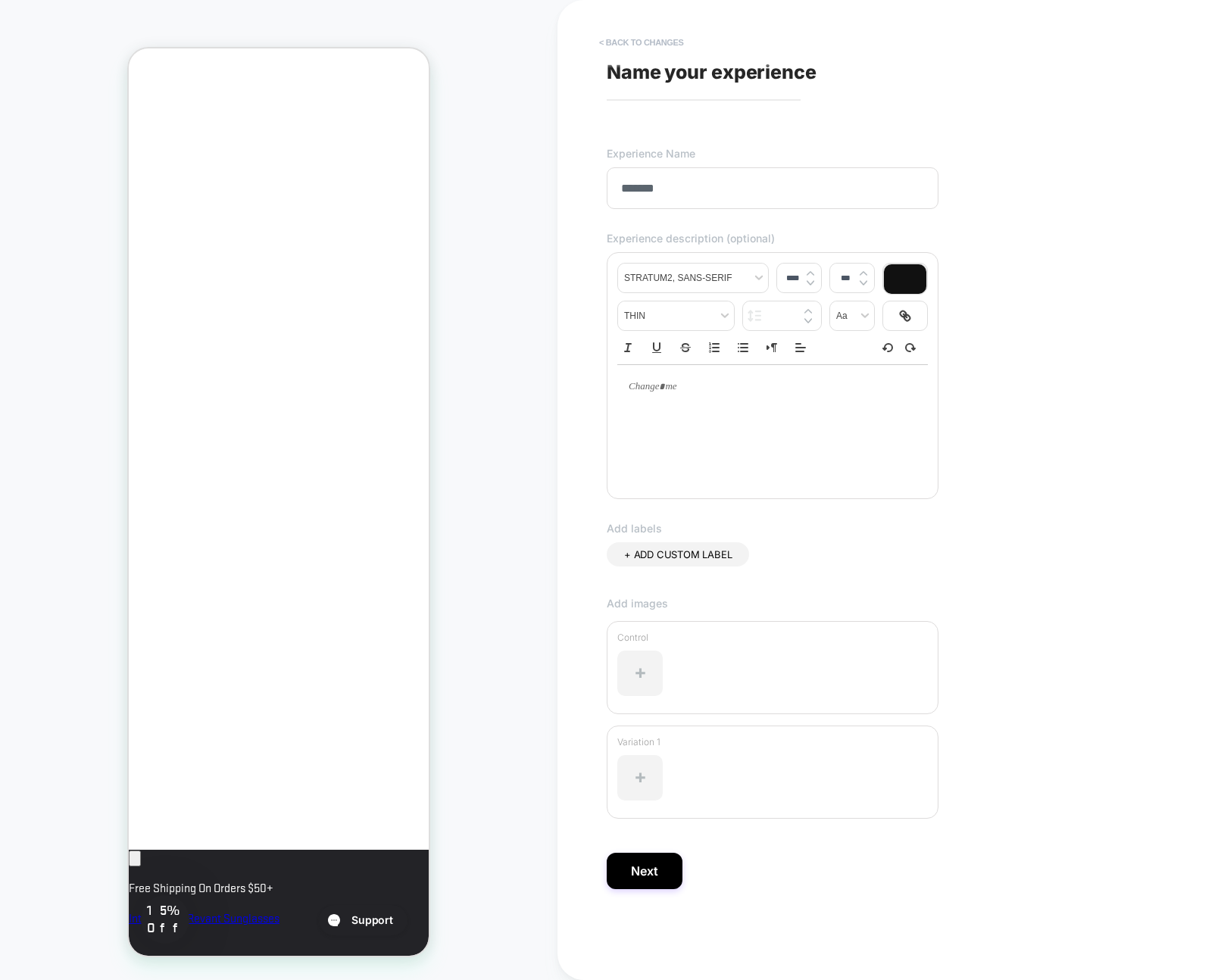
scroll to position [0, 0]
type input "**********"
click at [637, 871] on button "Next" at bounding box center [644, 871] width 76 height 36
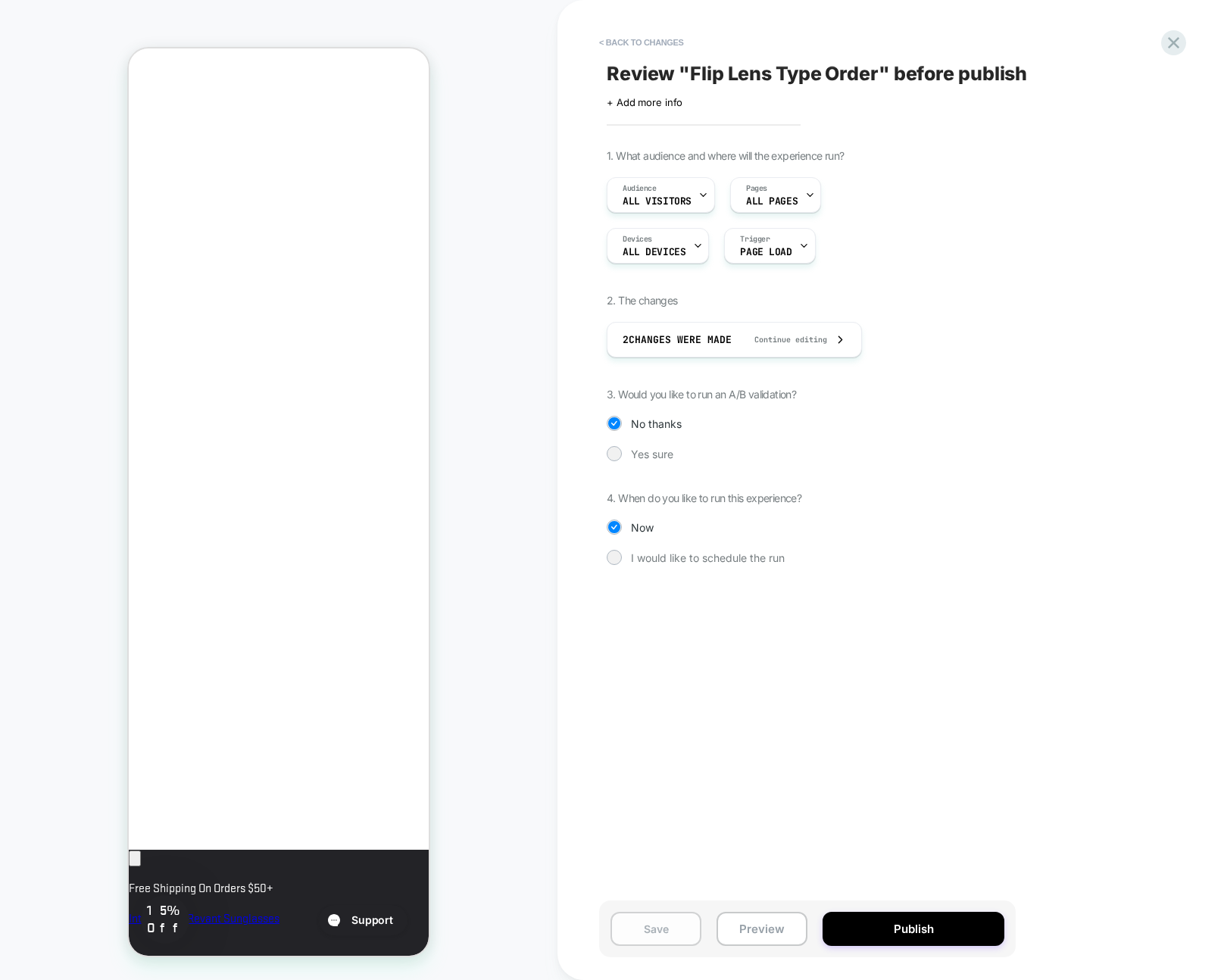
click at [637, 930] on button "Save" at bounding box center [655, 929] width 91 height 35
